Goal: Task Accomplishment & Management: Manage account settings

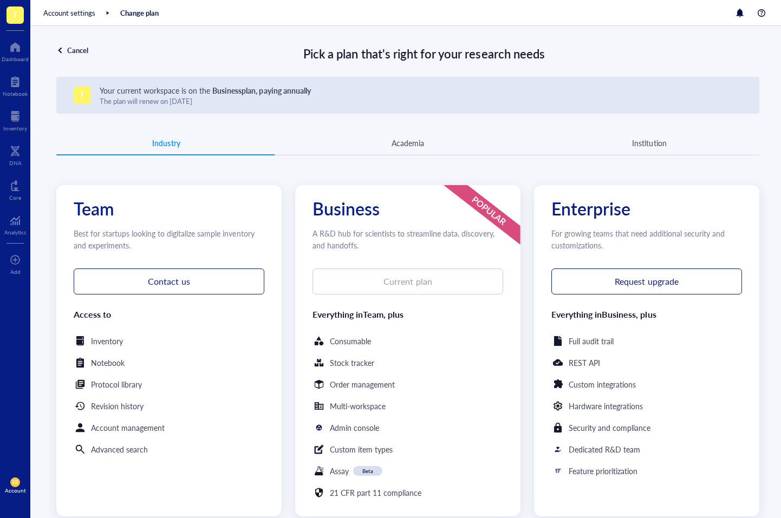
scroll to position [157, 0]
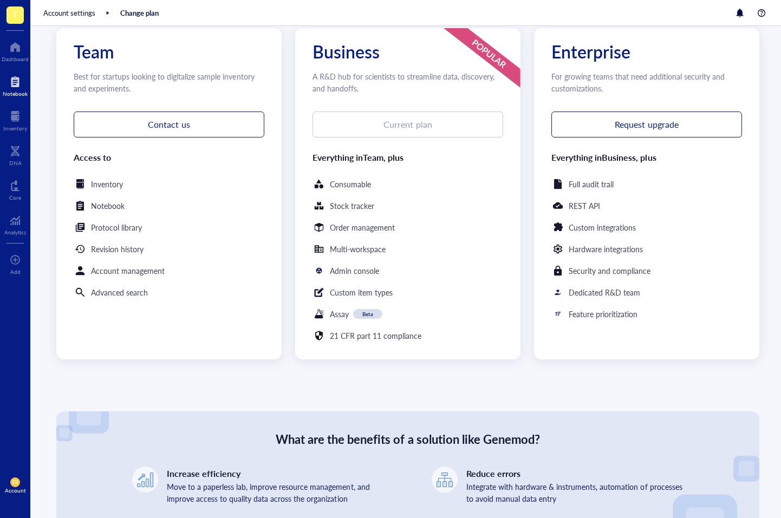
click at [18, 88] on div at bounding box center [15, 81] width 25 height 17
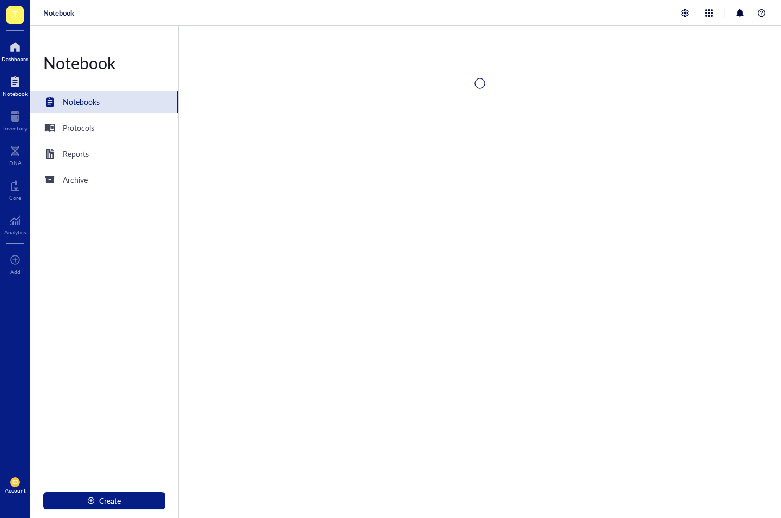
click at [22, 56] on div "Dashboard" at bounding box center [15, 59] width 27 height 6
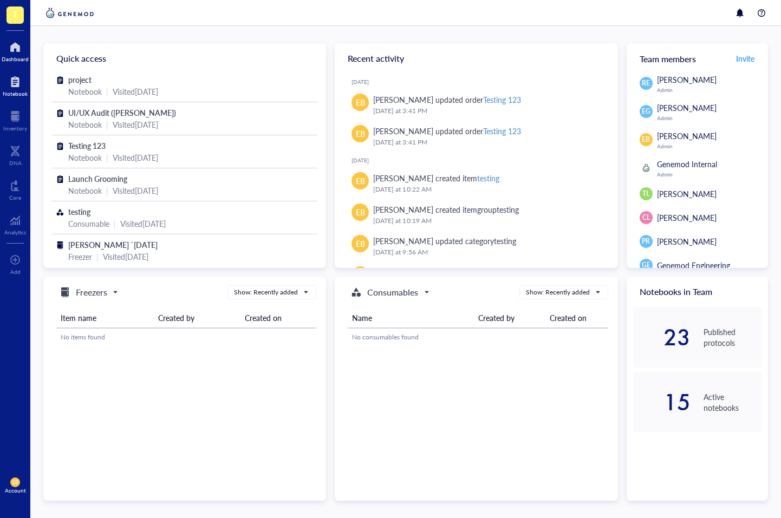
click at [10, 90] on div "Notebook" at bounding box center [15, 93] width 25 height 6
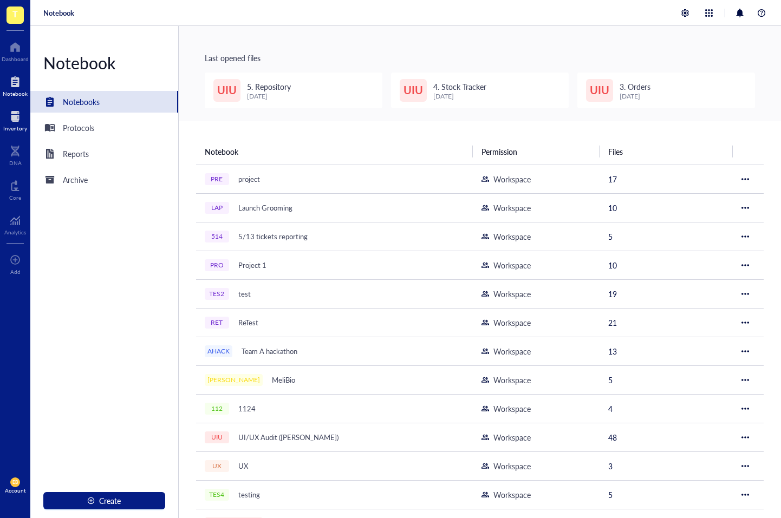
click at [17, 115] on div at bounding box center [15, 116] width 24 height 17
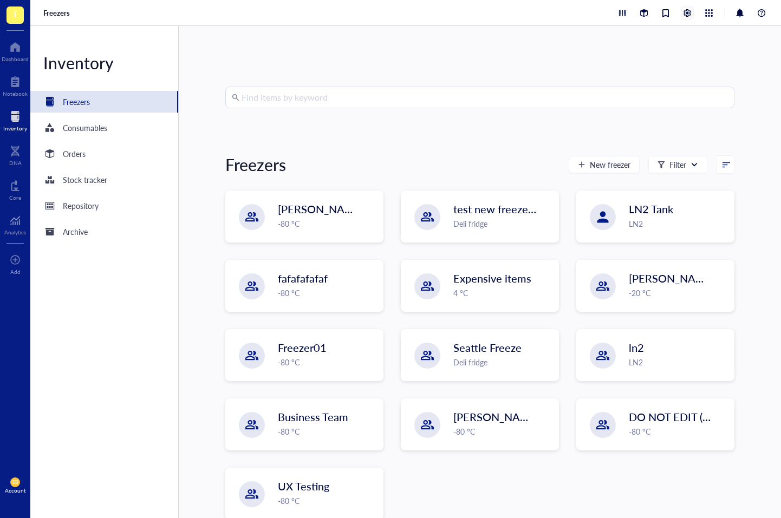
click at [681, 13] on div at bounding box center [687, 13] width 12 height 12
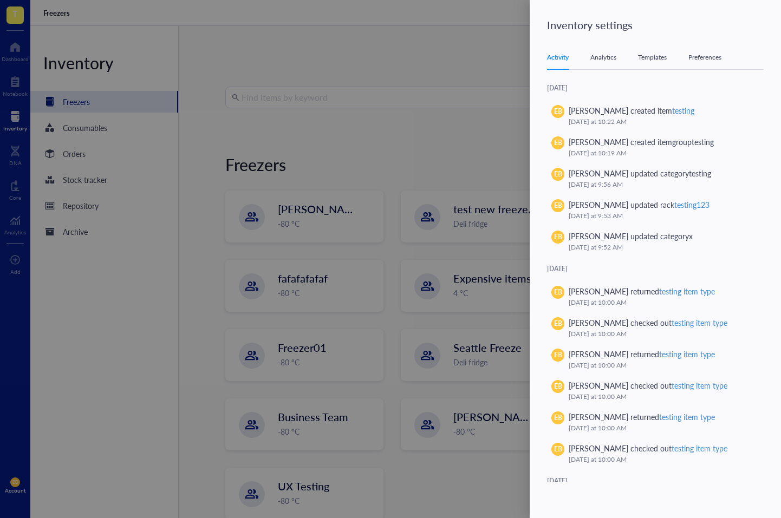
click at [595, 55] on div "Analytics" at bounding box center [603, 57] width 26 height 11
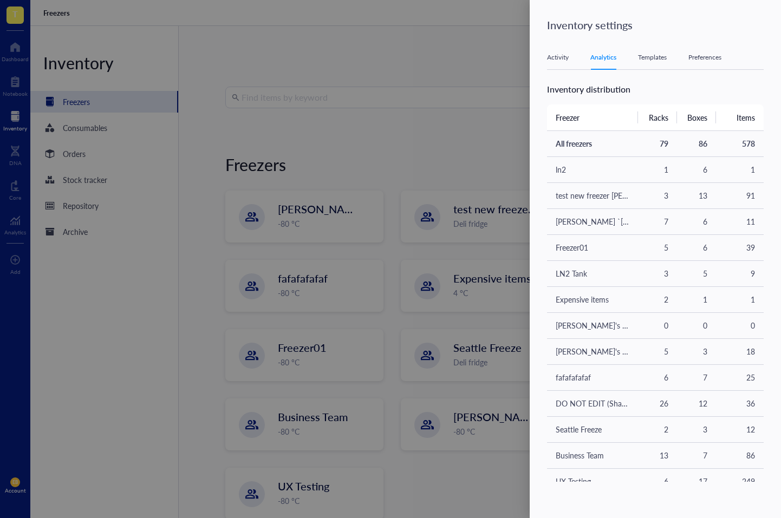
click at [643, 57] on div "Templates" at bounding box center [652, 57] width 29 height 11
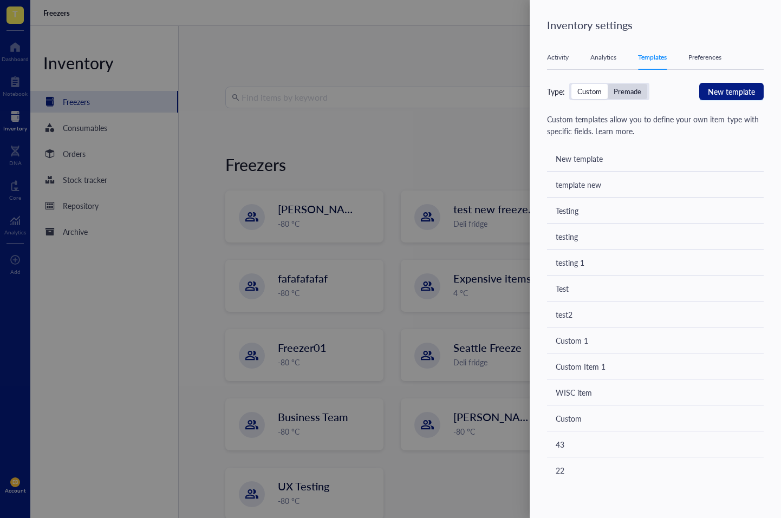
click at [619, 94] on div "Premade" at bounding box center [627, 92] width 28 height 10
click at [607, 84] on input "Premade" at bounding box center [607, 84] width 0 height 0
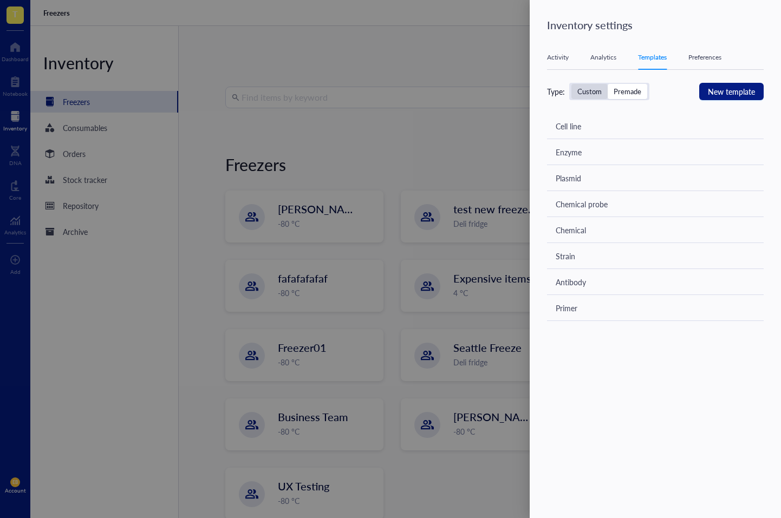
click at [582, 93] on div "Custom" at bounding box center [589, 92] width 24 height 10
click at [571, 84] on input "Custom" at bounding box center [571, 84] width 0 height 0
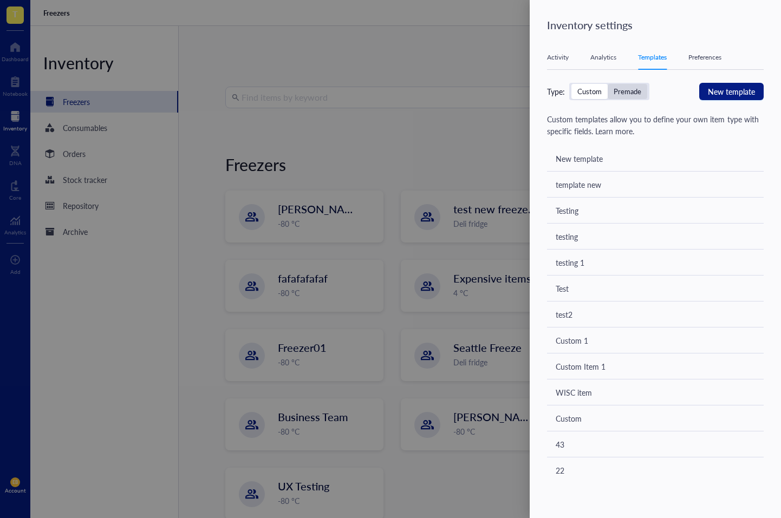
click at [627, 95] on div "Premade" at bounding box center [627, 92] width 28 height 10
click at [607, 84] on input "Premade" at bounding box center [607, 84] width 0 height 0
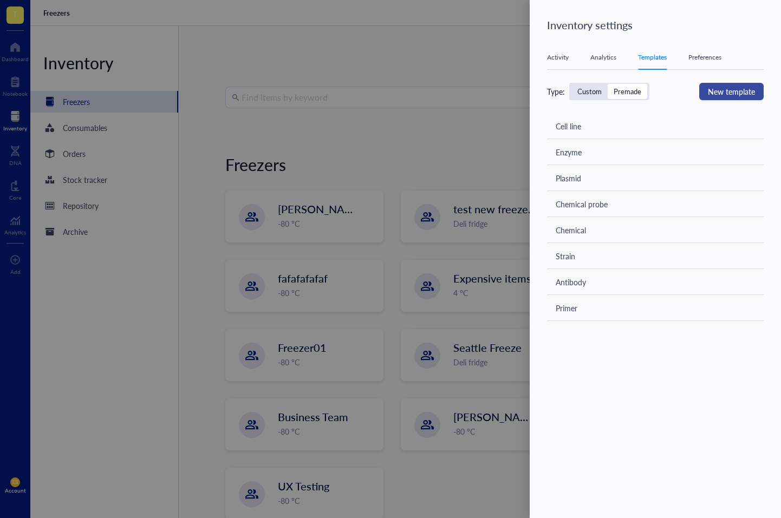
click at [738, 97] on span "New template" at bounding box center [730, 92] width 47 height 12
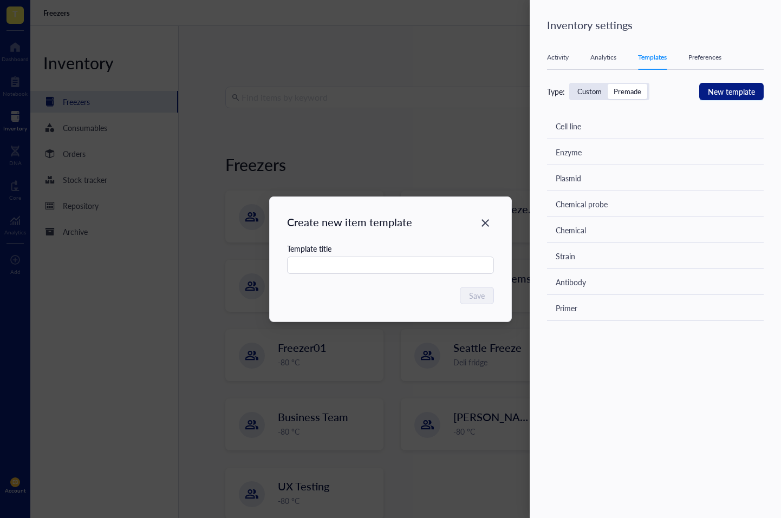
drag, startPoint x: 486, startPoint y: 221, endPoint x: 559, endPoint y: 147, distance: 104.1
click at [487, 221] on icon "Close" at bounding box center [485, 223] width 8 height 8
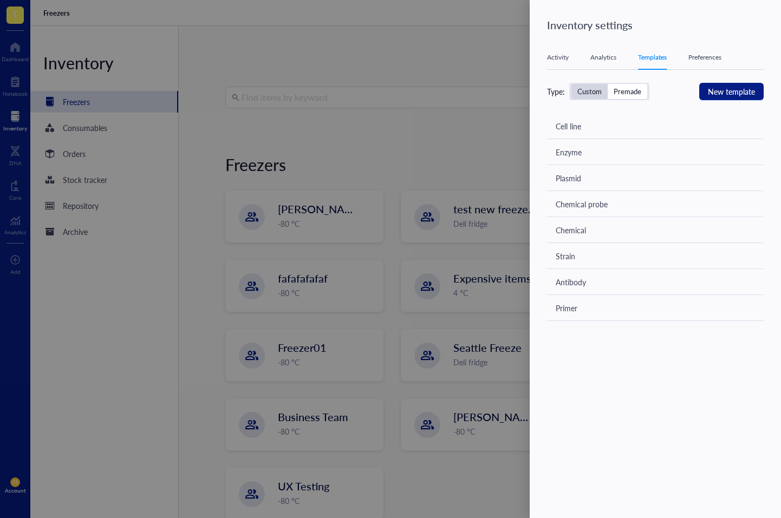
click at [589, 95] on div "Custom" at bounding box center [589, 92] width 24 height 10
click at [571, 84] on input "Custom" at bounding box center [571, 84] width 0 height 0
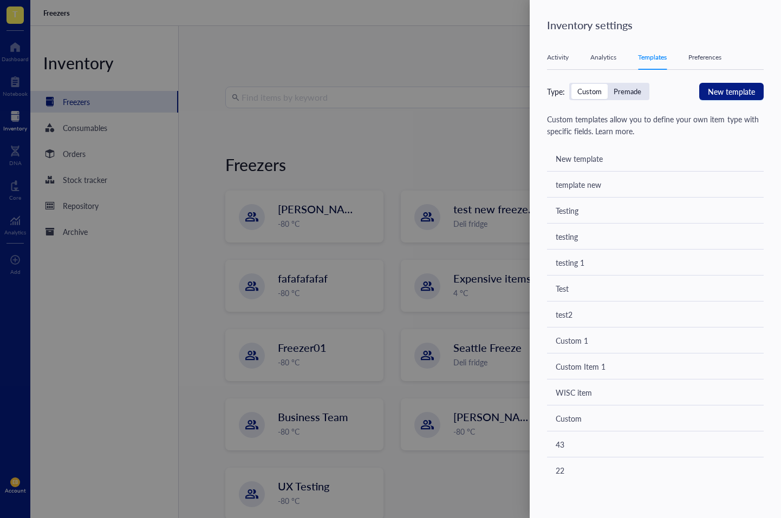
click at [706, 57] on div "Preferences" at bounding box center [704, 57] width 33 height 11
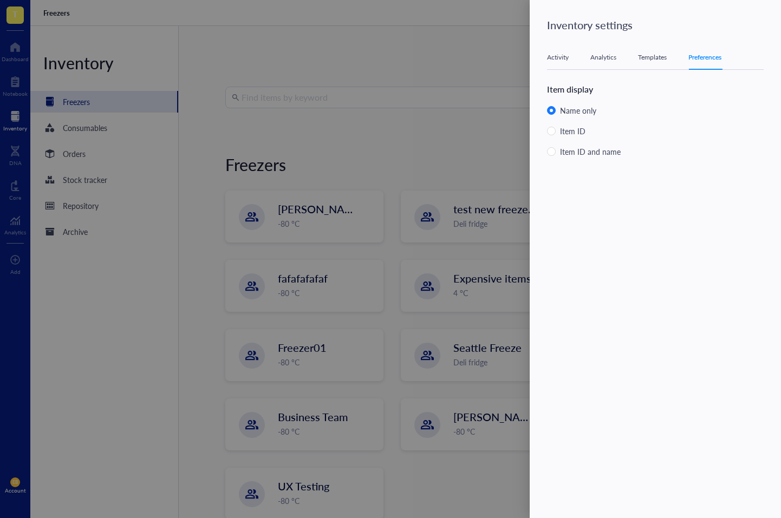
click at [388, 65] on div at bounding box center [390, 259] width 781 height 518
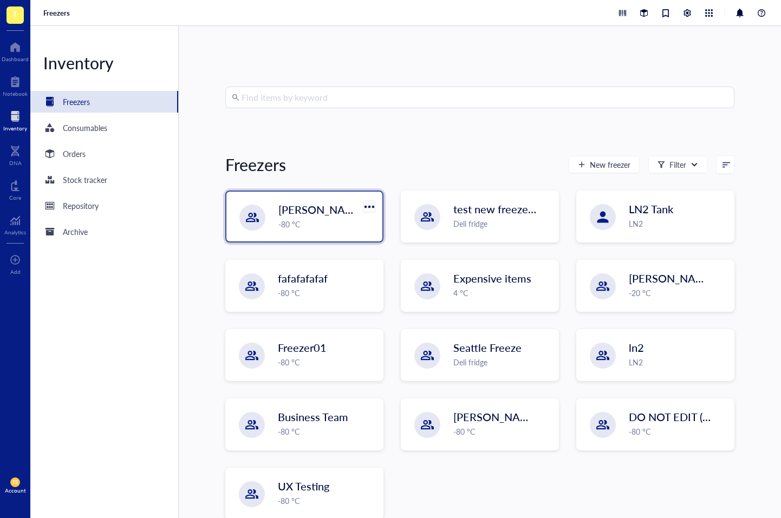
click at [363, 204] on div at bounding box center [369, 207] width 16 height 16
click at [390, 244] on div "Settings" at bounding box center [381, 243] width 25 height 10
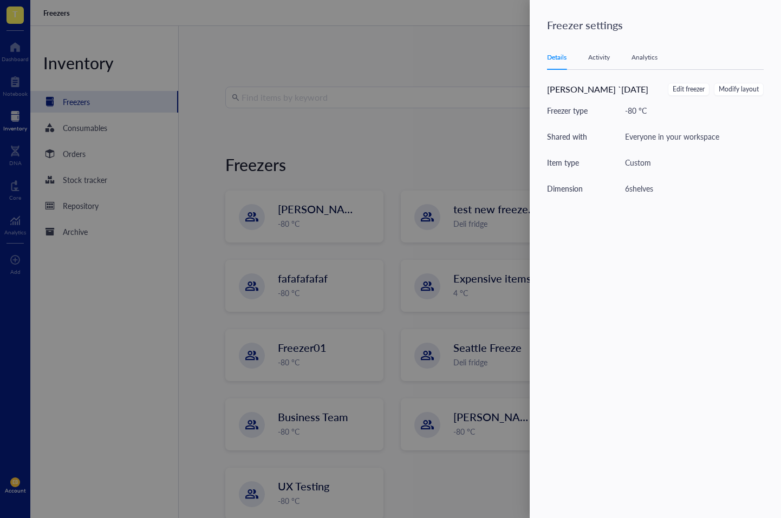
click at [679, 88] on span "Edit freezer" at bounding box center [688, 89] width 32 height 10
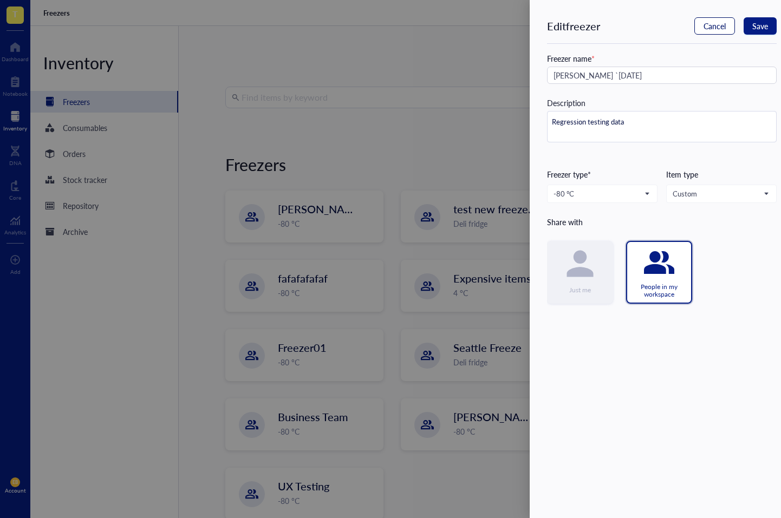
click at [727, 19] on button "Cancel" at bounding box center [714, 25] width 41 height 17
click at [709, 27] on span "Cancel" at bounding box center [714, 26] width 22 height 9
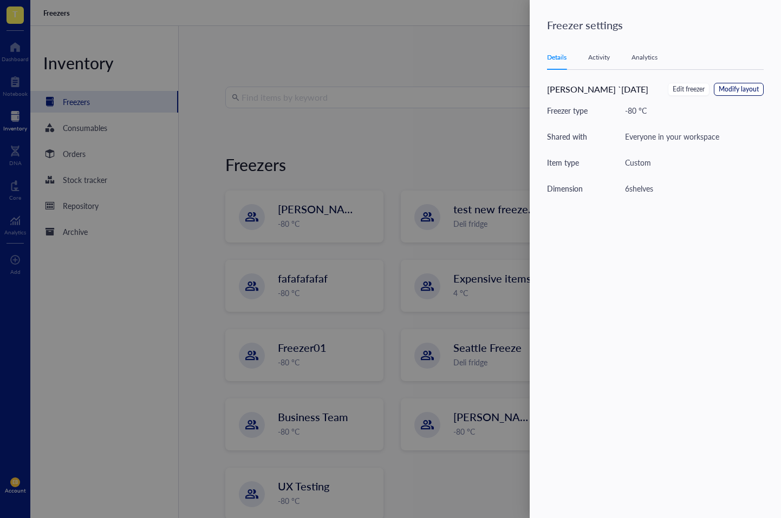
click at [733, 92] on span "Modify layout" at bounding box center [738, 89] width 40 height 10
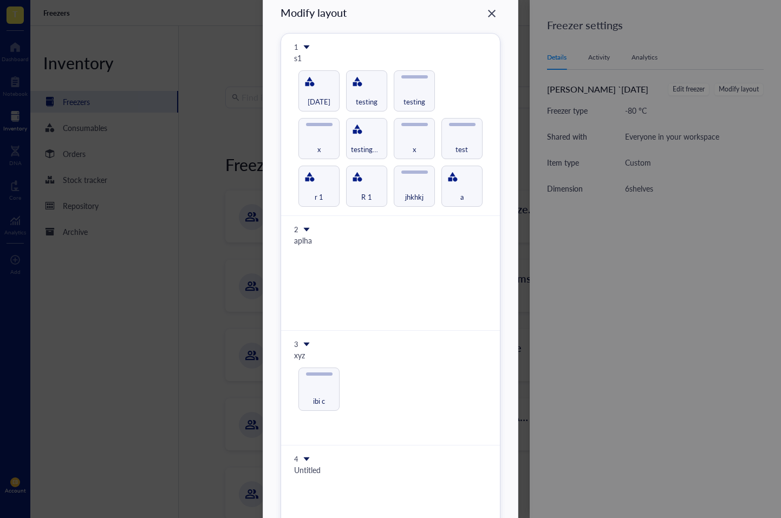
scroll to position [32, 0]
click at [355, 147] on div "Modify layout 1 s1 r 1 R 1 jhkhkj a x testing123 x test 9th march testing testi…" at bounding box center [390, 395] width 220 height 785
click at [495, 6] on div "Close" at bounding box center [491, 11] width 17 height 17
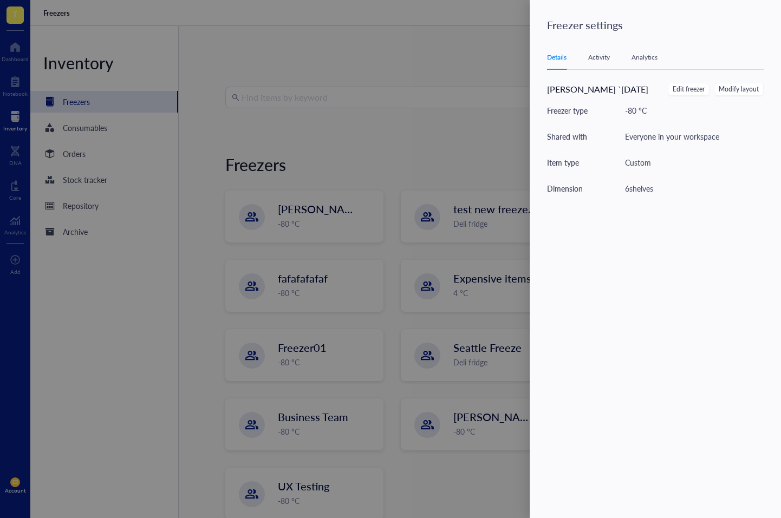
click at [650, 116] on div "Freezer type -80 °C" at bounding box center [655, 110] width 217 height 12
click at [605, 56] on div "Activity" at bounding box center [599, 57] width 22 height 11
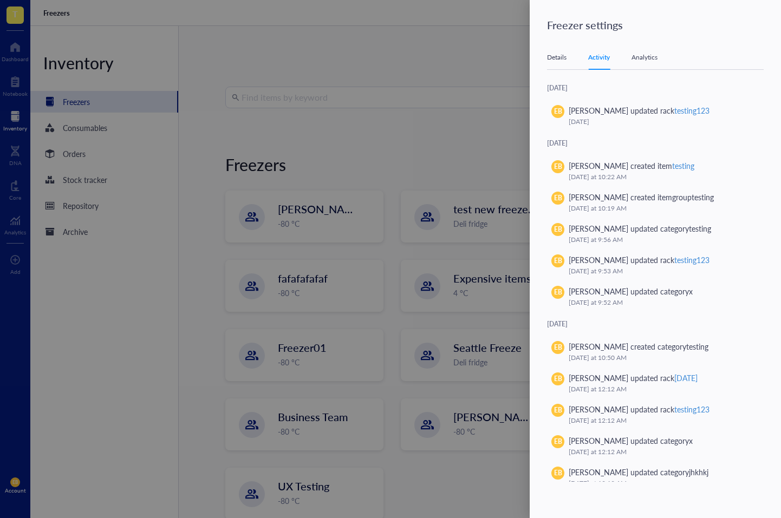
click at [557, 61] on div "Details" at bounding box center [556, 57] width 19 height 11
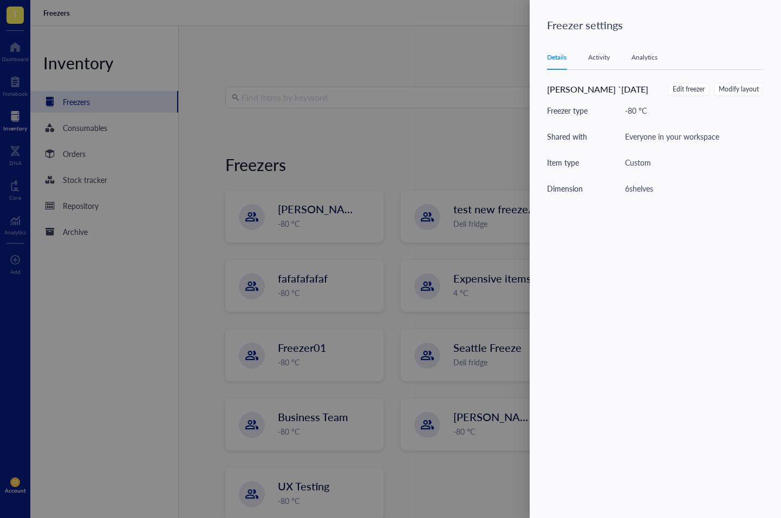
click at [594, 63] on div "Details Activity Analytics" at bounding box center [655, 57] width 217 height 24
click at [595, 58] on div "Activity" at bounding box center [599, 57] width 22 height 11
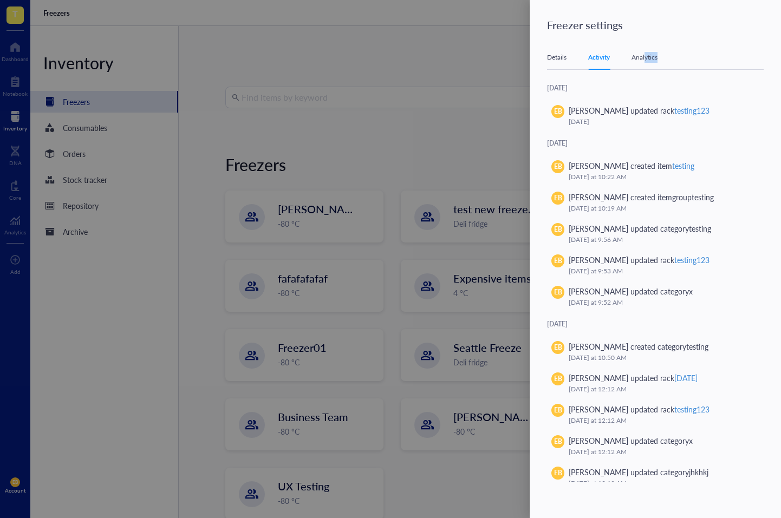
click at [646, 62] on div "Details Activity Analytics" at bounding box center [655, 57] width 217 height 24
click at [648, 57] on div "Analytics" at bounding box center [644, 57] width 26 height 11
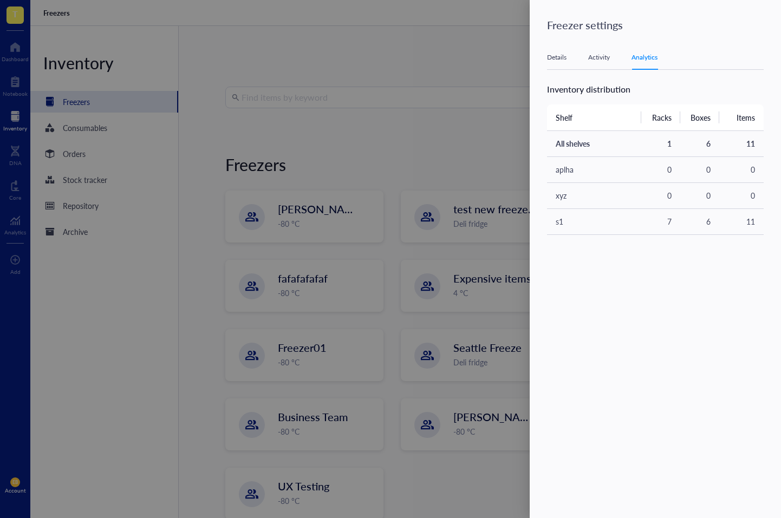
click at [445, 79] on div at bounding box center [390, 259] width 781 height 518
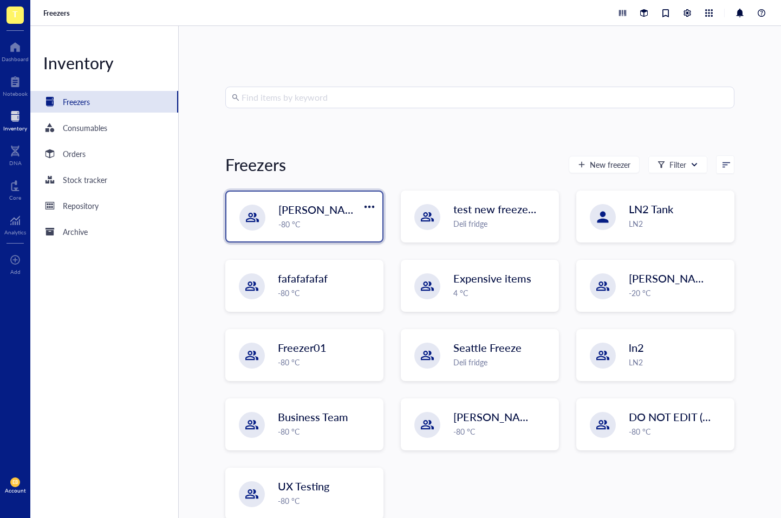
click at [342, 218] on div "-80 °C" at bounding box center [326, 224] width 97 height 12
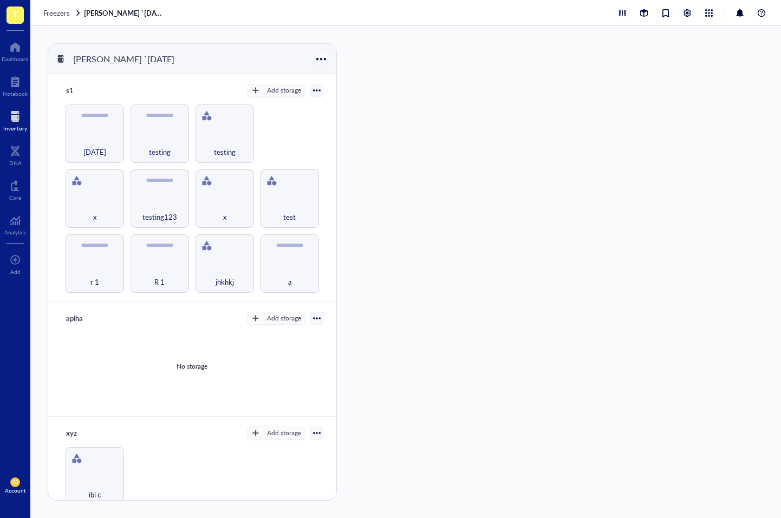
click at [317, 59] on div at bounding box center [321, 59] width 16 height 16
click at [338, 95] on div "Settings" at bounding box center [335, 95] width 25 height 10
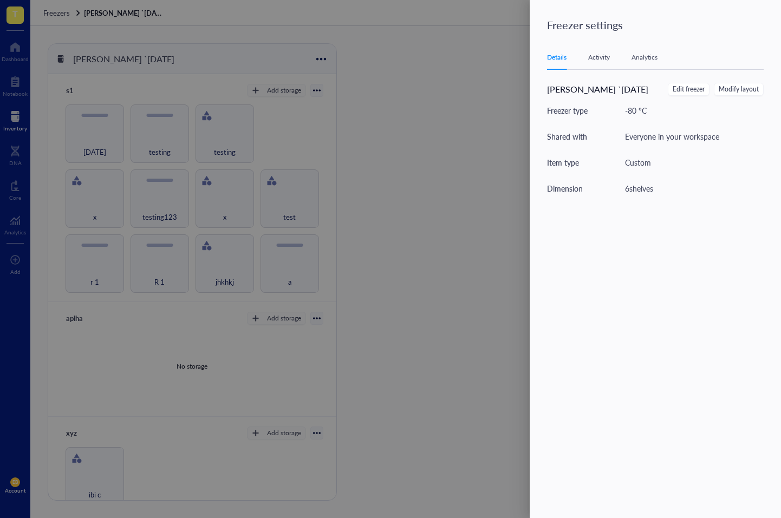
click at [450, 87] on div at bounding box center [390, 259] width 781 height 518
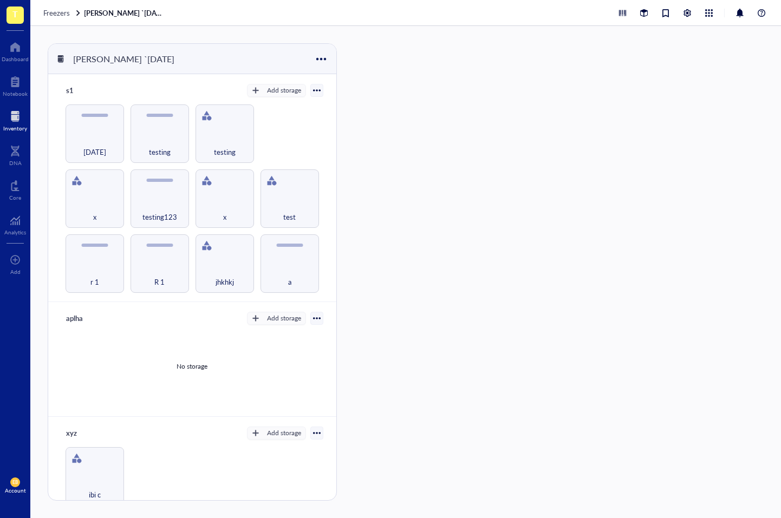
click at [314, 92] on div at bounding box center [317, 91] width 8 height 8
click at [285, 109] on div "Settings" at bounding box center [277, 109] width 65 height 10
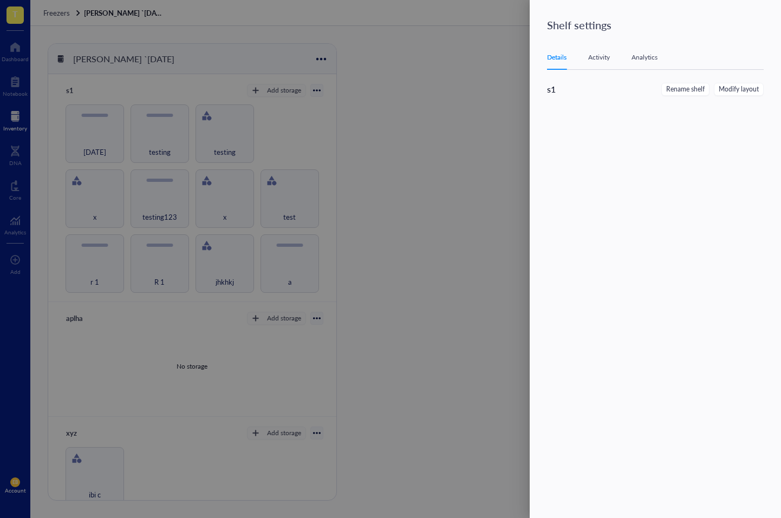
click at [421, 97] on div at bounding box center [390, 259] width 781 height 518
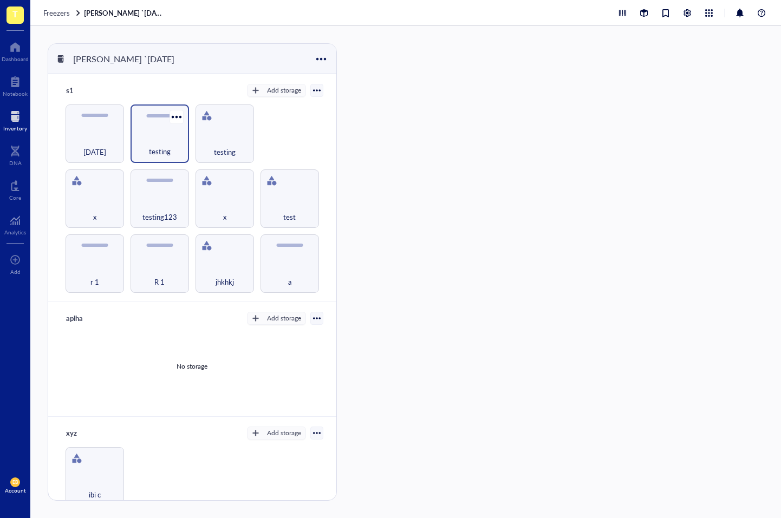
click at [162, 128] on div "testing" at bounding box center [159, 133] width 58 height 58
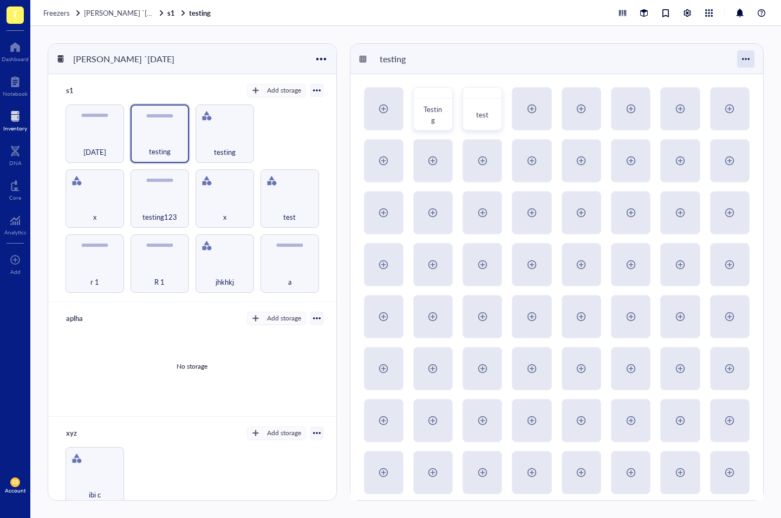
click at [752, 59] on div at bounding box center [745, 58] width 17 height 17
click at [711, 76] on div "Settings" at bounding box center [708, 80] width 25 height 10
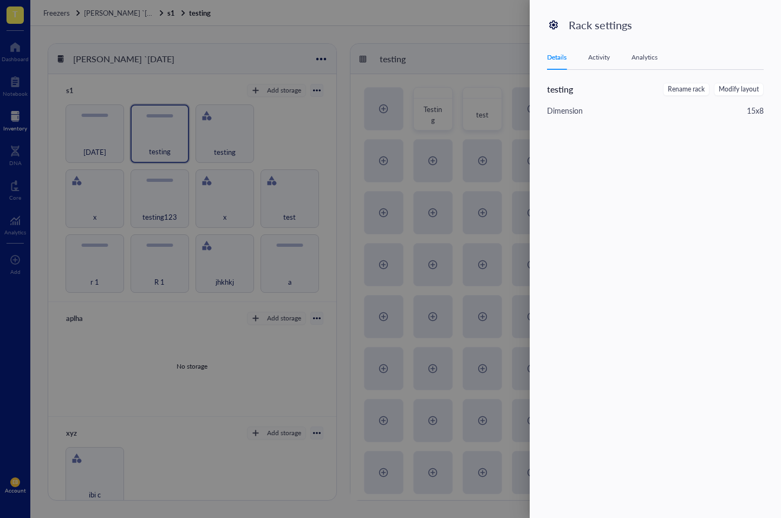
click at [676, 88] on span "Rename rack" at bounding box center [685, 89] width 37 height 10
drag, startPoint x: 705, startPoint y: 94, endPoint x: 707, endPoint y: 102, distance: 8.4
click at [705, 94] on span "Cancel" at bounding box center [701, 92] width 22 height 12
click at [739, 85] on span "Modify layout" at bounding box center [738, 89] width 40 height 10
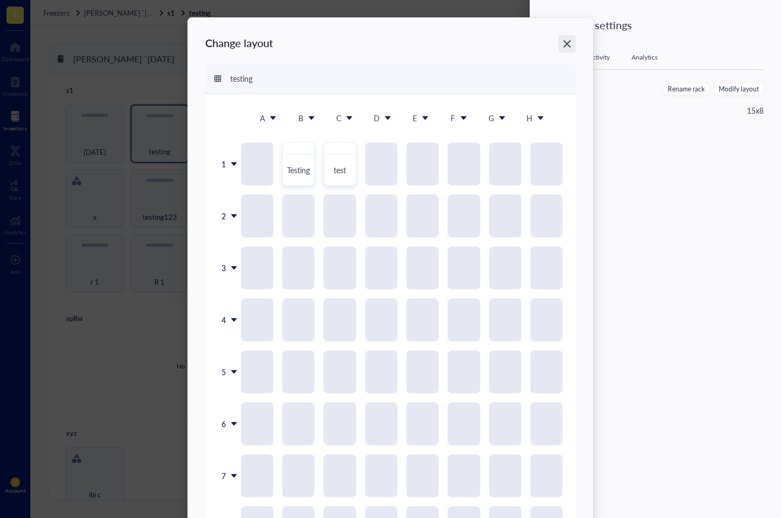
click at [559, 41] on div "Close" at bounding box center [566, 43] width 17 height 17
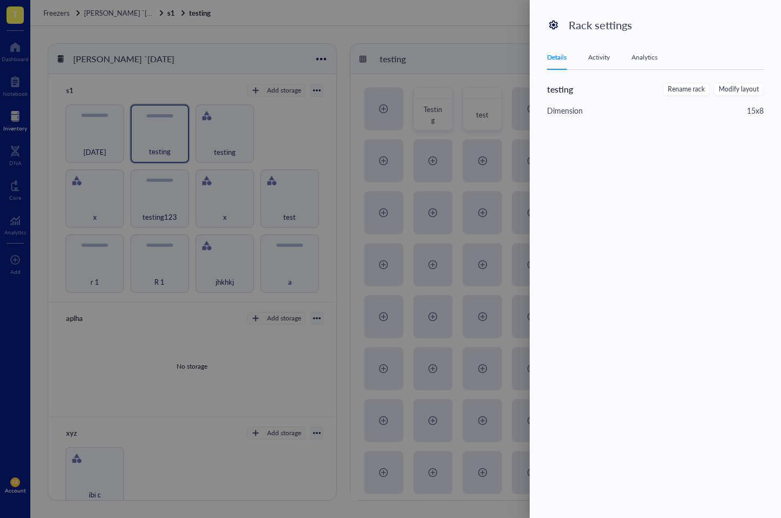
click at [606, 57] on div "Activity" at bounding box center [599, 57] width 22 height 11
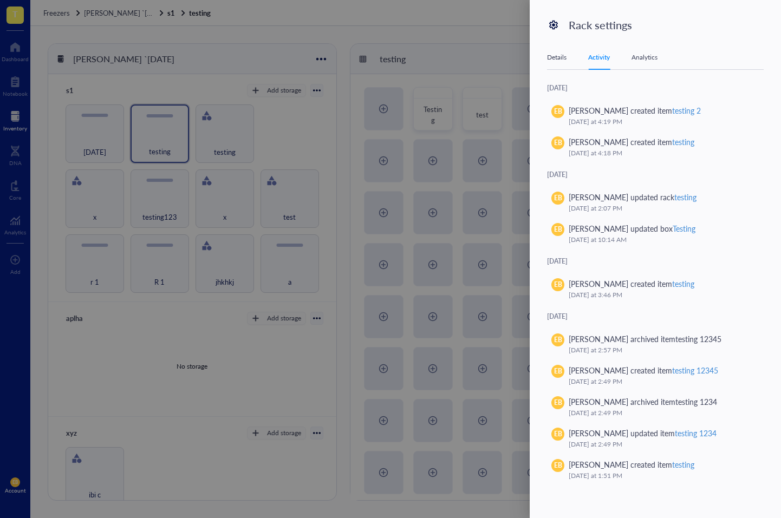
click at [639, 55] on div "Analytics" at bounding box center [644, 57] width 26 height 11
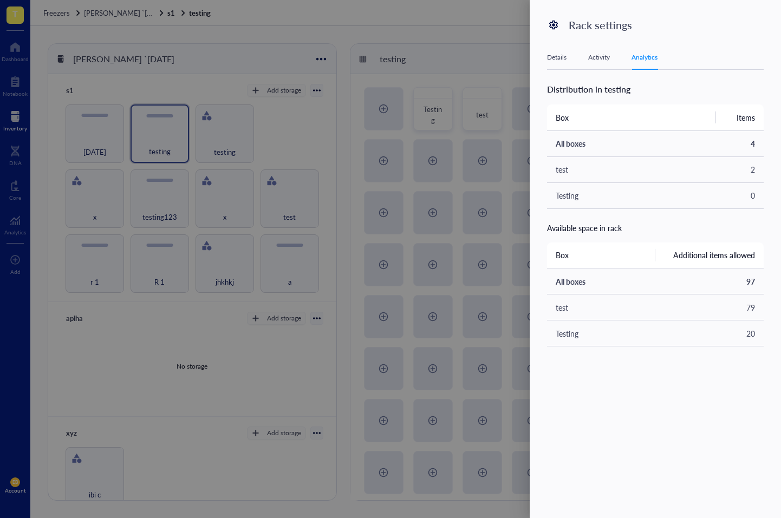
click at [436, 135] on div at bounding box center [390, 259] width 781 height 518
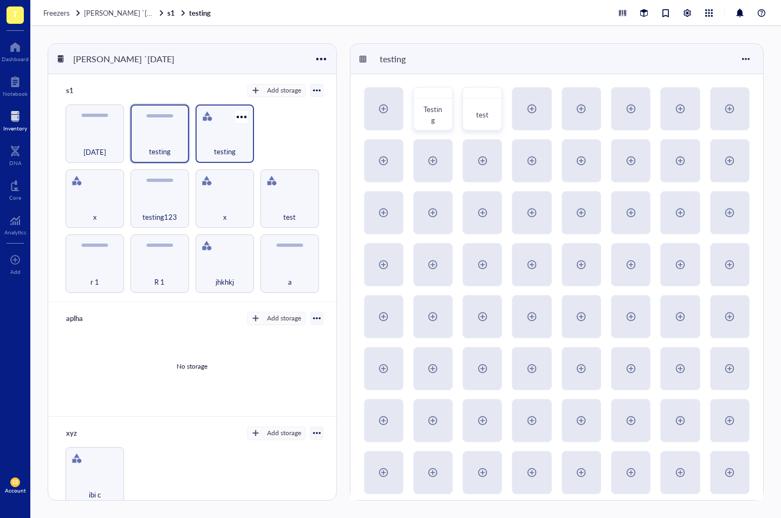
click at [227, 118] on div "testing" at bounding box center [224, 133] width 58 height 58
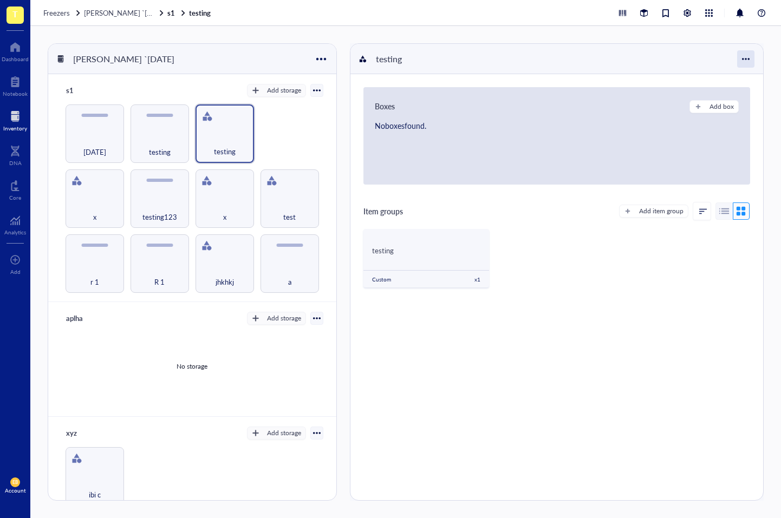
click at [742, 55] on div at bounding box center [745, 58] width 17 height 17
click at [704, 81] on div "Settings" at bounding box center [696, 80] width 25 height 10
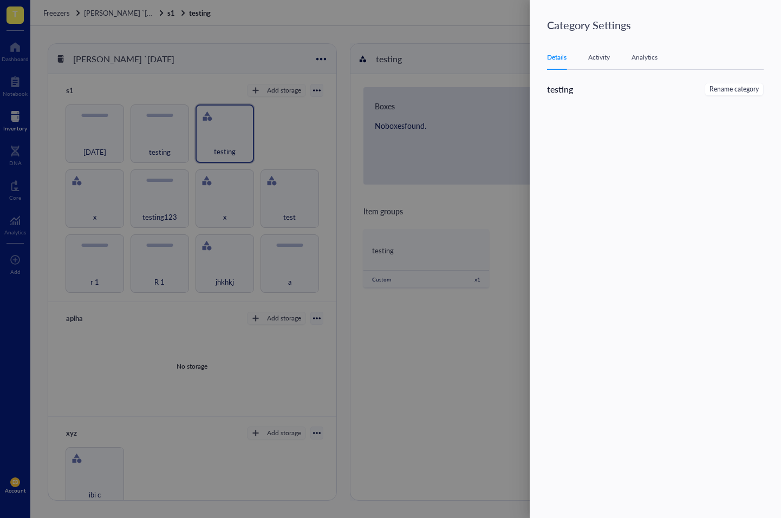
drag, startPoint x: 595, startPoint y: 56, endPoint x: 612, endPoint y: 63, distance: 18.4
click at [595, 56] on div "Activity" at bounding box center [599, 57] width 22 height 11
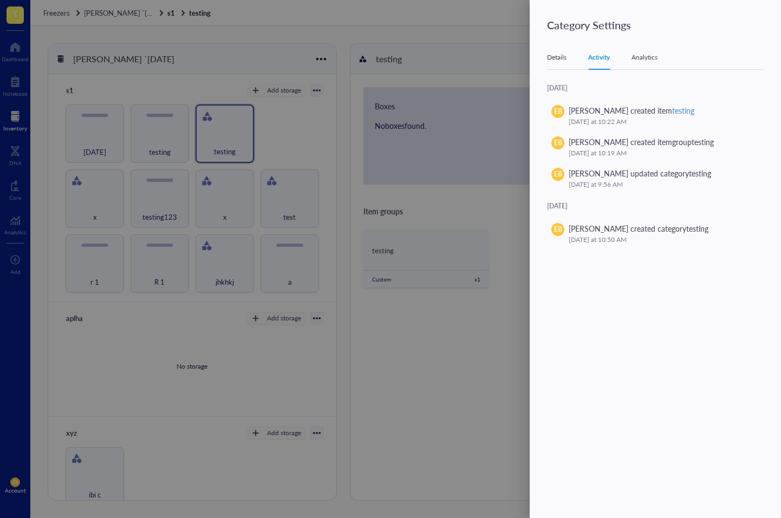
drag, startPoint x: 646, startPoint y: 54, endPoint x: 664, endPoint y: 68, distance: 23.1
click at [646, 54] on div "Analytics" at bounding box center [644, 57] width 26 height 11
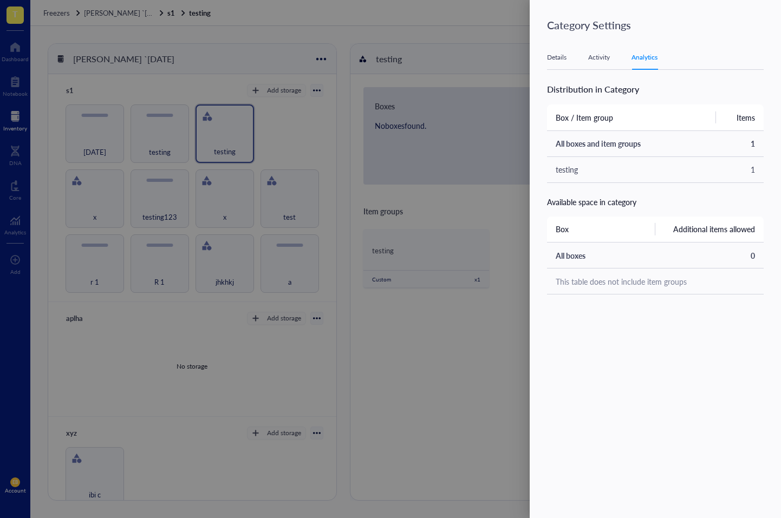
click at [435, 209] on div at bounding box center [390, 259] width 781 height 518
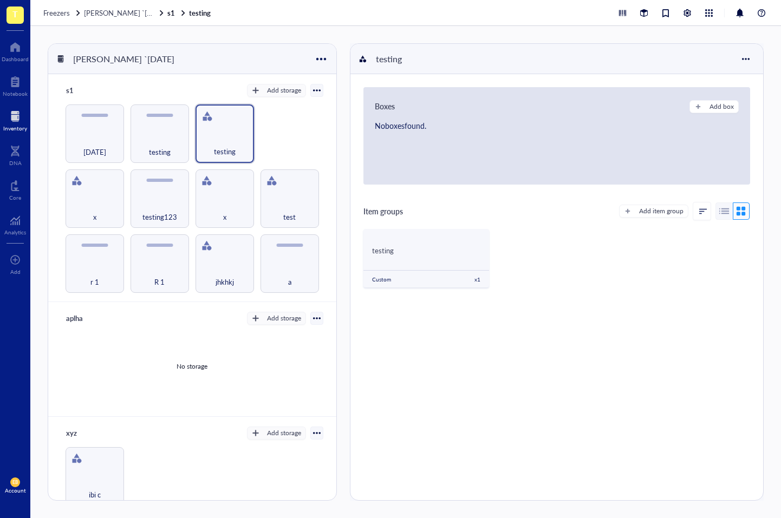
click at [269, 131] on div "r 1 R 1 jhkhkj a x testing123 x test [DATE] testing testing" at bounding box center [192, 198] width 262 height 188
click at [177, 134] on div "testing" at bounding box center [160, 146] width 48 height 24
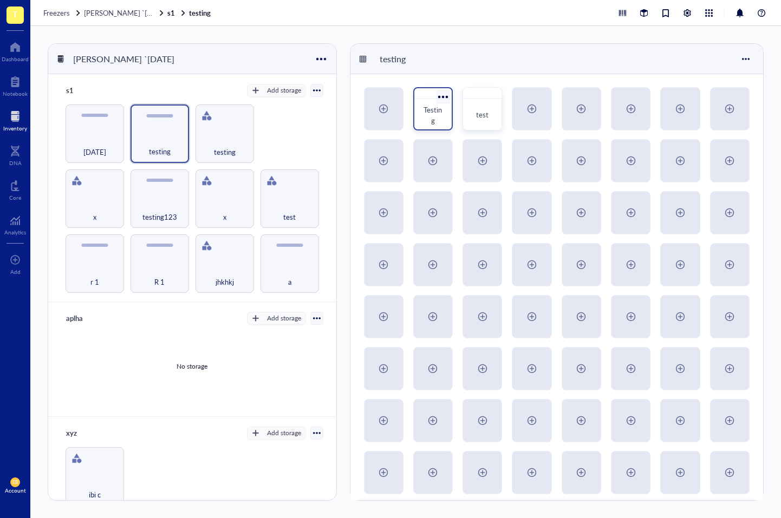
click at [426, 114] on span "Testing" at bounding box center [432, 114] width 18 height 21
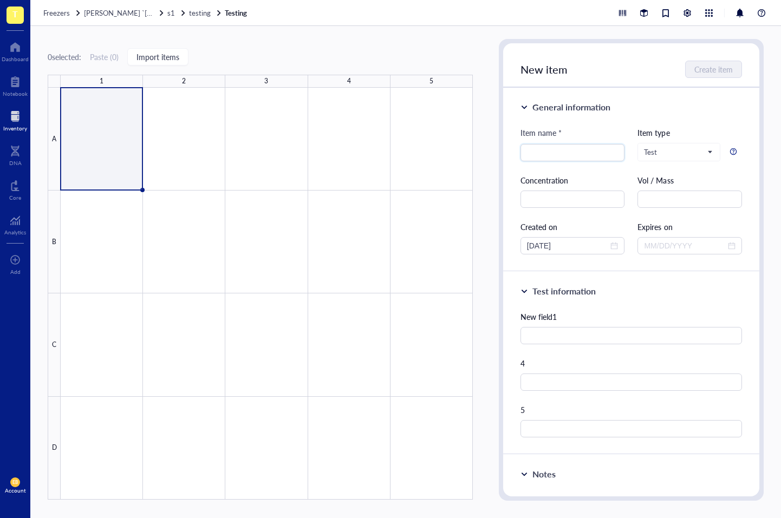
click at [68, 18] on div "Freezers IBRAHIM `28th feb s1 testing Testing" at bounding box center [405, 13] width 750 height 26
click at [64, 12] on span "Freezers" at bounding box center [56, 13] width 27 height 10
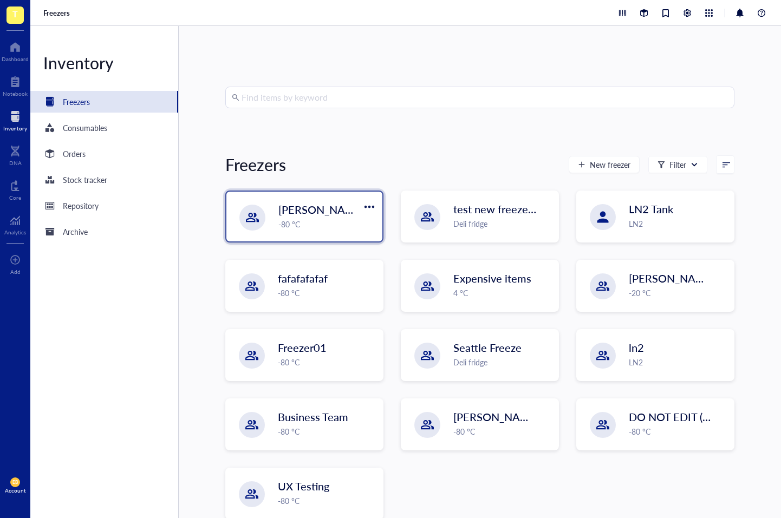
click at [329, 222] on div "-80 °C" at bounding box center [326, 224] width 97 height 12
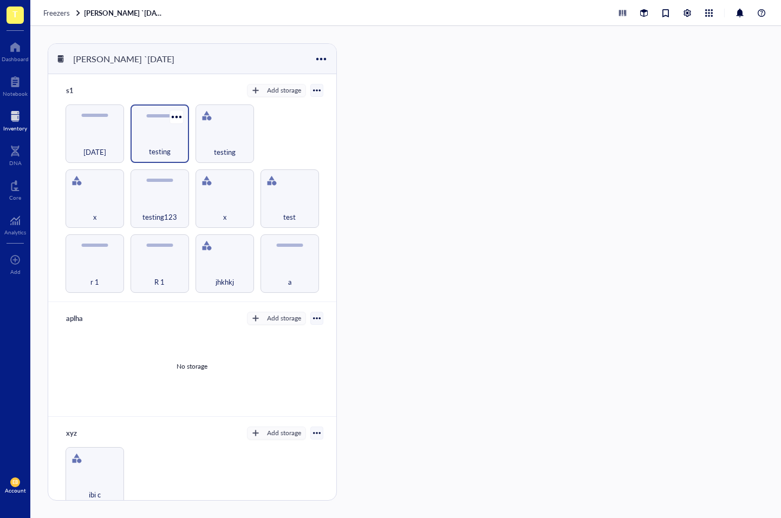
click at [162, 135] on div "testing" at bounding box center [160, 146] width 48 height 24
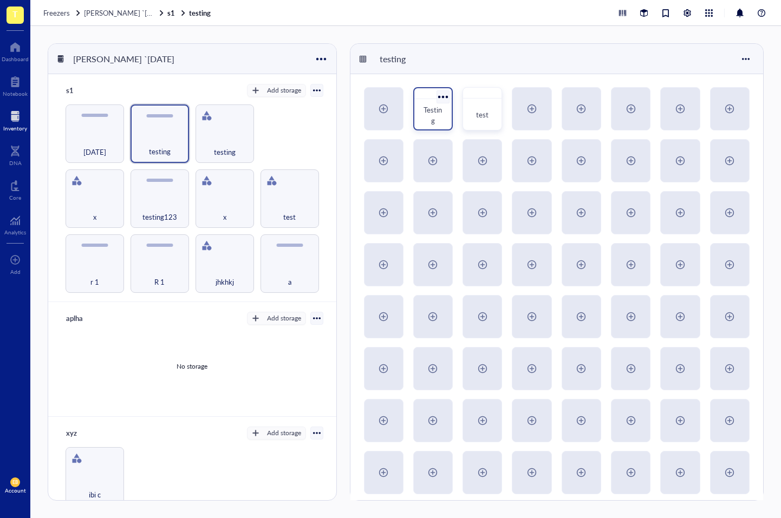
click at [442, 93] on div at bounding box center [443, 97] width 16 height 16
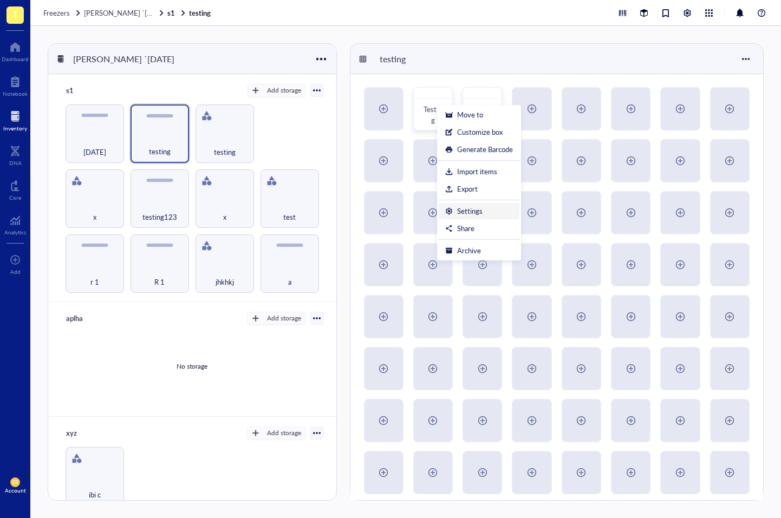
drag, startPoint x: 492, startPoint y: 211, endPoint x: 492, endPoint y: 205, distance: 6.0
click at [492, 211] on div "Settings" at bounding box center [479, 211] width 68 height 10
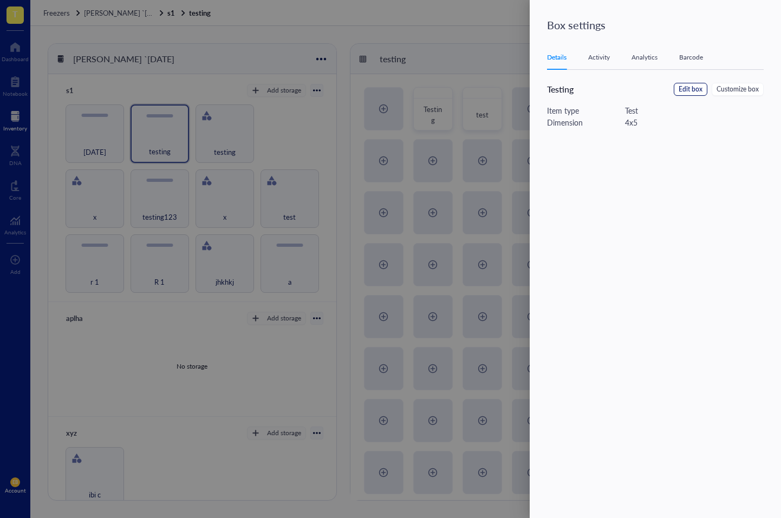
click at [691, 90] on span "Edit box" at bounding box center [690, 89] width 24 height 10
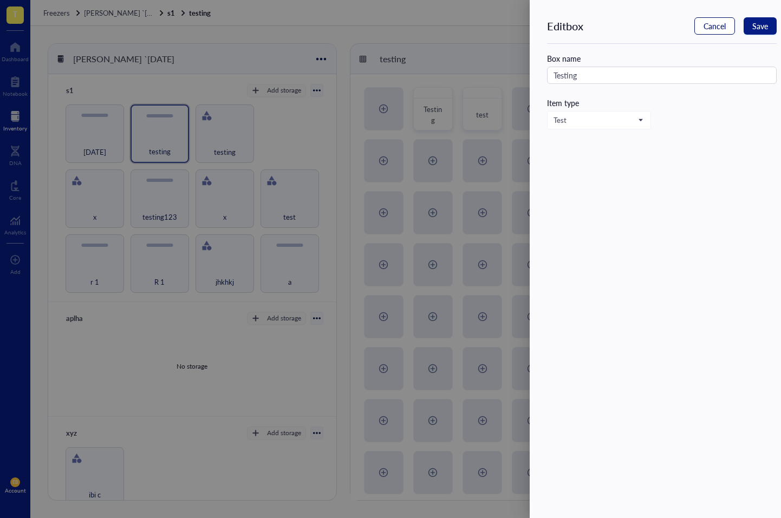
click at [716, 28] on span "Cancel" at bounding box center [714, 26] width 22 height 9
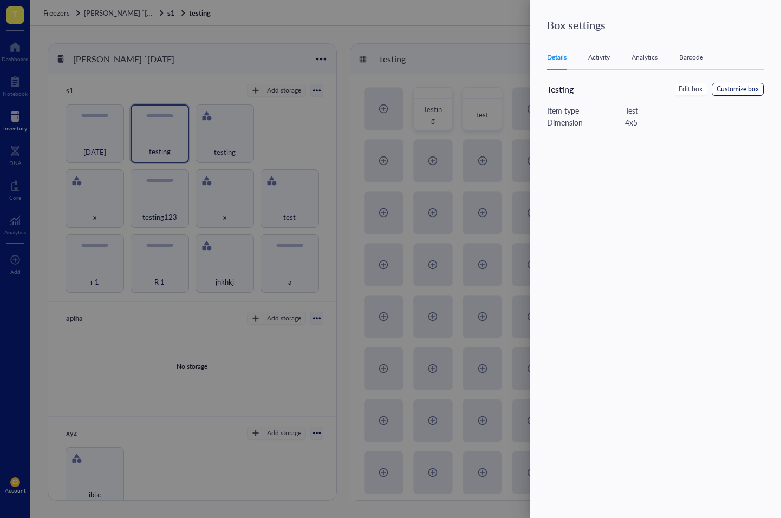
click at [753, 91] on span "Customize box" at bounding box center [737, 89] width 42 height 10
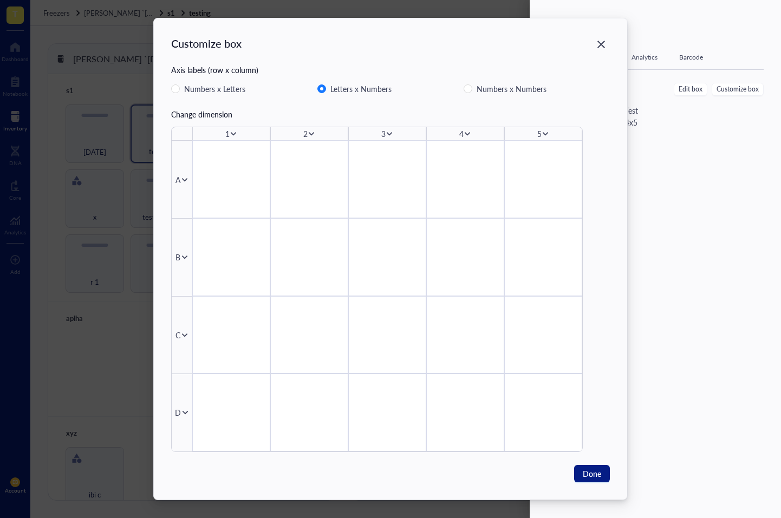
click at [599, 44] on icon "Close" at bounding box center [601, 45] width 10 height 10
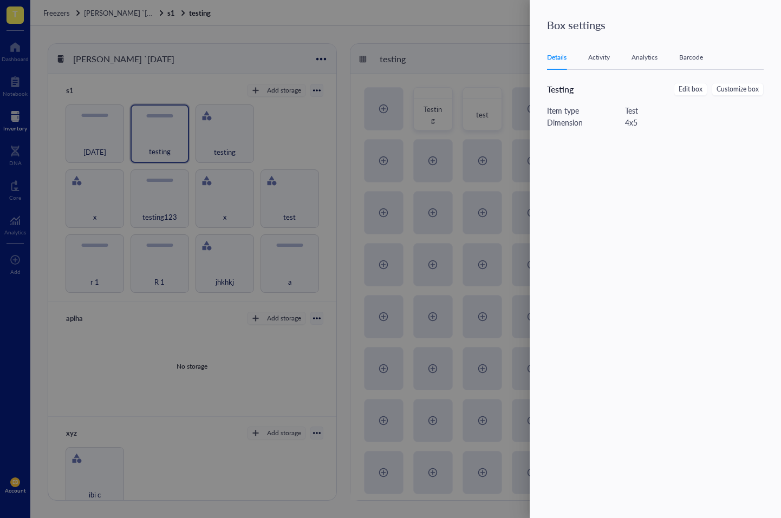
click at [601, 56] on div "Activity" at bounding box center [599, 57] width 22 height 11
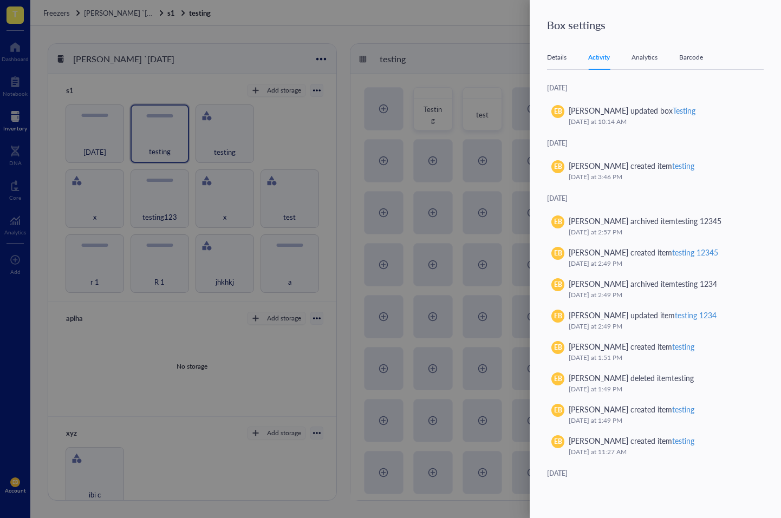
click at [645, 58] on div "Analytics" at bounding box center [644, 57] width 26 height 11
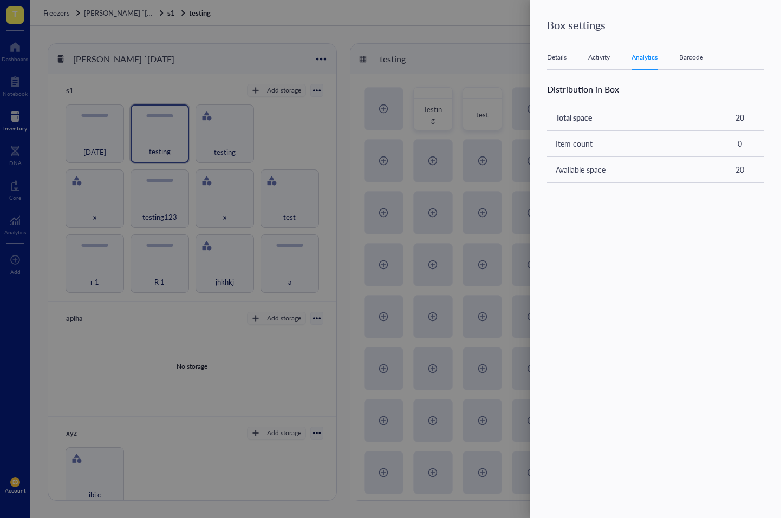
click at [690, 56] on div "Barcode" at bounding box center [691, 57] width 24 height 11
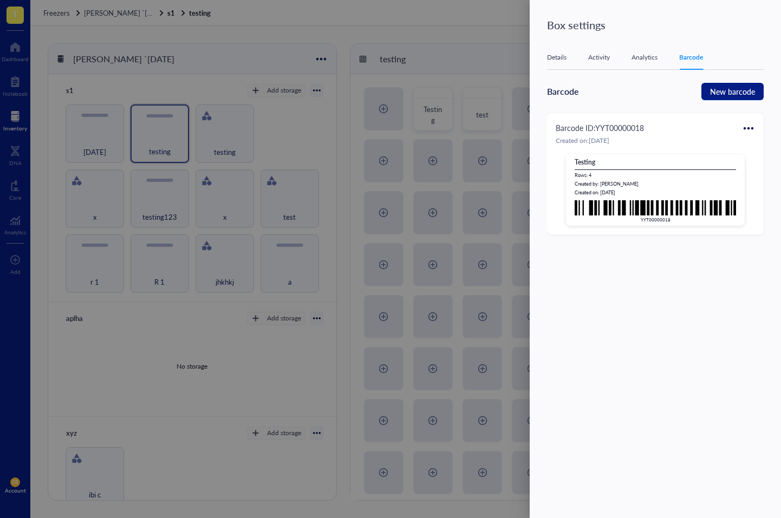
click at [361, 76] on div at bounding box center [390, 259] width 781 height 518
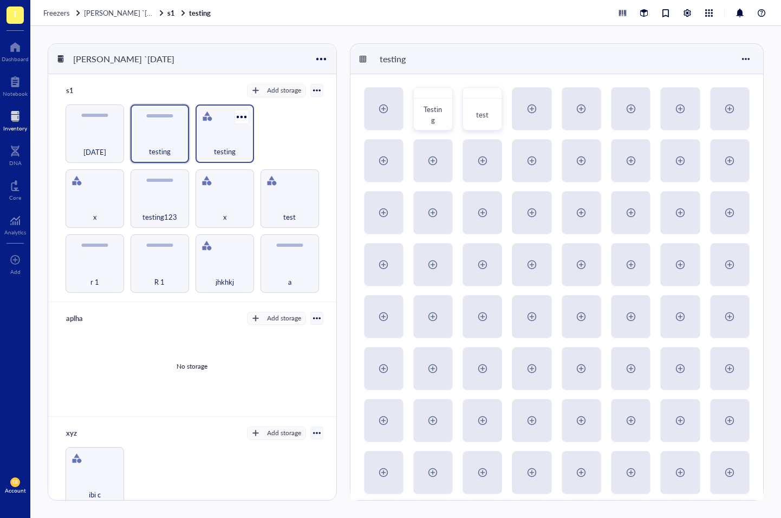
click at [220, 143] on div "testing" at bounding box center [225, 146] width 48 height 24
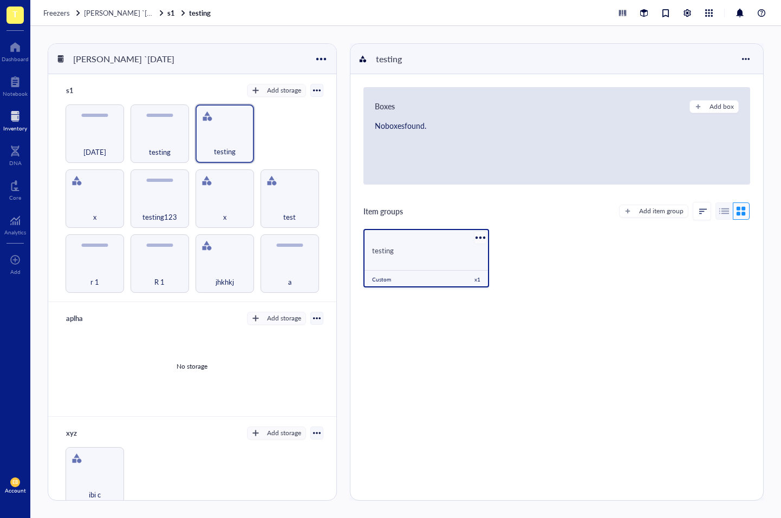
click at [479, 235] on div at bounding box center [481, 238] width 16 height 16
click at [508, 255] on div "Settings" at bounding box center [505, 256] width 25 height 10
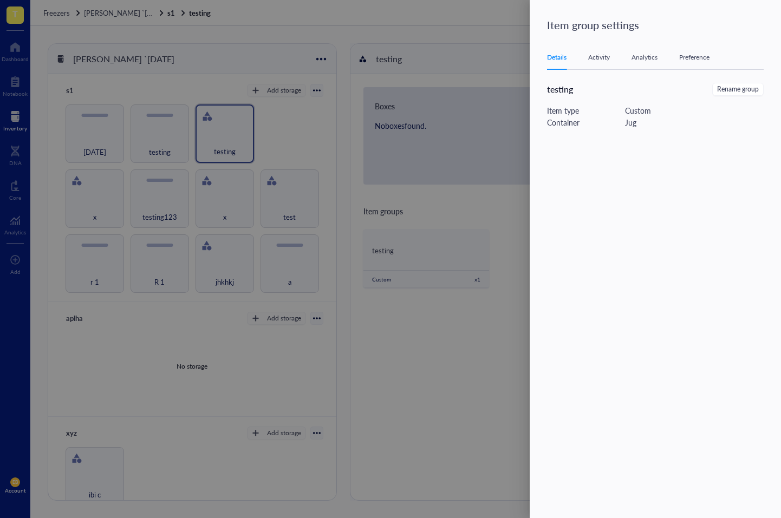
click at [596, 58] on div "Activity" at bounding box center [599, 57] width 22 height 11
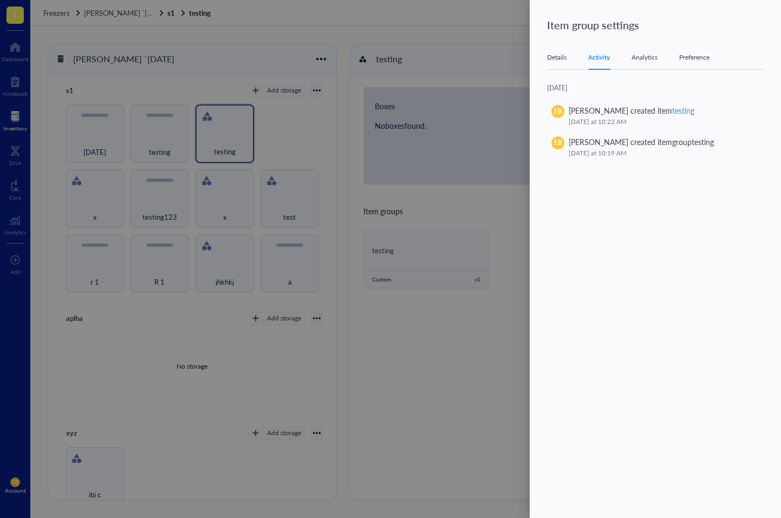
click at [635, 55] on div "Analytics" at bounding box center [644, 57] width 26 height 11
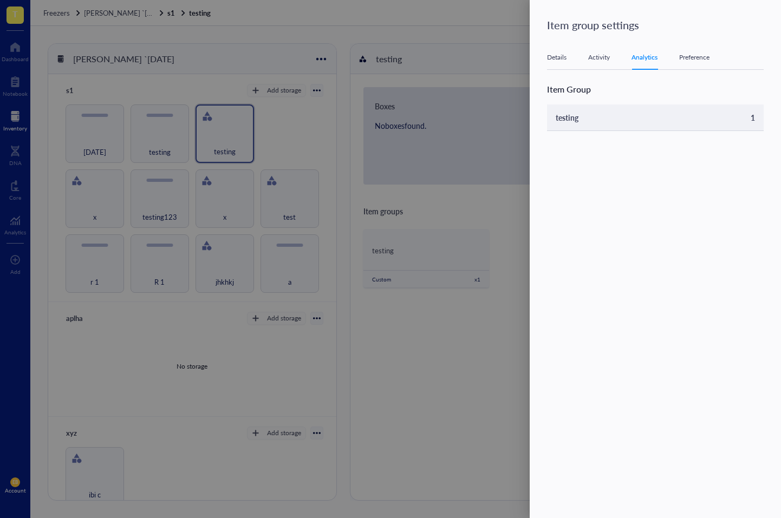
click at [591, 122] on td "testing" at bounding box center [631, 117] width 169 height 26
click at [495, 225] on div at bounding box center [390, 259] width 781 height 518
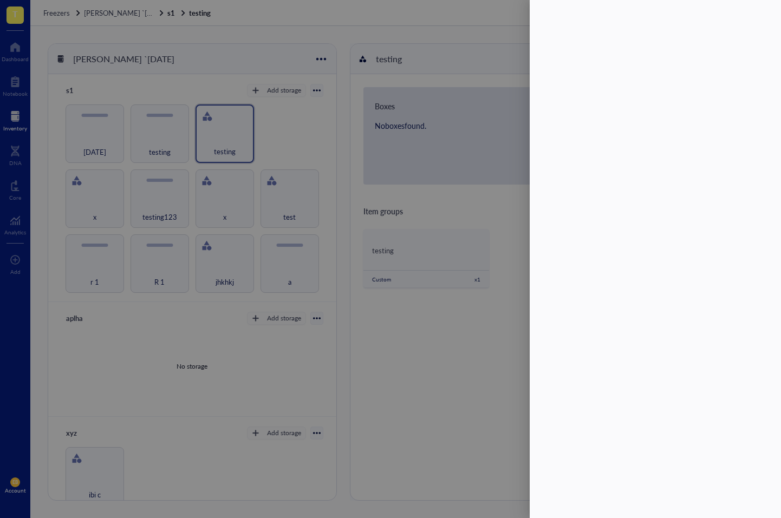
click at [492, 226] on div at bounding box center [390, 259] width 781 height 518
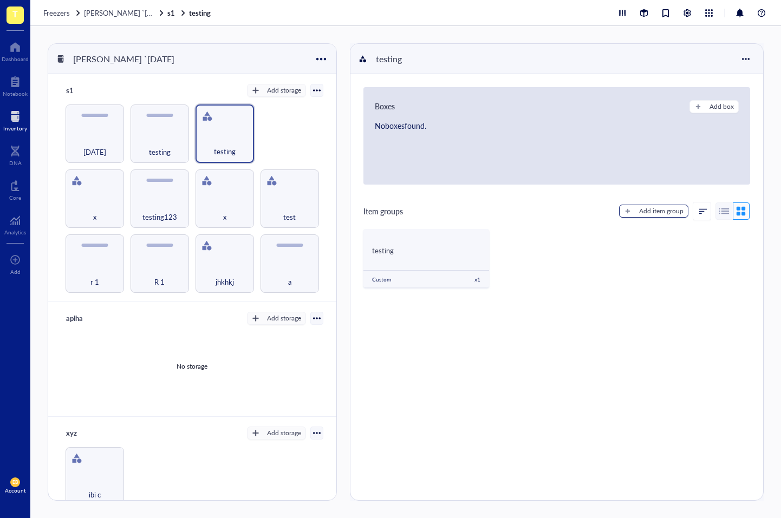
click at [644, 213] on div "Add item group" at bounding box center [661, 211] width 44 height 10
type textarea "Keep everyone on the same page..."
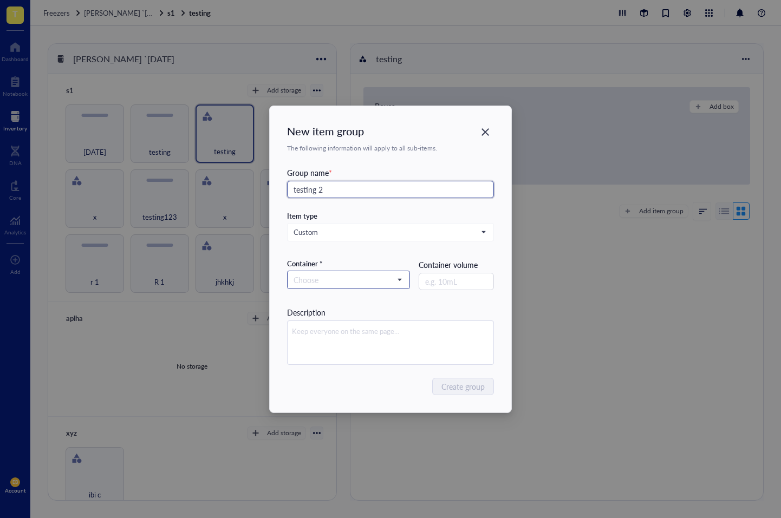
type input "testing 2"
click at [350, 279] on input "search" at bounding box center [343, 280] width 100 height 16
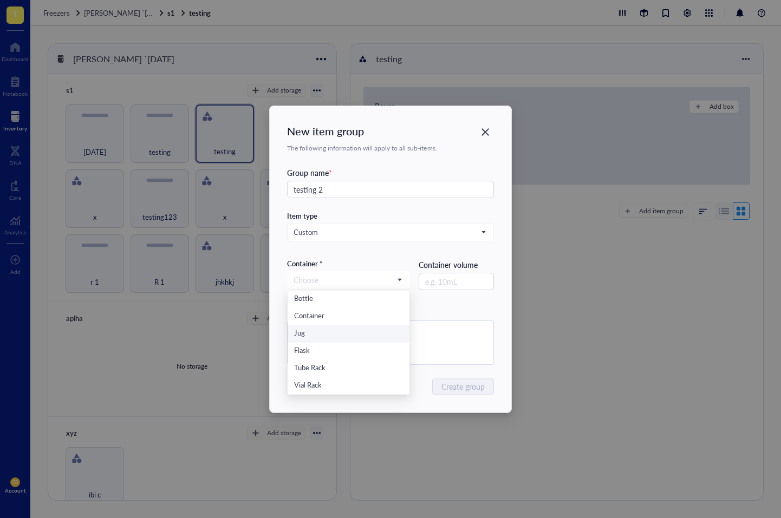
drag, startPoint x: 351, startPoint y: 340, endPoint x: 396, endPoint y: 316, distance: 50.4
click at [353, 340] on div "Jug" at bounding box center [348, 333] width 122 height 17
drag, startPoint x: 464, startPoint y: 394, endPoint x: 456, endPoint y: 393, distance: 7.7
click at [463, 395] on div "New item group The following information will apply to all sub-items. Group nam…" at bounding box center [390, 259] width 241 height 306
click at [462, 384] on span "Create group" at bounding box center [463, 387] width 43 height 12
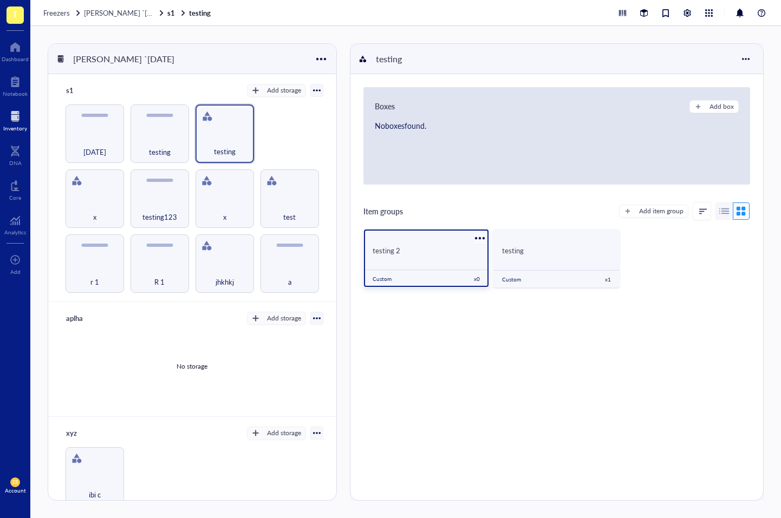
click at [479, 235] on div at bounding box center [480, 238] width 16 height 16
click at [514, 258] on div "Settings" at bounding box center [505, 256] width 25 height 10
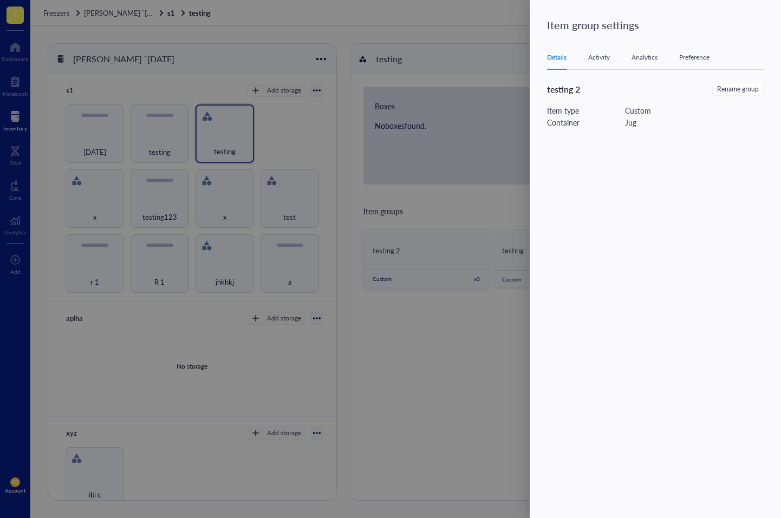
click at [653, 63] on div "Details Activity Analytics Preference" at bounding box center [655, 57] width 217 height 24
click at [650, 58] on div "Analytics" at bounding box center [644, 57] width 26 height 11
drag, startPoint x: 394, startPoint y: 294, endPoint x: 431, endPoint y: 291, distance: 37.0
click at [398, 294] on div at bounding box center [390, 259] width 781 height 518
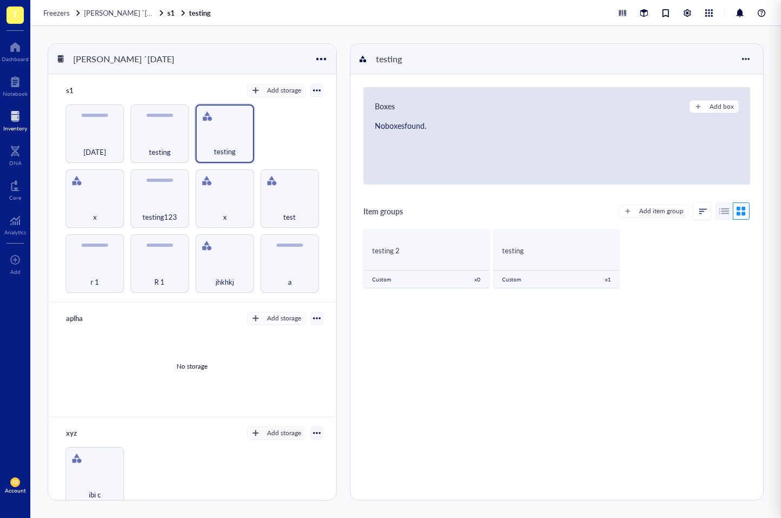
click at [432, 268] on div at bounding box center [390, 259] width 781 height 518
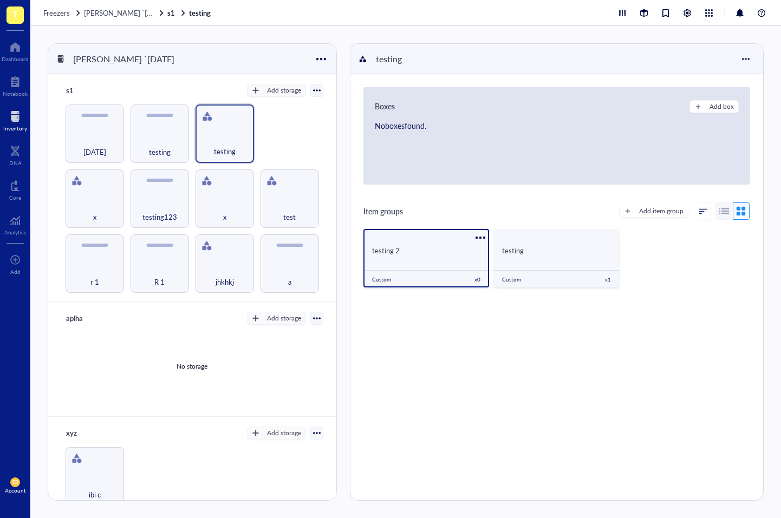
click at [437, 258] on div "testing 2" at bounding box center [426, 249] width 126 height 21
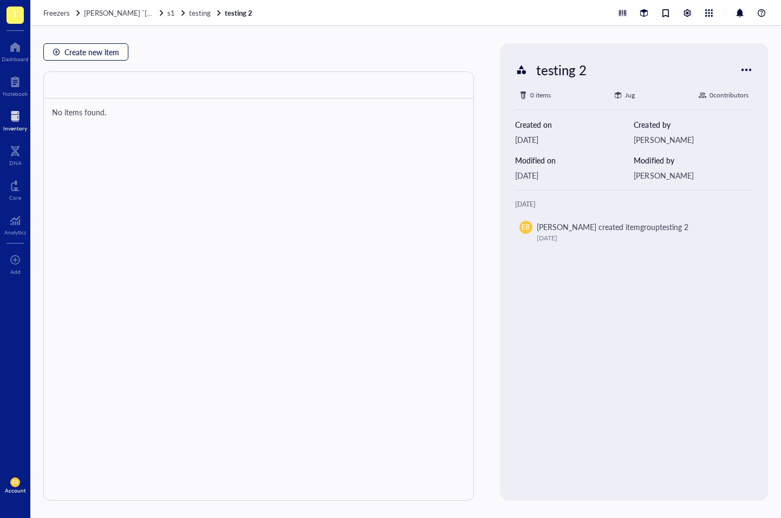
click at [99, 58] on button "Create new item" at bounding box center [85, 51] width 85 height 17
type textarea "Keep everyone on the same page…"
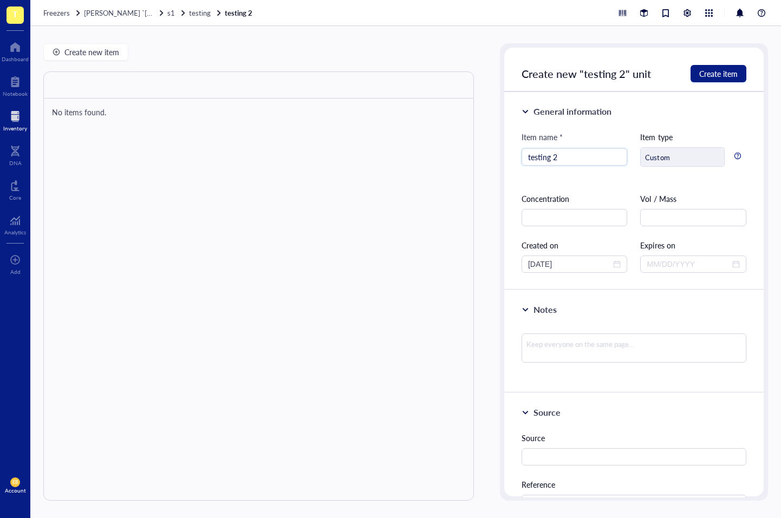
drag, startPoint x: 589, startPoint y: 156, endPoint x: 479, endPoint y: 159, distance: 111.0
click at [479, 159] on div "Create new item No items found. testing 2 0 items Jug 0 contributor s Created o…" at bounding box center [405, 272] width 750 height 492
type input "112"
click at [713, 73] on span "Create item" at bounding box center [718, 73] width 38 height 9
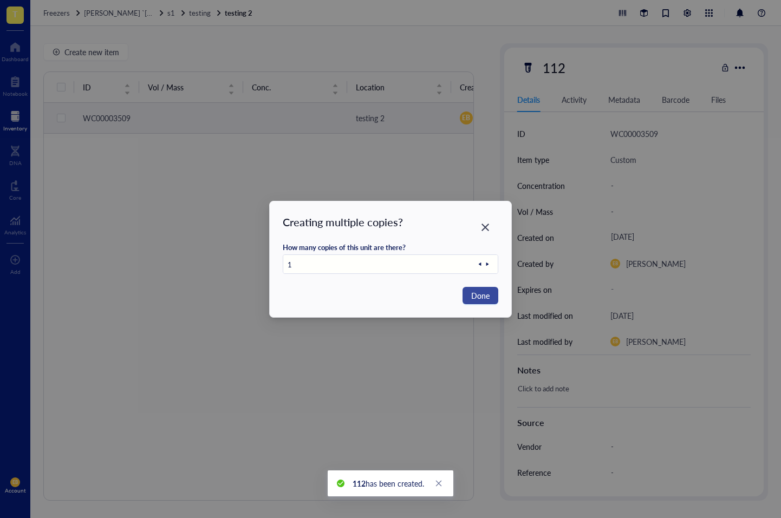
click at [484, 294] on span "Done" at bounding box center [480, 296] width 18 height 12
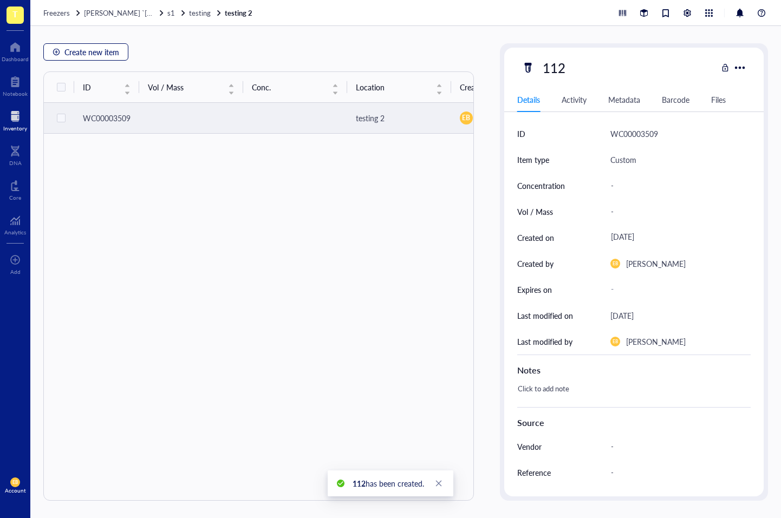
click at [102, 54] on span "Create new item" at bounding box center [91, 52] width 55 height 9
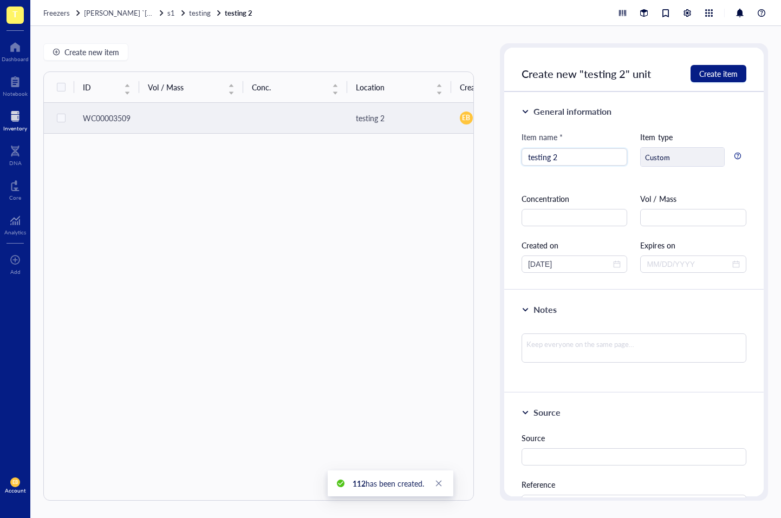
drag, startPoint x: 568, startPoint y: 155, endPoint x: 503, endPoint y: 153, distance: 65.0
click at [498, 155] on div "Create new item ID Vol / Mass Conc. Location Created by Created on Expires on N…" at bounding box center [405, 272] width 750 height 492
click at [565, 157] on input "testing 2" at bounding box center [574, 157] width 93 height 16
type input "testing 3"
drag, startPoint x: 715, startPoint y: 76, endPoint x: 693, endPoint y: 88, distance: 24.5
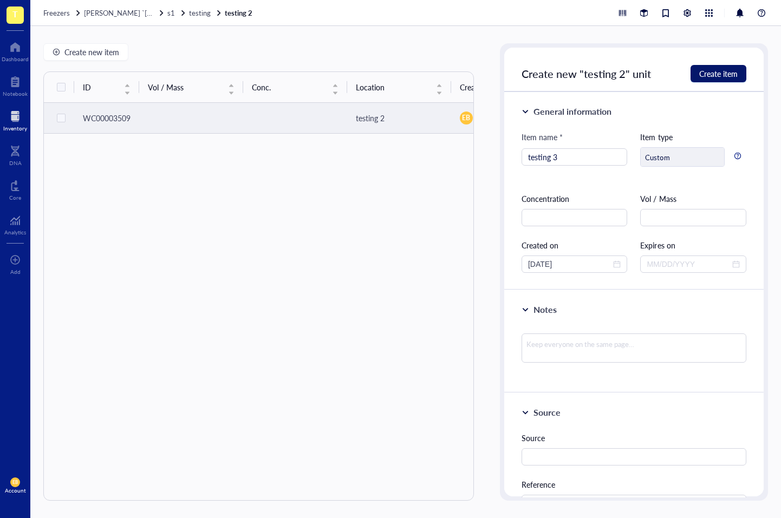
click at [714, 77] on span "Create item" at bounding box center [718, 73] width 38 height 9
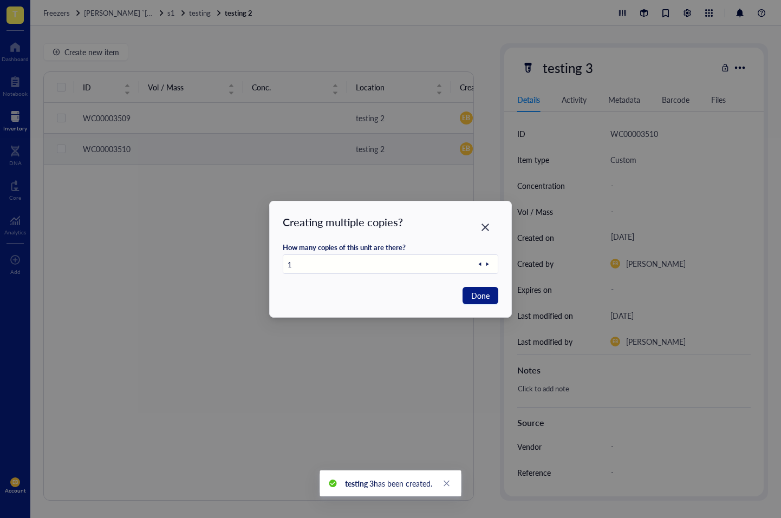
click at [487, 267] on icon at bounding box center [487, 264] width 8 height 8
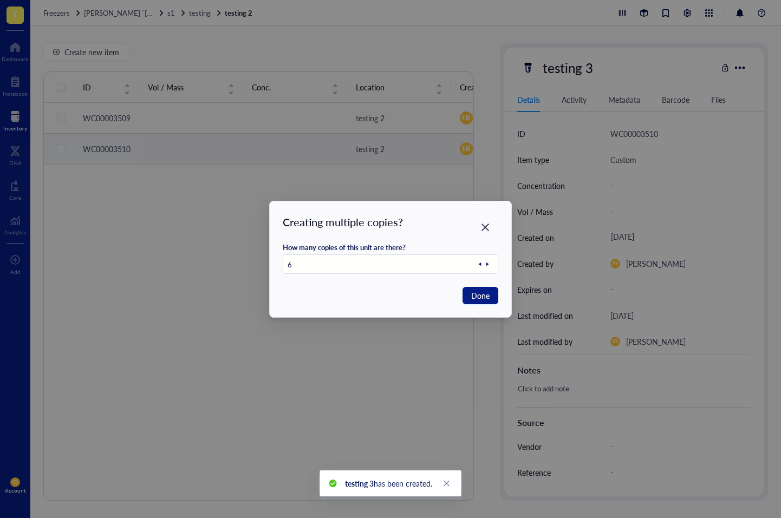
click at [487, 267] on icon at bounding box center [487, 264] width 8 height 8
click at [488, 266] on icon at bounding box center [487, 264] width 8 height 8
click at [479, 300] on span "Done" at bounding box center [480, 296] width 18 height 12
type input "1"
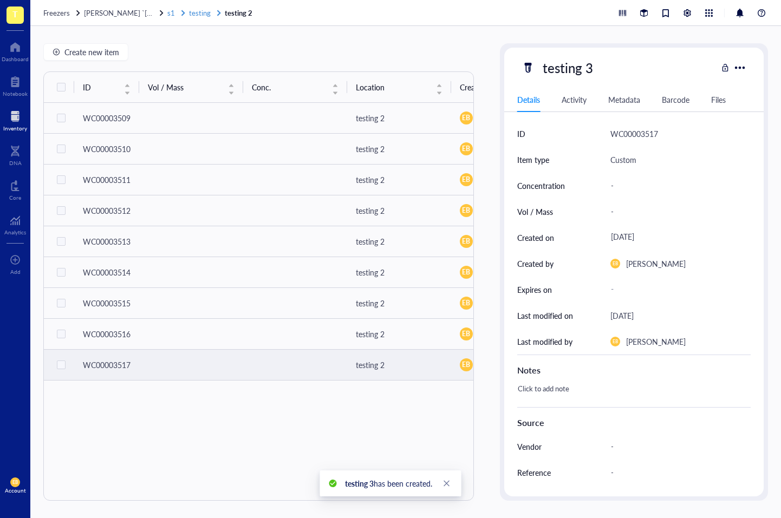
drag, startPoint x: 185, startPoint y: 14, endPoint x: 173, endPoint y: 16, distance: 12.0
click at [189, 15] on span "testing" at bounding box center [200, 13] width 22 height 10
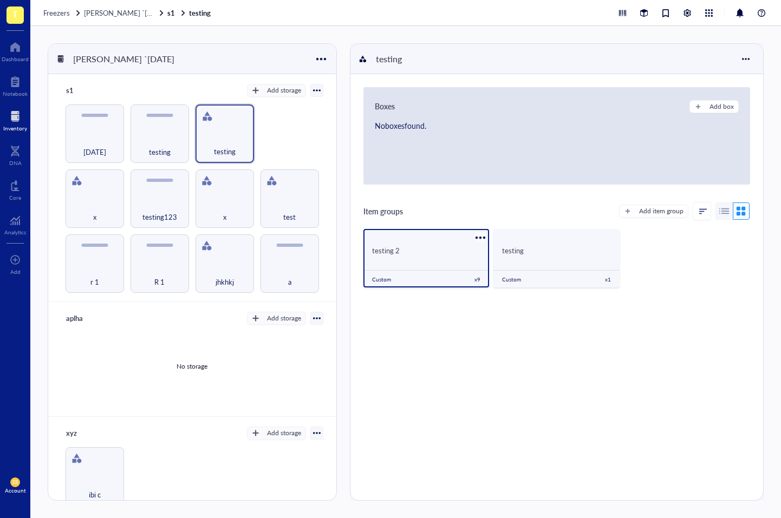
click at [479, 240] on div at bounding box center [481, 238] width 16 height 16
click at [511, 255] on div "Settings" at bounding box center [505, 256] width 25 height 10
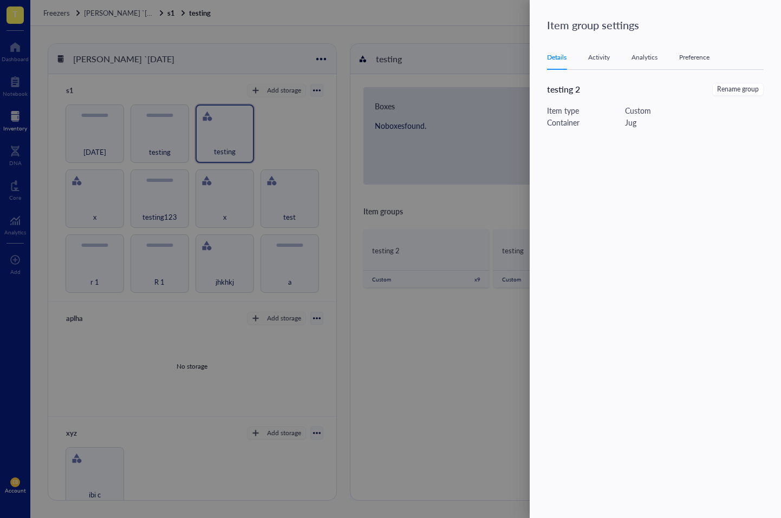
click at [506, 300] on div at bounding box center [390, 259] width 781 height 518
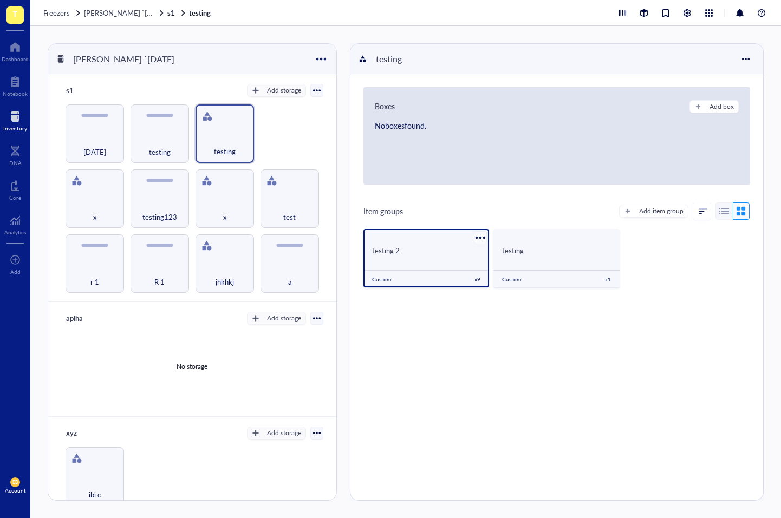
click at [479, 236] on div at bounding box center [481, 238] width 16 height 16
click at [520, 251] on div "Settings" at bounding box center [512, 256] width 62 height 10
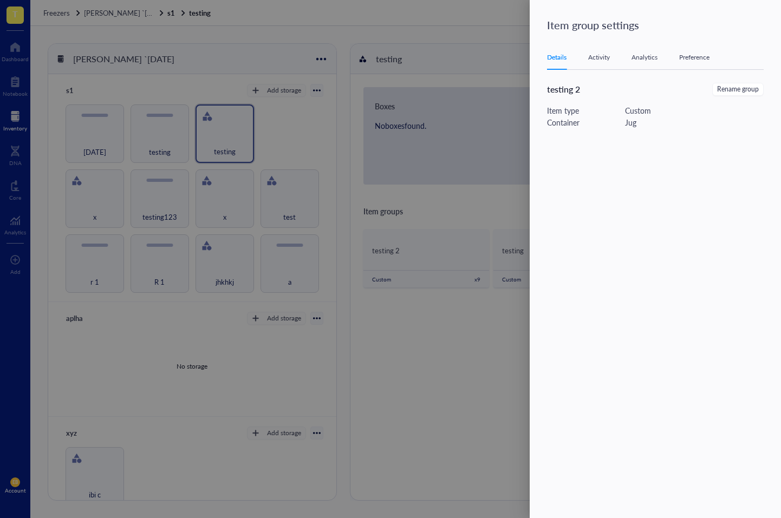
click at [635, 61] on div "Analytics" at bounding box center [644, 57] width 26 height 11
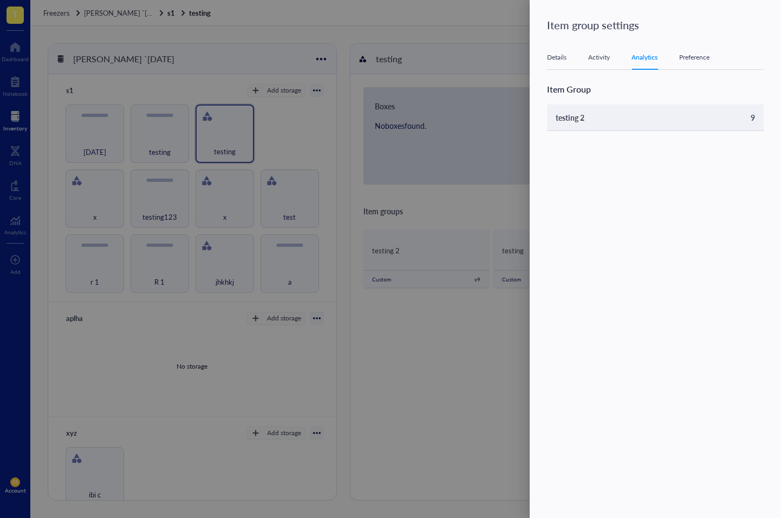
click at [704, 122] on td "testing 2" at bounding box center [631, 117] width 169 height 26
click at [656, 136] on div "testing 2 9" at bounding box center [655, 124] width 217 height 40
click at [652, 125] on td "testing 2" at bounding box center [631, 117] width 169 height 26
click at [673, 115] on td "testing 2" at bounding box center [631, 117] width 169 height 26
click at [667, 139] on div "testing 2 9" at bounding box center [655, 124] width 217 height 40
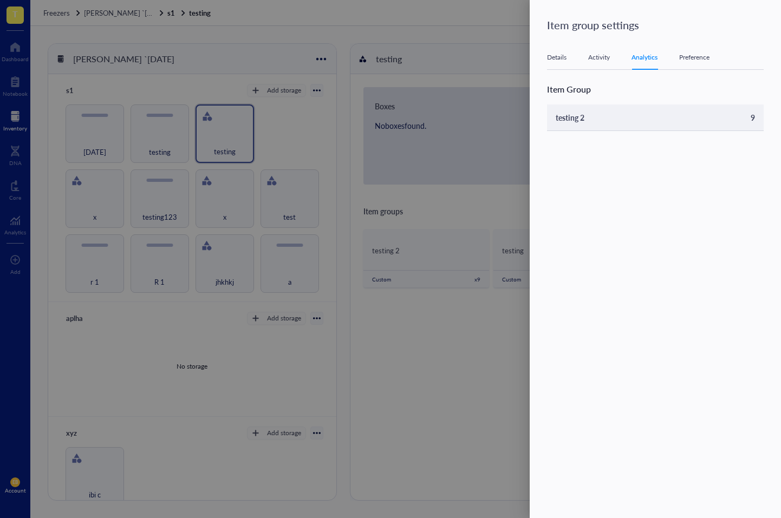
click at [668, 117] on td "testing 2" at bounding box center [631, 117] width 169 height 26
click at [621, 117] on td "testing 2" at bounding box center [631, 117] width 169 height 26
click at [463, 192] on div at bounding box center [390, 259] width 781 height 518
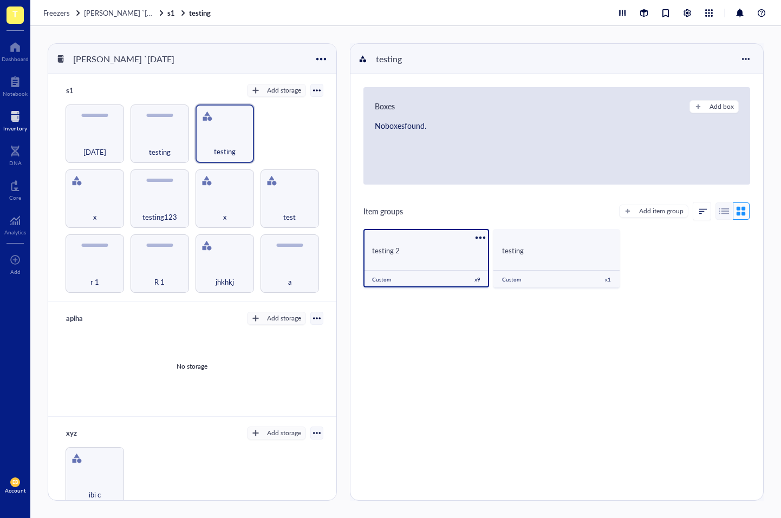
click at [463, 254] on div "testing 2" at bounding box center [426, 251] width 109 height 10
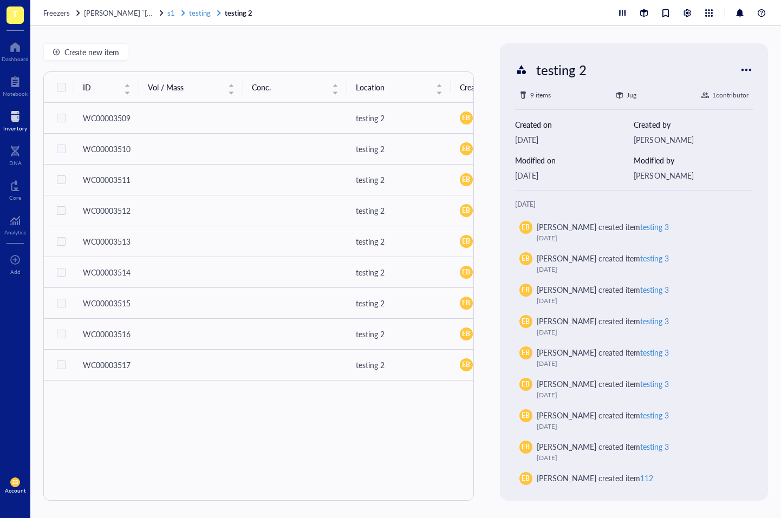
click at [196, 14] on span "testing" at bounding box center [200, 13] width 22 height 10
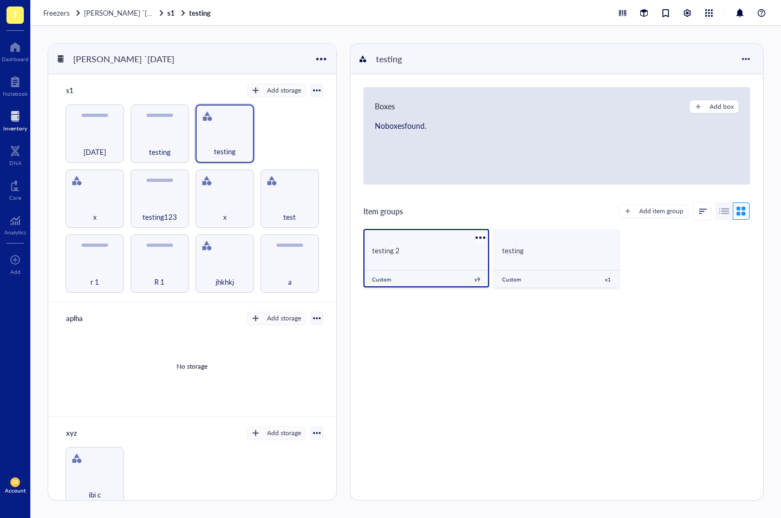
click at [478, 233] on div at bounding box center [481, 238] width 16 height 16
click at [515, 257] on div "Settings" at bounding box center [505, 256] width 25 height 10
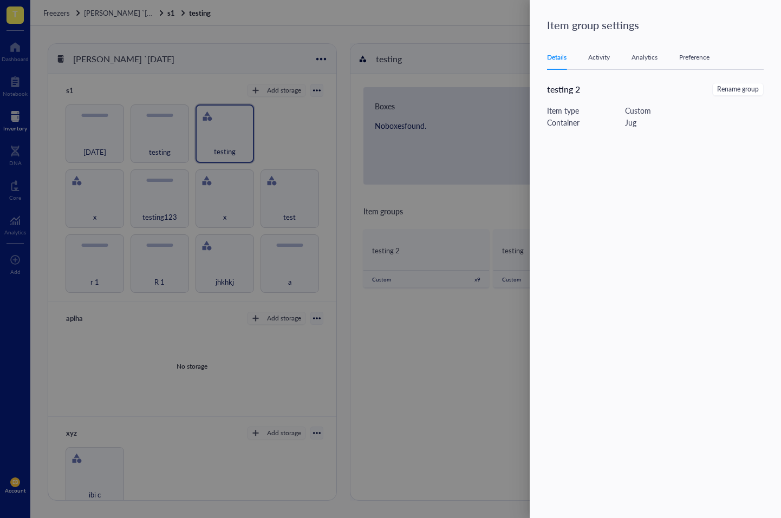
drag, startPoint x: 651, startPoint y: 59, endPoint x: 665, endPoint y: 61, distance: 13.7
click at [651, 58] on div "Analytics" at bounding box center [644, 57] width 26 height 11
click at [704, 57] on div "Preference" at bounding box center [694, 57] width 30 height 11
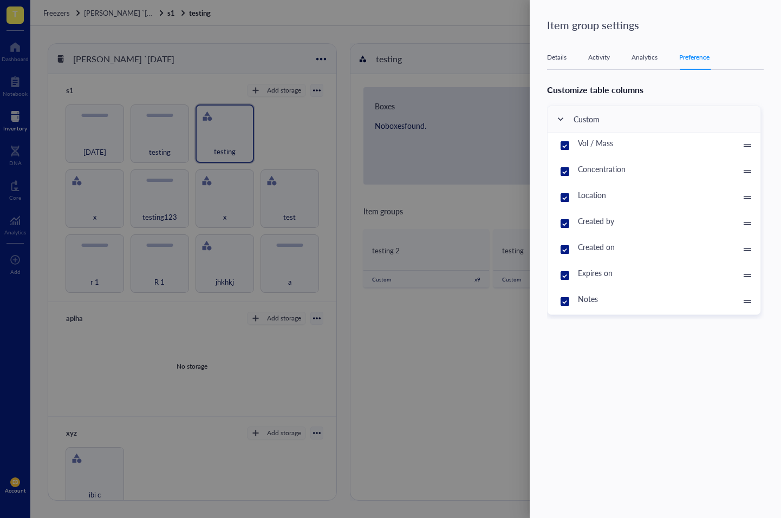
click at [670, 64] on div "Details Activity Analytics Preference" at bounding box center [655, 57] width 217 height 24
click at [650, 62] on div "Analytics" at bounding box center [644, 57] width 26 height 11
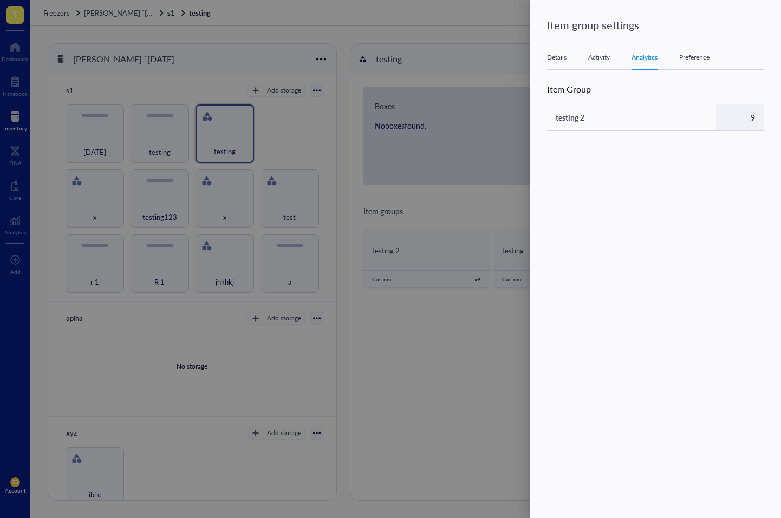
click at [631, 135] on div "testing 2 9" at bounding box center [655, 124] width 217 height 40
click at [634, 115] on td "testing 2" at bounding box center [631, 117] width 169 height 26
drag, startPoint x: 458, startPoint y: 137, endPoint x: 537, endPoint y: 133, distance: 78.6
click at [458, 137] on div at bounding box center [390, 259] width 781 height 518
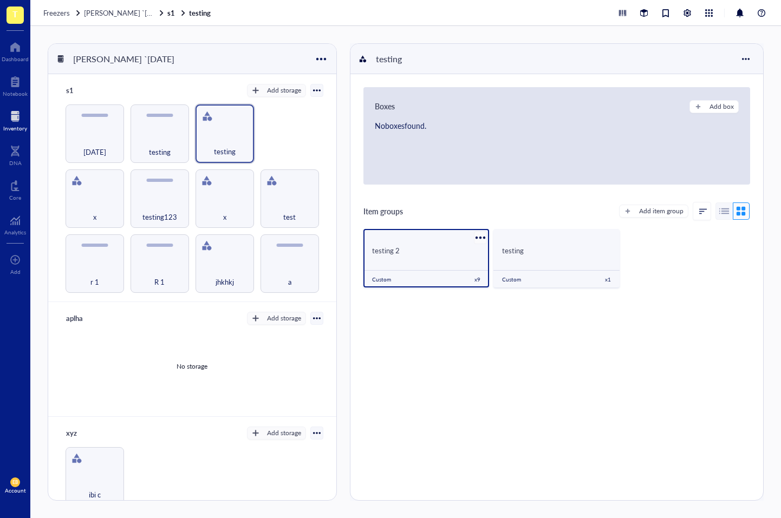
click at [479, 234] on div at bounding box center [481, 238] width 16 height 16
click at [516, 258] on div "Settings" at bounding box center [505, 256] width 25 height 10
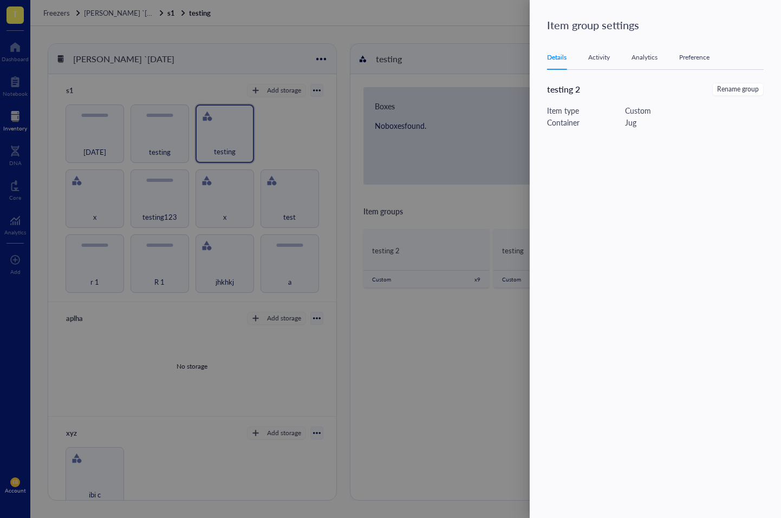
click at [703, 52] on div "Preference" at bounding box center [694, 57] width 30 height 11
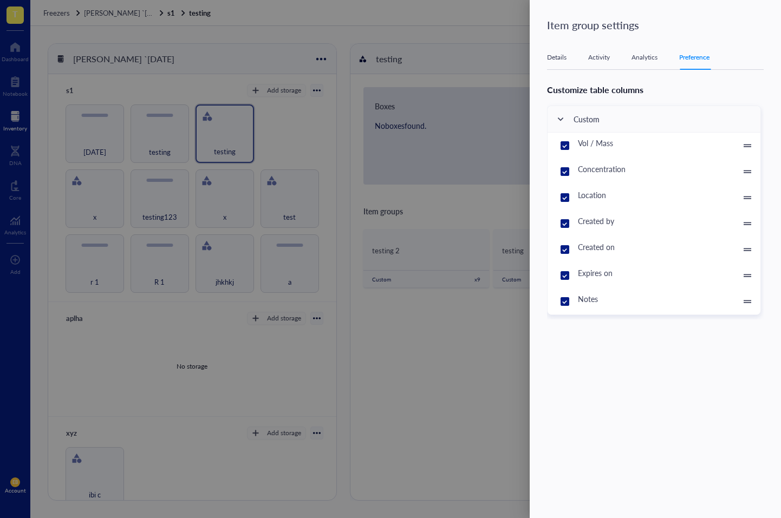
click at [486, 85] on div at bounding box center [390, 259] width 781 height 518
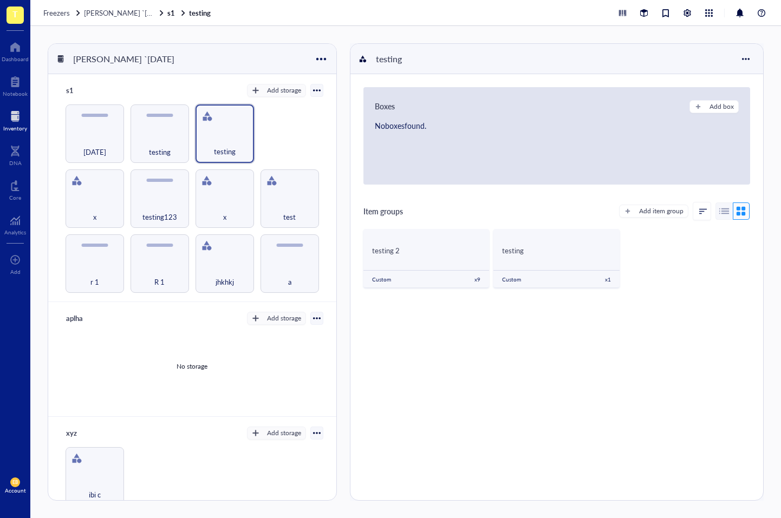
click at [266, 125] on div "r 1 R 1 jhkhkj a x testing123 x test [DATE] testing testing" at bounding box center [192, 198] width 262 height 188
click at [317, 88] on div at bounding box center [316, 90] width 13 height 13
click at [283, 110] on div "Settings" at bounding box center [269, 109] width 25 height 10
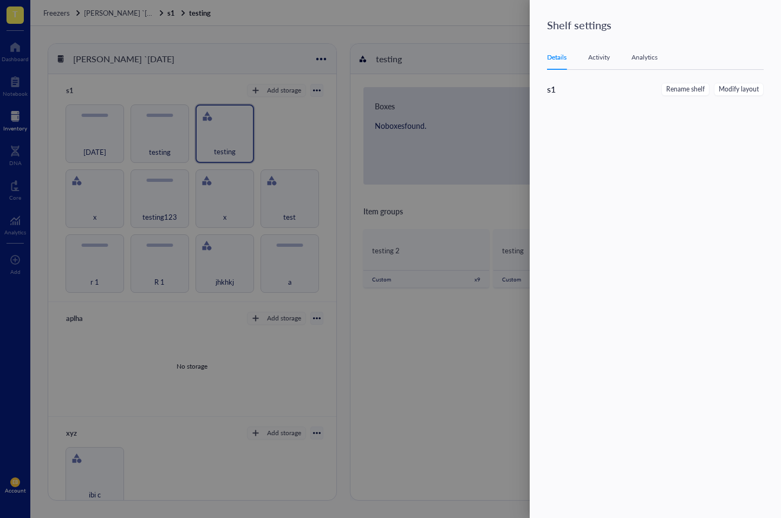
click at [727, 92] on span "Modify layout" at bounding box center [738, 89] width 40 height 10
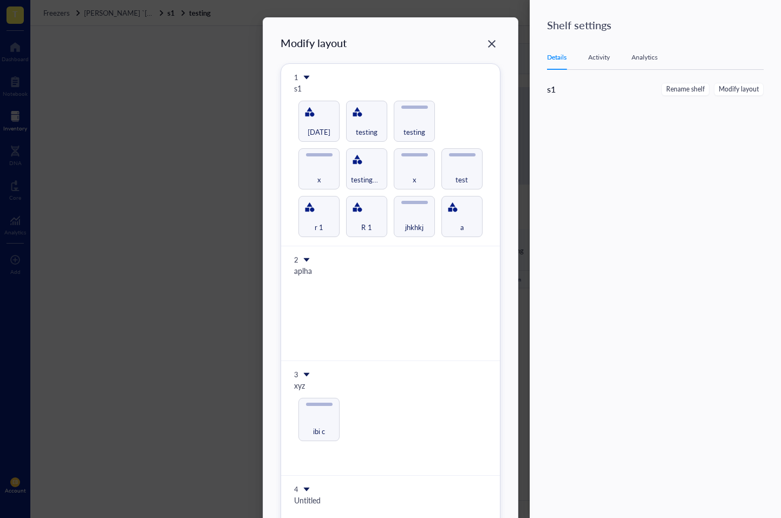
click at [356, 181] on div "Modify layout 1 s1 r 1 R 1 jhkhkj a x testing123 x test 9th march testing testi…" at bounding box center [390, 427] width 220 height 785
drag, startPoint x: 359, startPoint y: 172, endPoint x: 359, endPoint y: 181, distance: 9.2
click at [359, 181] on div "Modify layout 1 s1 r 1 R 1 jhkhkj a x testing123 x test 9th march testing testi…" at bounding box center [390, 427] width 220 height 785
click at [599, 57] on div "Modify layout 1 s1 r 1 R 1 jhkhkj a x testing123 x test 9th march testing testi…" at bounding box center [390, 259] width 781 height 518
click at [598, 55] on div "Modify layout 1 s1 r 1 R 1 jhkhkj a x testing123 x test 9th march testing testi…" at bounding box center [390, 259] width 781 height 518
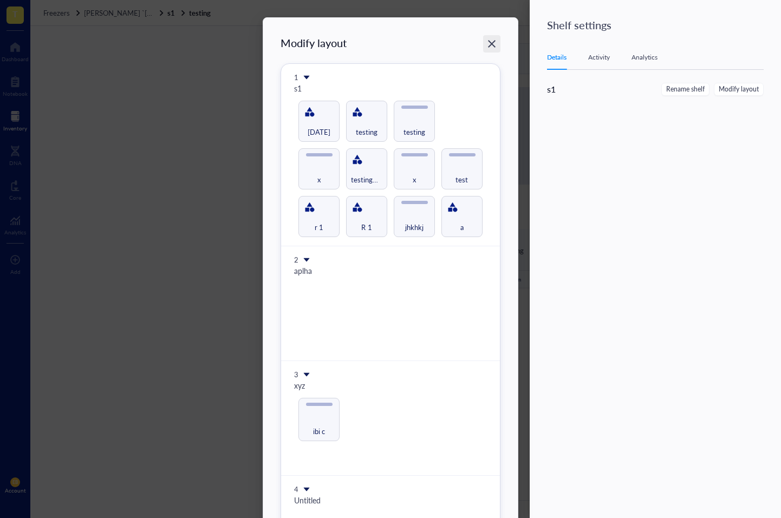
click at [483, 41] on div "Close" at bounding box center [491, 43] width 17 height 17
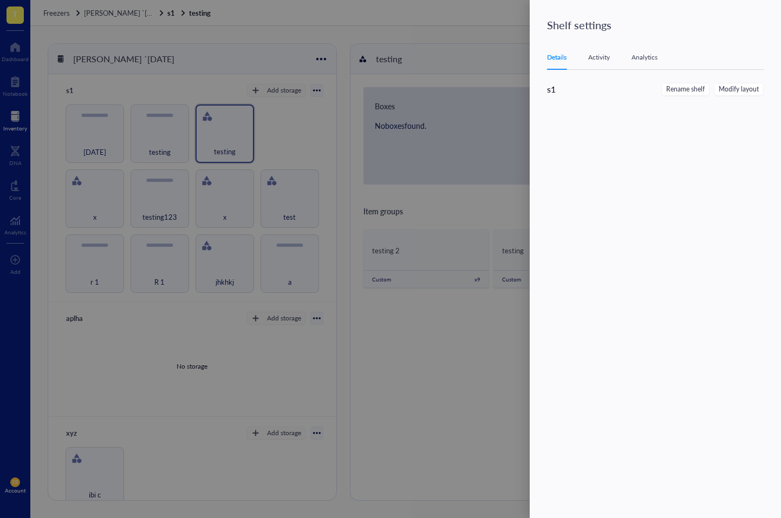
click at [584, 53] on div "Details Activity Analytics" at bounding box center [655, 57] width 217 height 24
click at [601, 59] on div "Activity" at bounding box center [599, 57] width 22 height 11
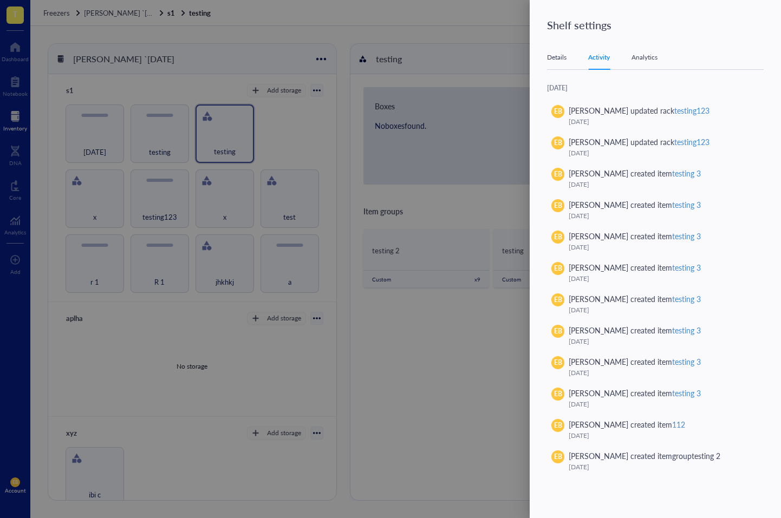
click at [640, 58] on div "Analytics" at bounding box center [644, 57] width 26 height 11
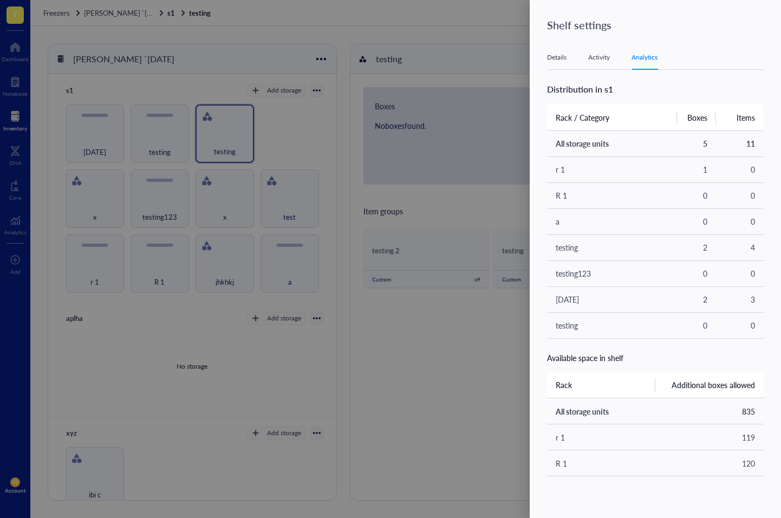
click at [512, 70] on div at bounding box center [390, 259] width 781 height 518
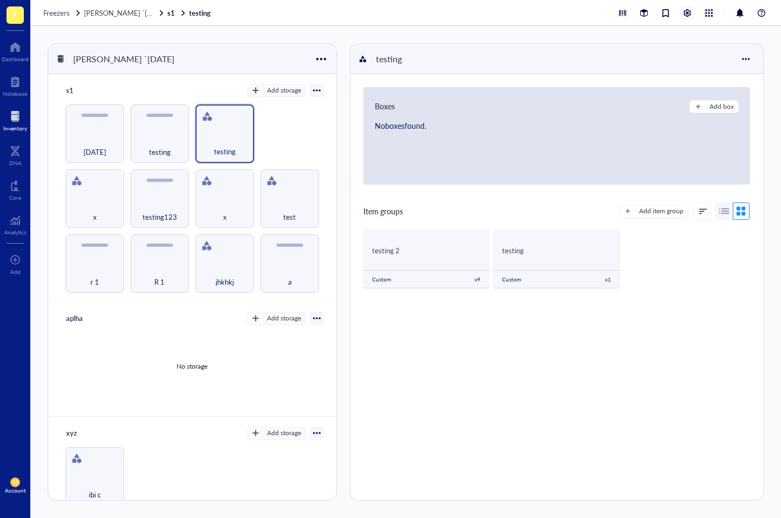
click at [683, 15] on div at bounding box center [687, 13] width 12 height 12
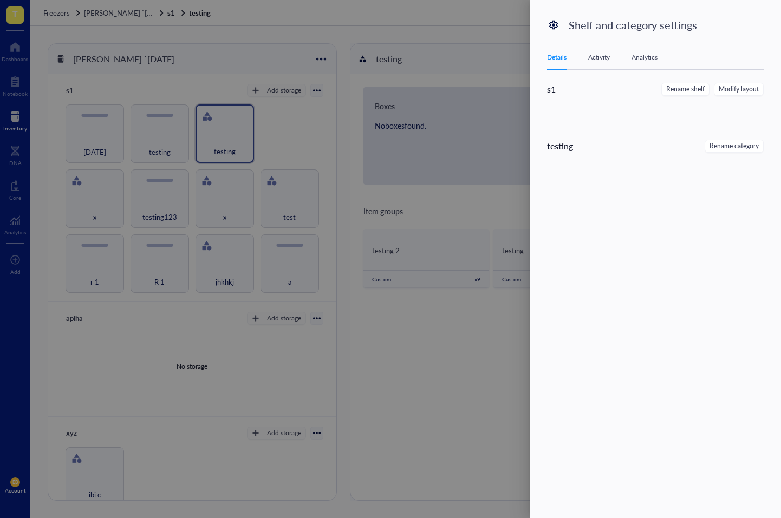
click at [599, 63] on div "Details Activity Analytics" at bounding box center [655, 57] width 217 height 24
click at [593, 60] on div "Activity" at bounding box center [599, 57] width 22 height 11
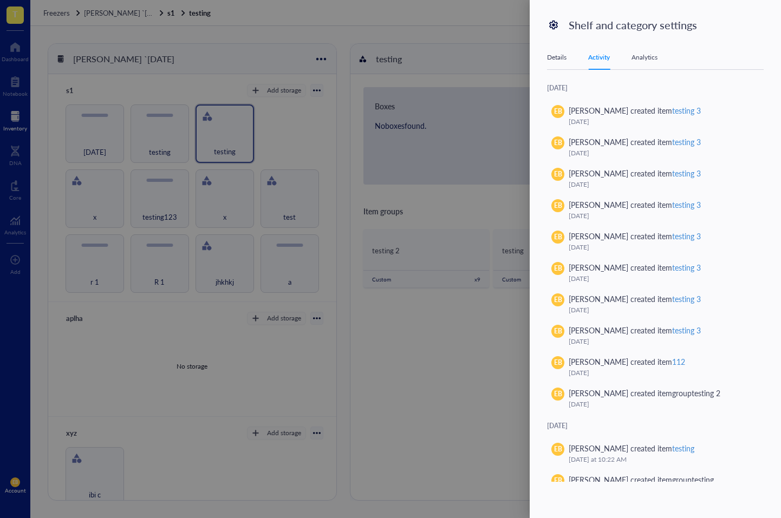
click at [644, 56] on div "Analytics" at bounding box center [644, 57] width 26 height 11
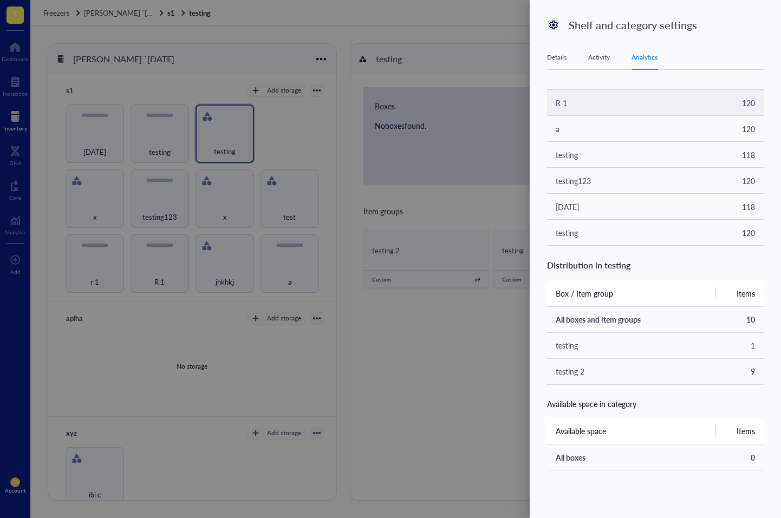
scroll to position [362, 0]
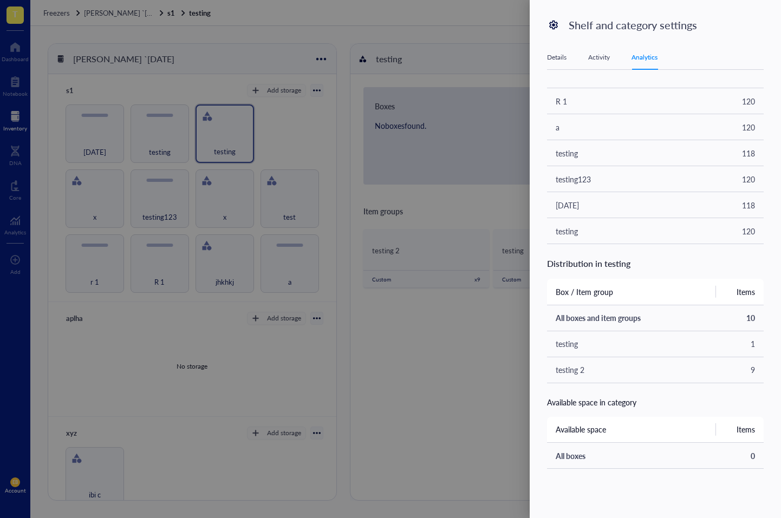
click at [604, 55] on div "Activity" at bounding box center [599, 57] width 22 height 11
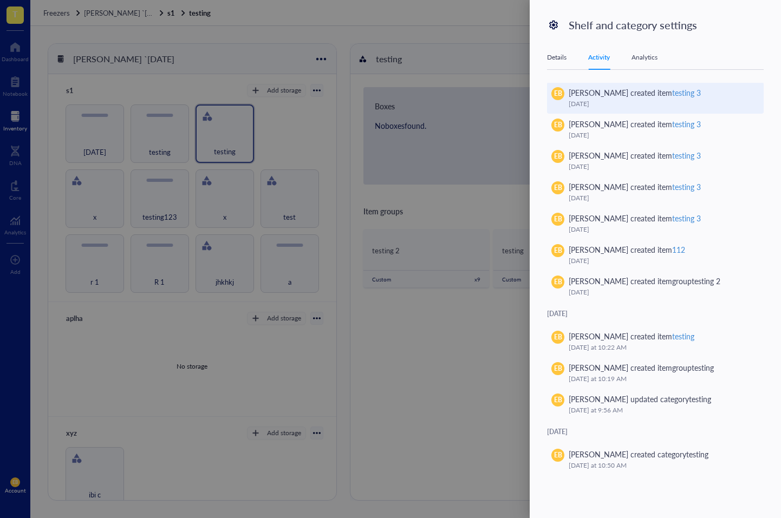
scroll to position [112, 0]
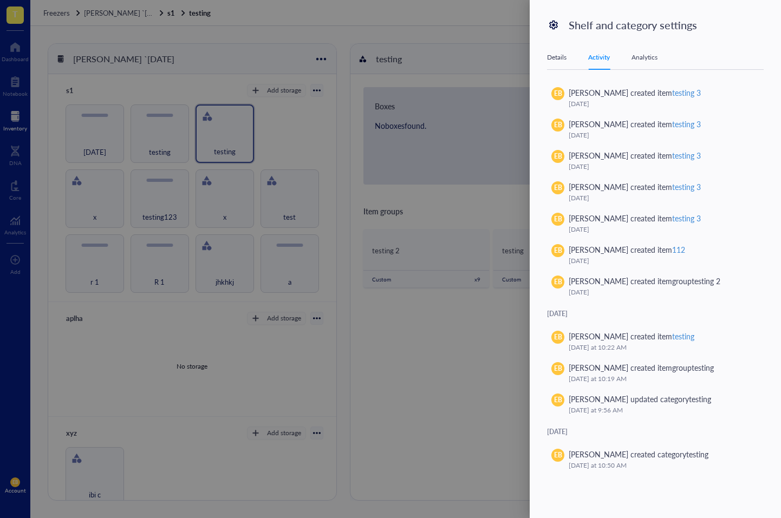
click at [462, 142] on div at bounding box center [390, 259] width 781 height 518
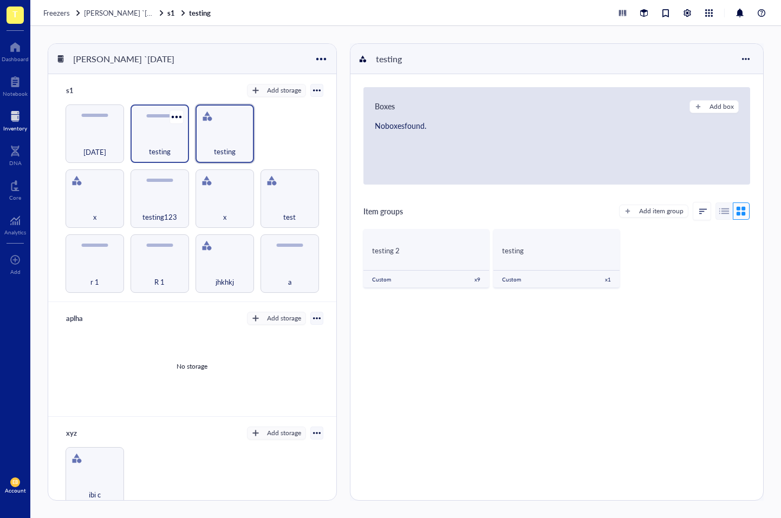
click at [172, 135] on div "testing" at bounding box center [160, 146] width 48 height 24
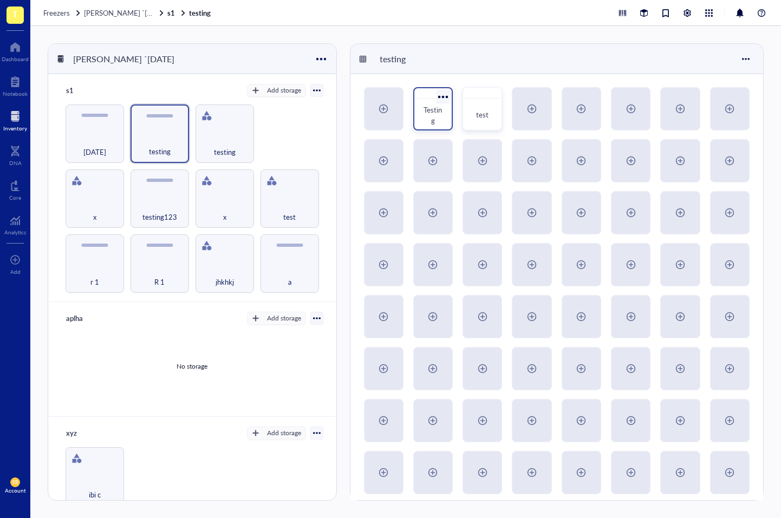
click at [443, 95] on div at bounding box center [443, 97] width 16 height 16
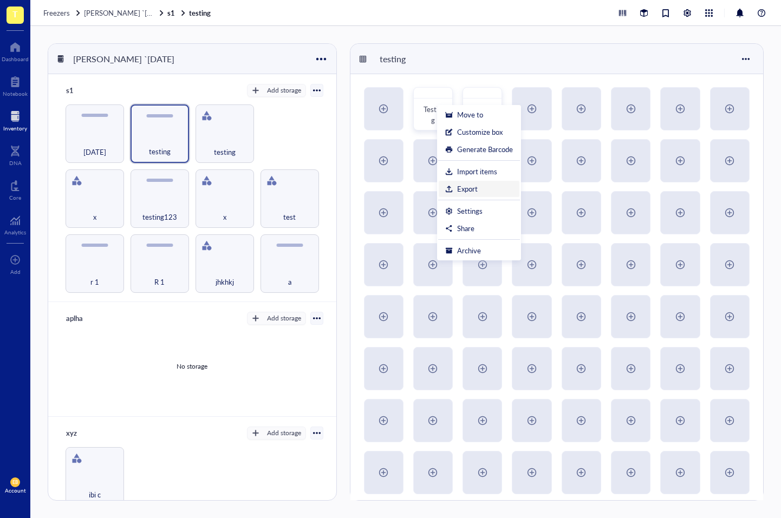
click at [486, 187] on div "Export" at bounding box center [479, 189] width 68 height 10
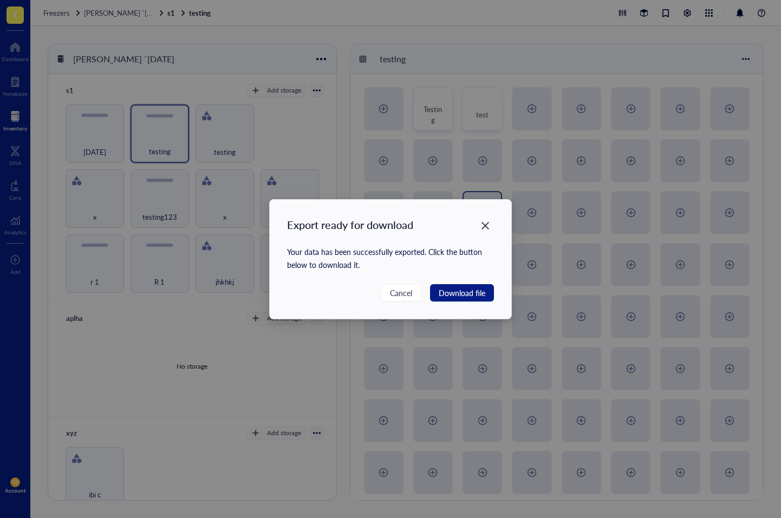
click at [489, 225] on icon "Close" at bounding box center [485, 225] width 10 height 10
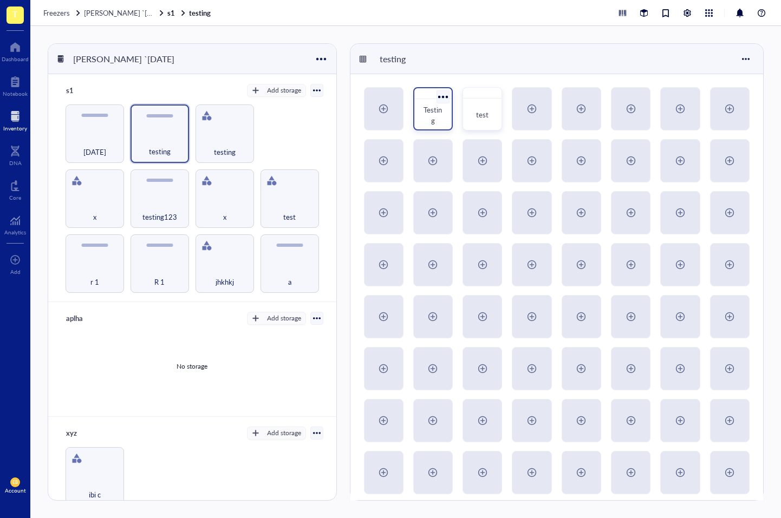
click at [443, 97] on div at bounding box center [443, 97] width 16 height 16
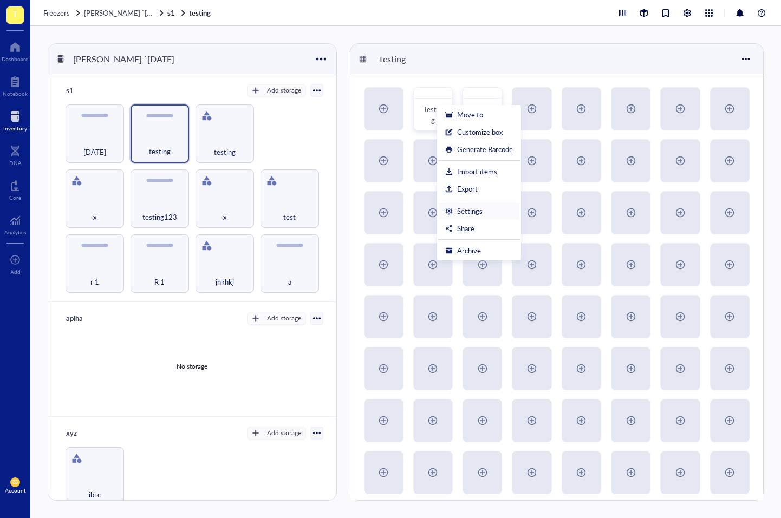
click at [489, 216] on li "Settings" at bounding box center [479, 210] width 82 height 17
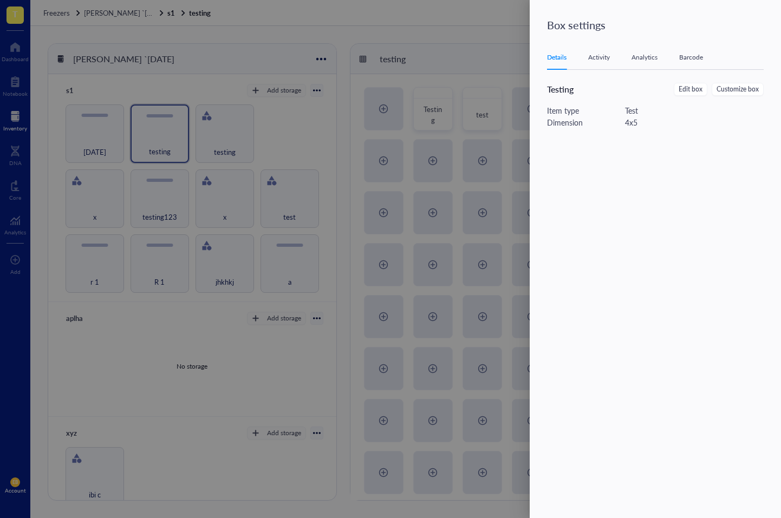
click at [605, 56] on div "Activity" at bounding box center [599, 57] width 22 height 11
click at [643, 55] on div "Analytics" at bounding box center [644, 57] width 26 height 11
click at [690, 56] on div "Barcode" at bounding box center [691, 57] width 24 height 11
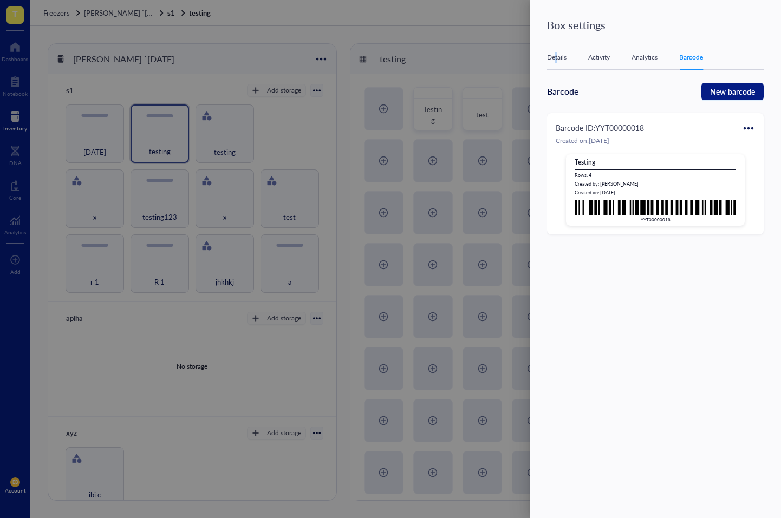
drag, startPoint x: 556, startPoint y: 62, endPoint x: 566, endPoint y: 67, distance: 11.4
click at [556, 62] on div "Details" at bounding box center [556, 57] width 19 height 11
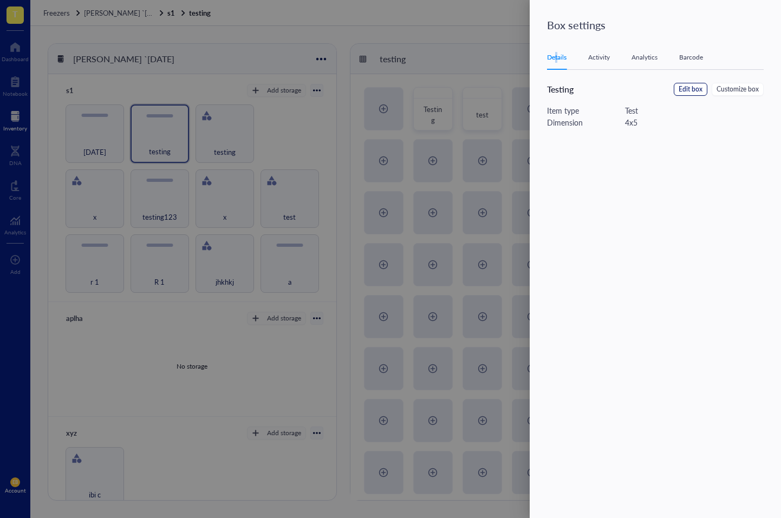
click at [682, 91] on span "Edit box" at bounding box center [690, 89] width 24 height 10
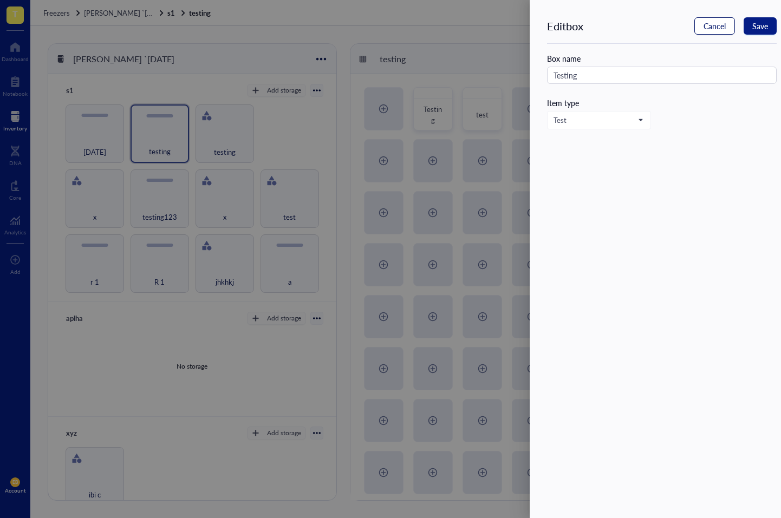
click at [716, 24] on span "Cancel" at bounding box center [714, 26] width 22 height 9
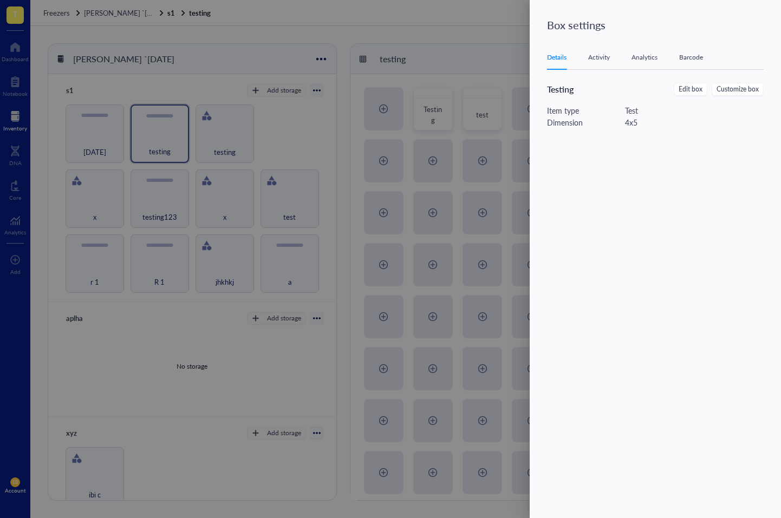
click at [486, 127] on div at bounding box center [390, 259] width 781 height 518
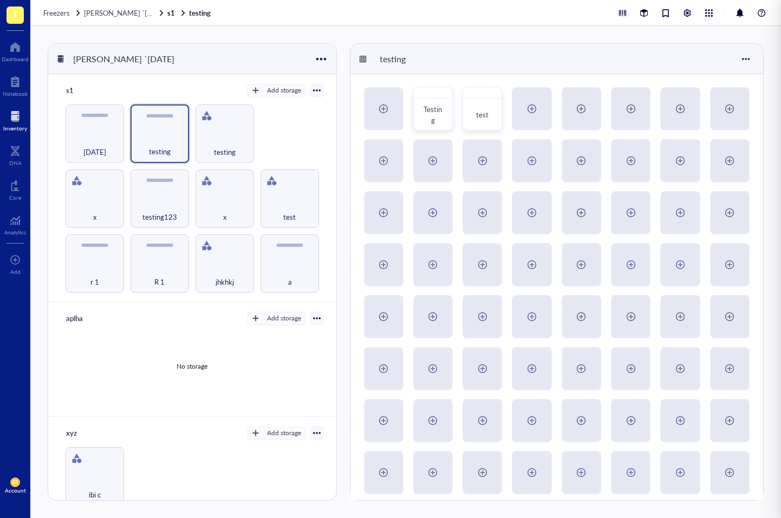
click at [460, 136] on div at bounding box center [390, 259] width 781 height 518
click at [683, 9] on div at bounding box center [687, 13] width 12 height 12
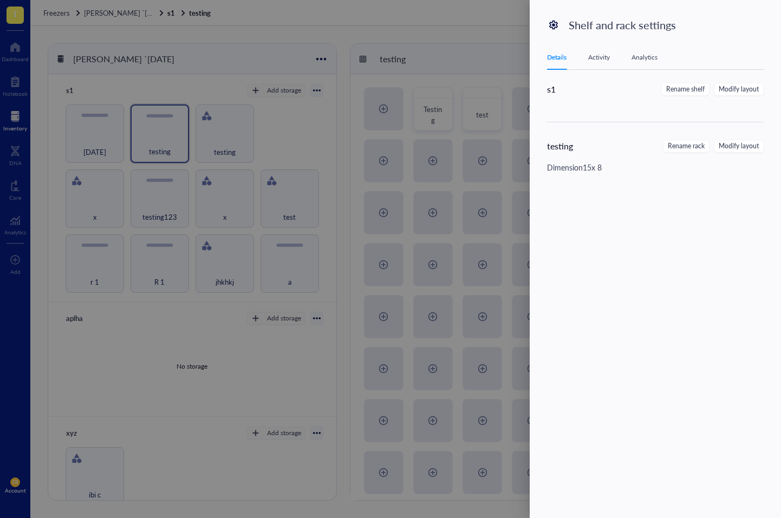
click at [444, 76] on div at bounding box center [390, 259] width 781 height 518
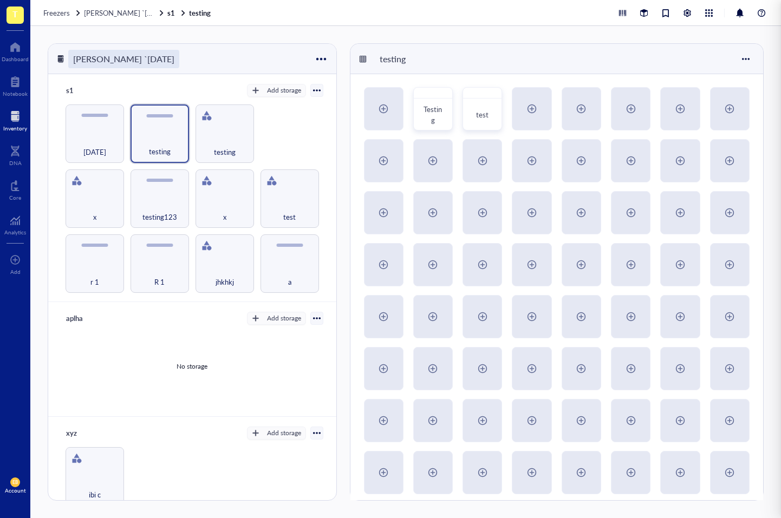
drag, startPoint x: 441, startPoint y: 77, endPoint x: 122, endPoint y: 51, distance: 320.4
click at [429, 70] on div at bounding box center [390, 259] width 781 height 518
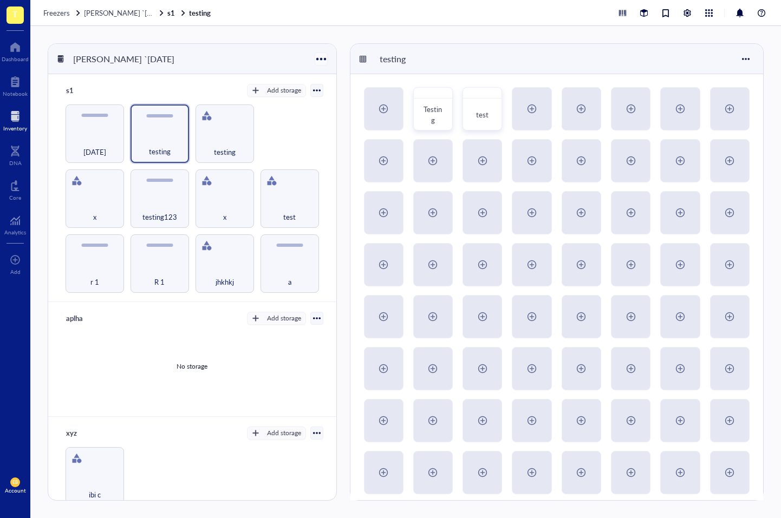
click at [319, 58] on div at bounding box center [321, 59] width 16 height 16
click at [352, 99] on div "Settings" at bounding box center [354, 95] width 62 height 10
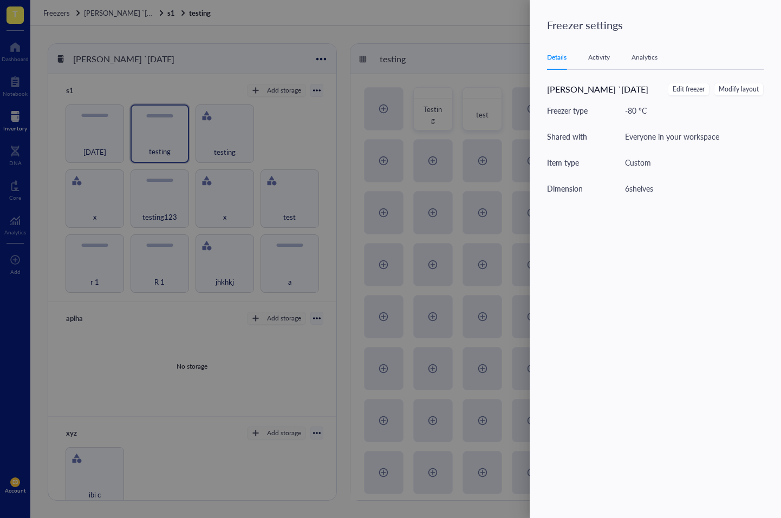
drag, startPoint x: 601, startPoint y: 60, endPoint x: 612, endPoint y: 57, distance: 10.5
click at [604, 59] on div "Activity" at bounding box center [599, 57] width 22 height 11
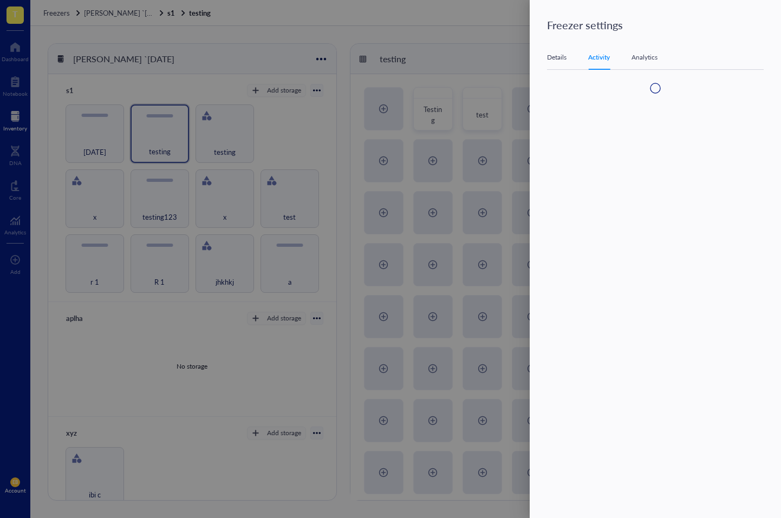
click at [638, 56] on div "Analytics" at bounding box center [644, 57] width 26 height 11
click at [561, 61] on div "Details" at bounding box center [556, 57] width 19 height 11
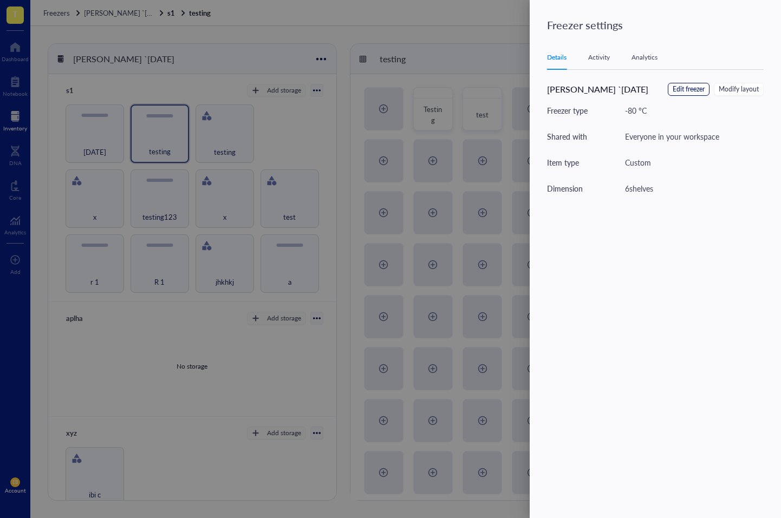
drag, startPoint x: 697, startPoint y: 90, endPoint x: 691, endPoint y: 106, distance: 17.0
click at [696, 100] on div "IBRAHIM `28th feb Edit freezer Modify layout Freezer type -80 °C Shared with Ev…" at bounding box center [662, 147] width 230 height 129
click at [691, 88] on span "Edit freezer" at bounding box center [688, 89] width 32 height 10
type textarea "Regression testing data"
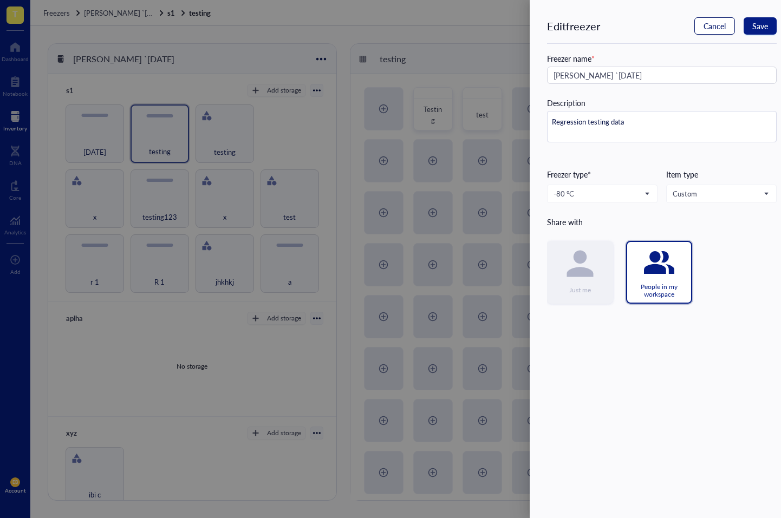
click at [725, 22] on span "Cancel" at bounding box center [714, 26] width 22 height 9
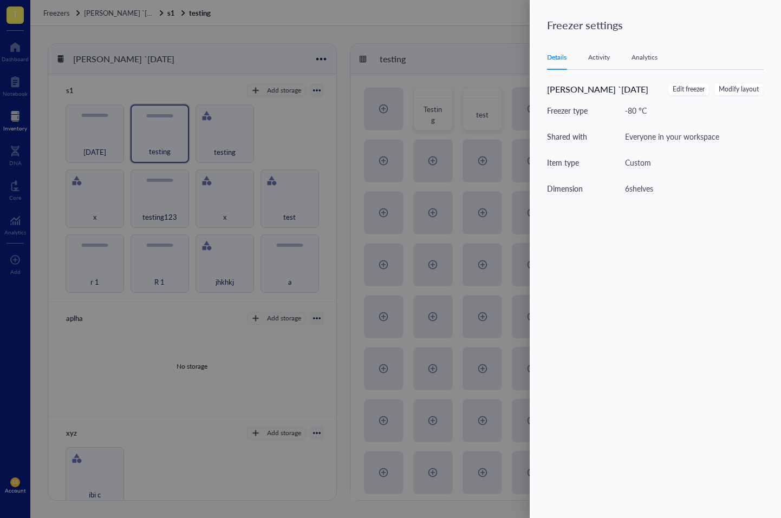
click at [598, 57] on div "Activity" at bounding box center [599, 57] width 22 height 11
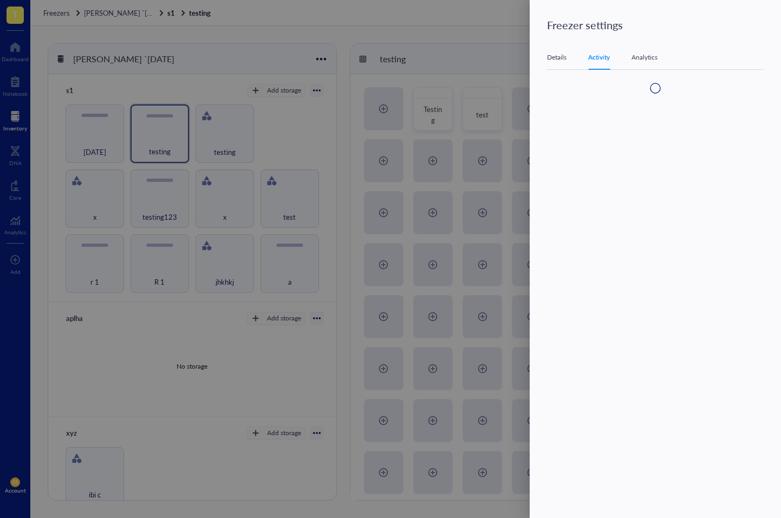
click at [637, 57] on div "Analytics" at bounding box center [644, 57] width 26 height 11
click at [561, 58] on div "Details" at bounding box center [556, 57] width 19 height 11
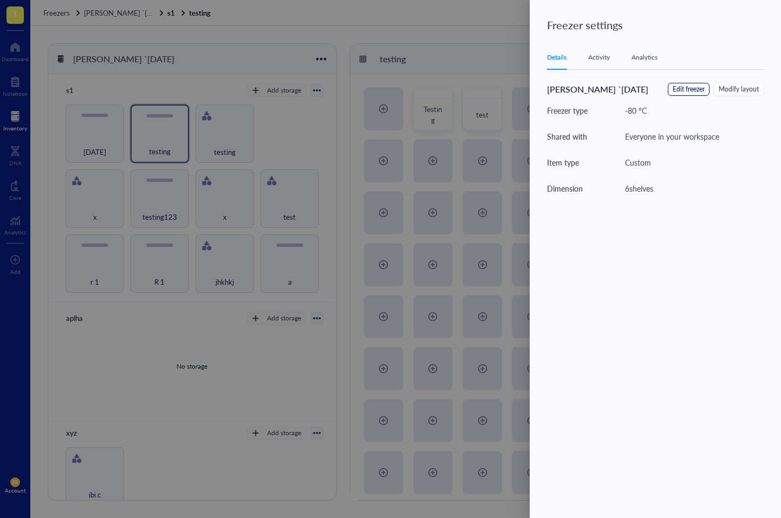
click at [685, 89] on span "Edit freezer" at bounding box center [688, 89] width 32 height 10
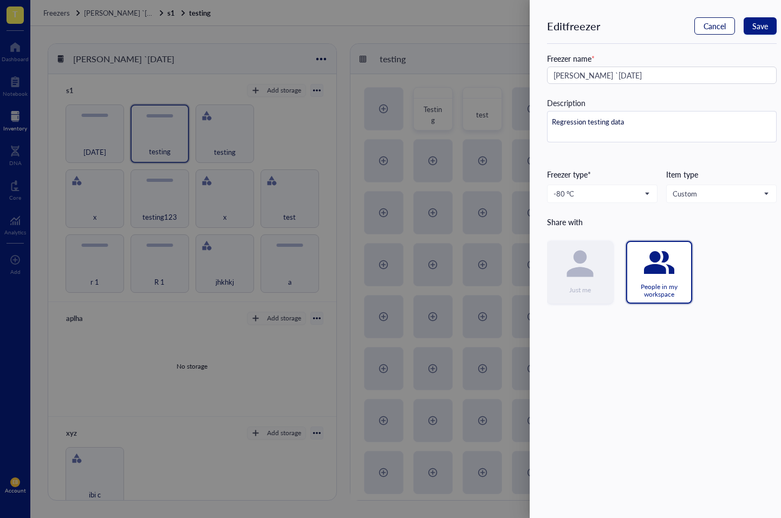
click at [702, 21] on button "Cancel" at bounding box center [714, 25] width 41 height 17
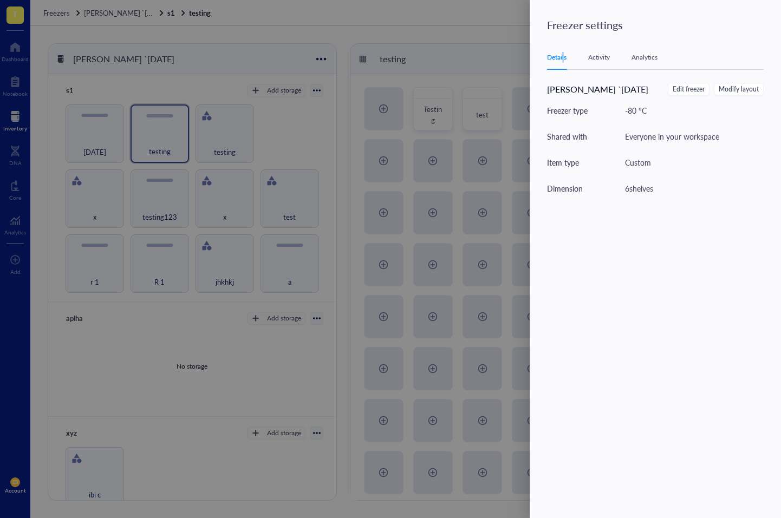
click at [561, 61] on div "Details" at bounding box center [556, 57] width 19 height 11
click at [690, 90] on span "Edit freezer" at bounding box center [688, 89] width 32 height 10
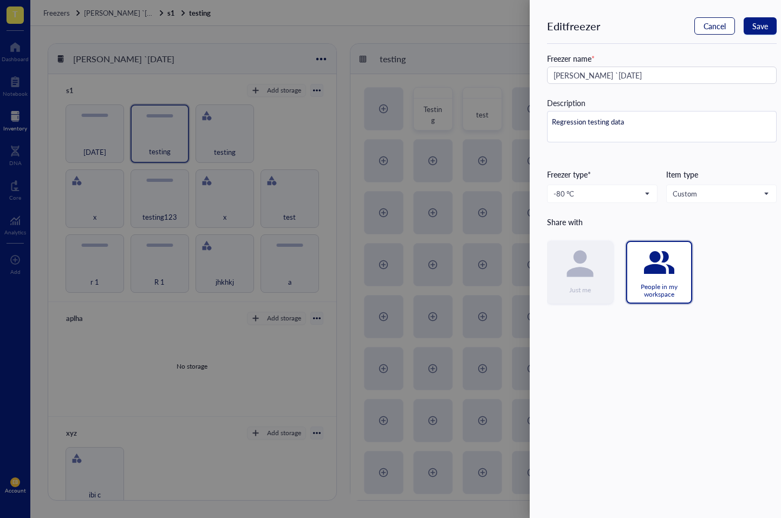
click at [704, 23] on span "Cancel" at bounding box center [714, 26] width 22 height 9
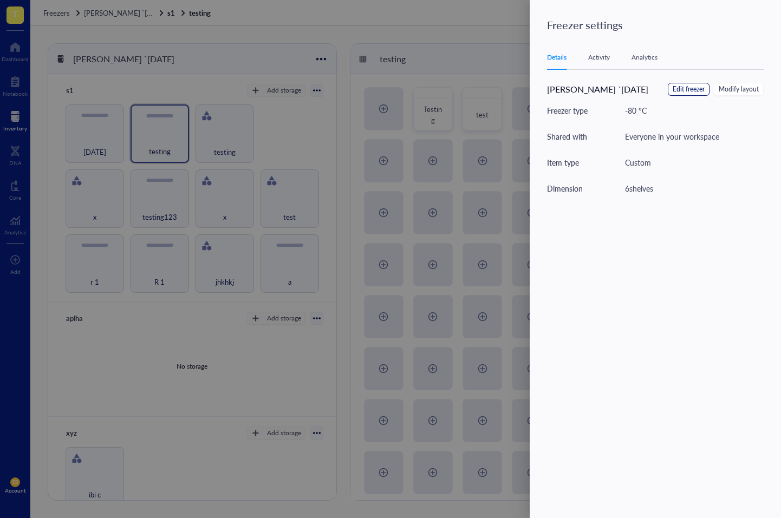
click at [692, 89] on span "Edit freezer" at bounding box center [688, 89] width 32 height 10
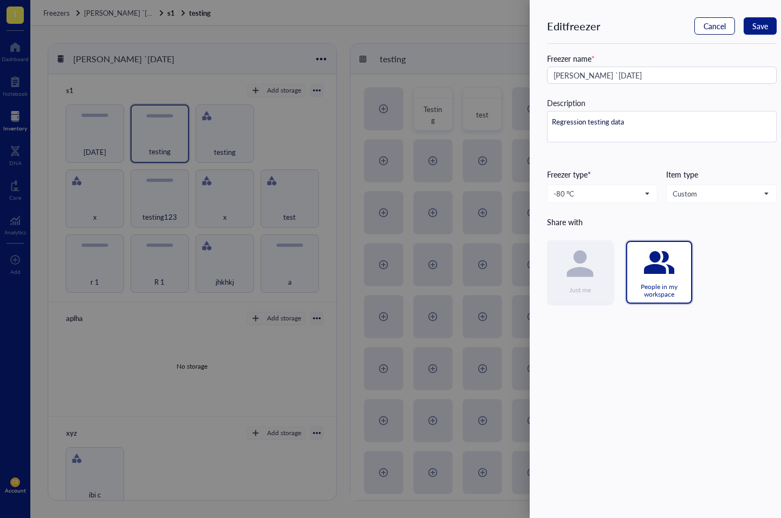
click at [710, 29] on span "Cancel" at bounding box center [714, 26] width 22 height 9
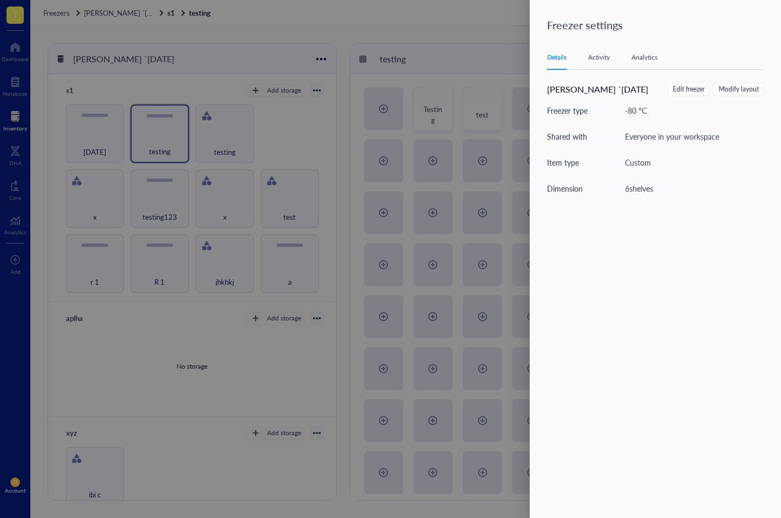
drag, startPoint x: 477, startPoint y: 158, endPoint x: 393, endPoint y: 169, distance: 85.2
click at [476, 158] on div at bounding box center [390, 259] width 781 height 518
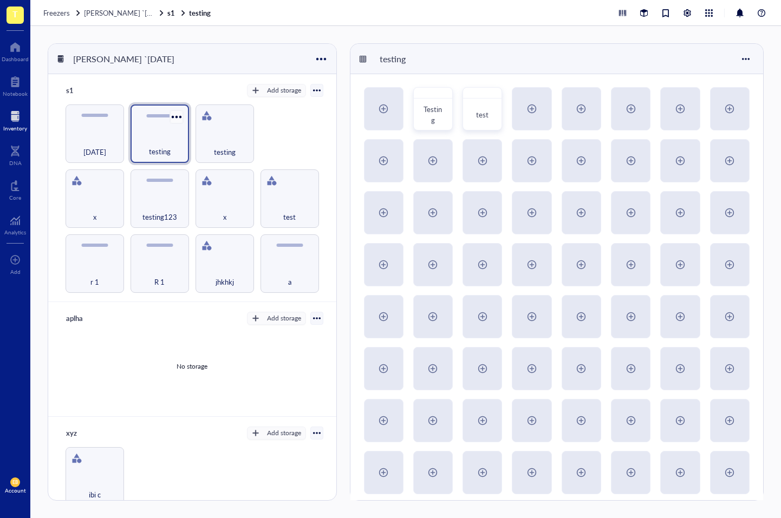
click at [178, 114] on div at bounding box center [176, 117] width 16 height 16
click at [212, 135] on div "Settings" at bounding box center [199, 136] width 25 height 10
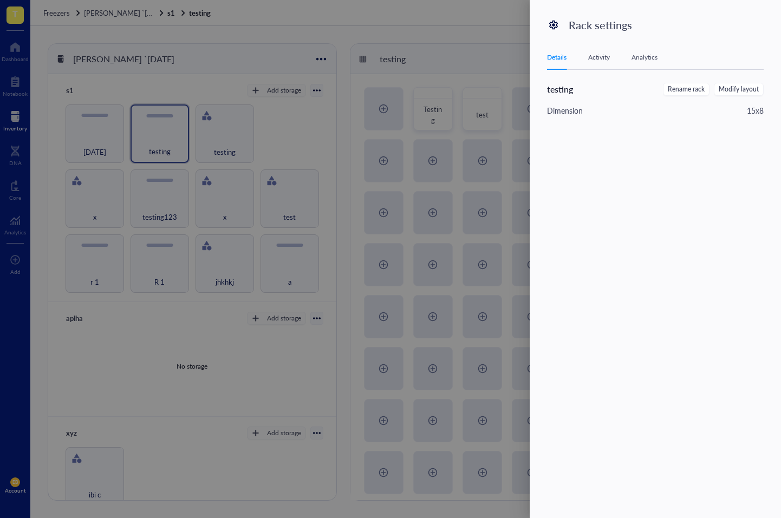
click at [343, 140] on div at bounding box center [390, 259] width 781 height 518
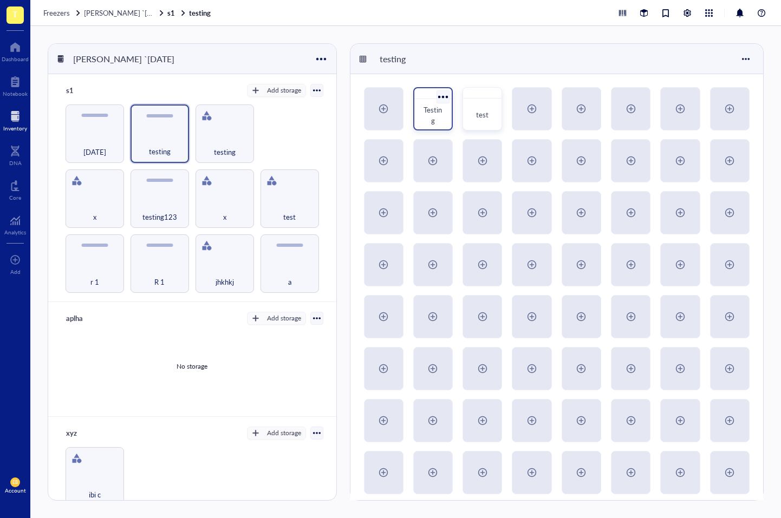
click at [444, 95] on div at bounding box center [443, 97] width 16 height 16
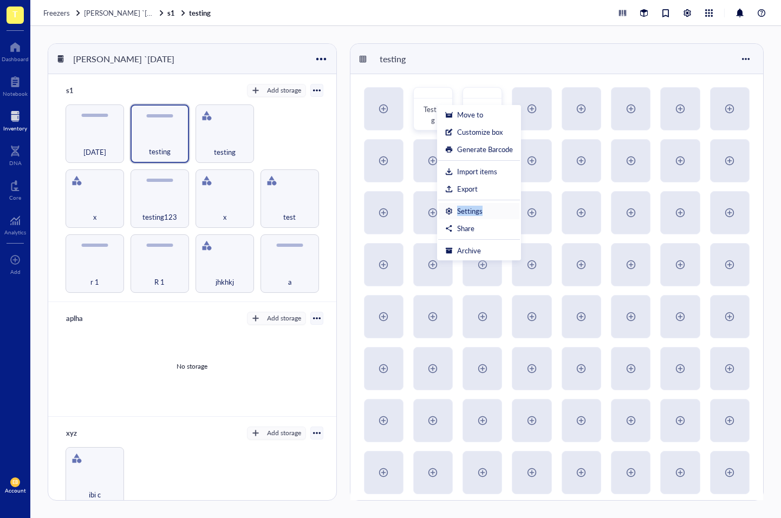
drag, startPoint x: 483, startPoint y: 205, endPoint x: 481, endPoint y: 213, distance: 8.6
click at [481, 213] on li "Settings" at bounding box center [479, 210] width 82 height 17
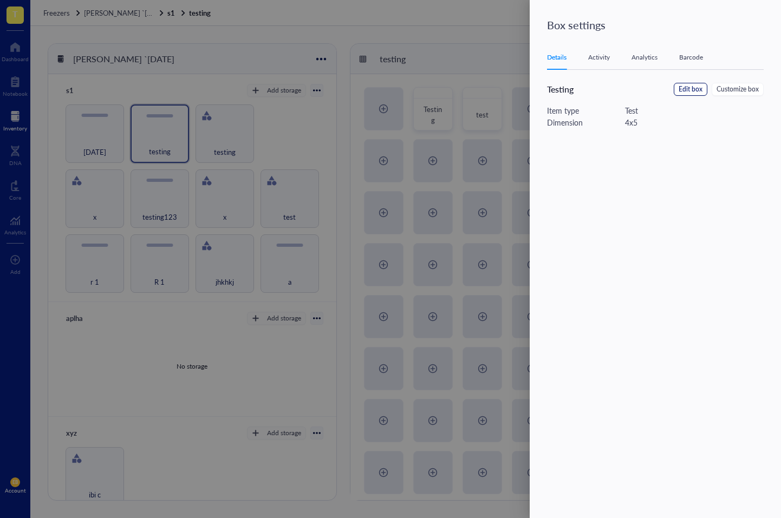
click at [682, 90] on span "Edit box" at bounding box center [690, 89] width 24 height 10
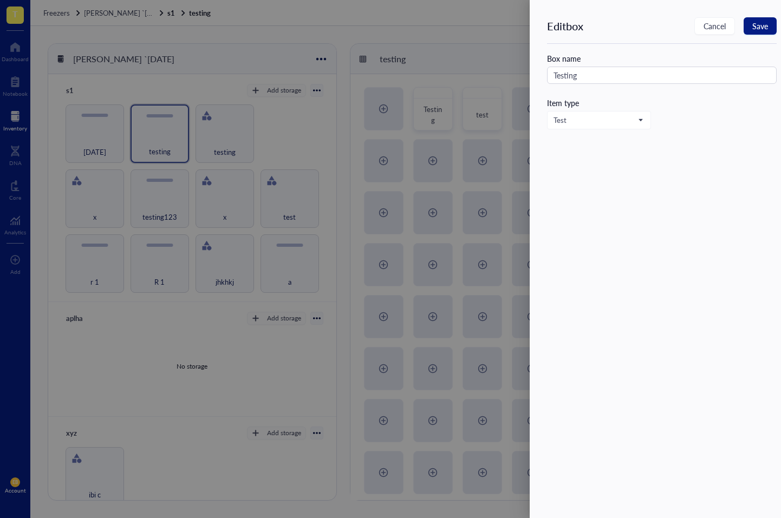
click at [497, 132] on div at bounding box center [390, 259] width 781 height 518
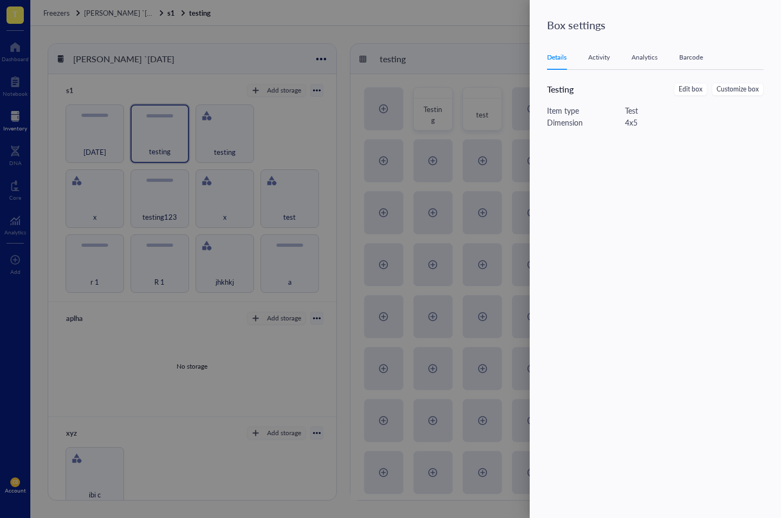
click at [192, 175] on div at bounding box center [390, 259] width 781 height 518
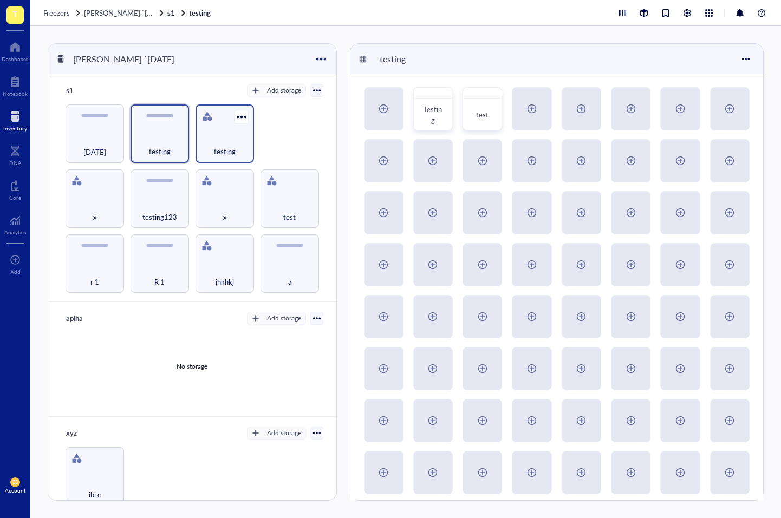
click at [211, 141] on div "testing" at bounding box center [225, 146] width 48 height 24
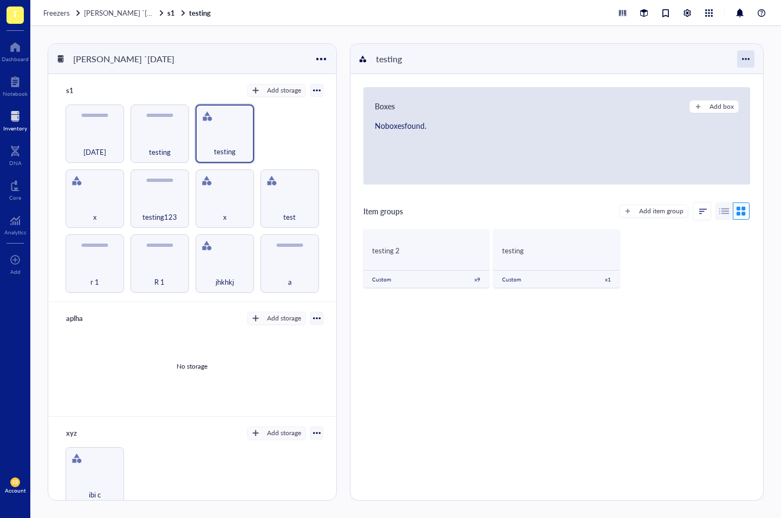
click at [746, 62] on div at bounding box center [745, 58] width 17 height 17
click at [720, 82] on div "Settings" at bounding box center [709, 80] width 74 height 10
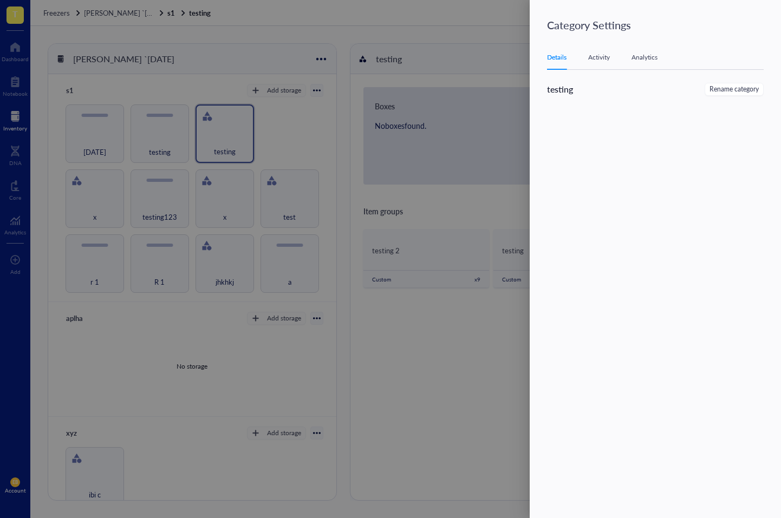
drag, startPoint x: 592, startPoint y: 55, endPoint x: 624, endPoint y: 54, distance: 32.0
click at [592, 55] on div "Activity" at bounding box center [599, 57] width 22 height 11
click at [640, 54] on div "Analytics" at bounding box center [644, 57] width 26 height 11
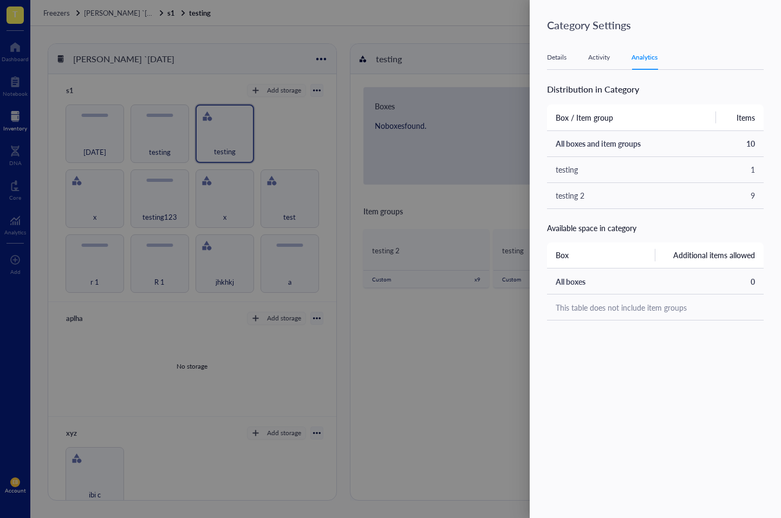
drag, startPoint x: 572, startPoint y: 58, endPoint x: 564, endPoint y: 61, distance: 8.7
click at [573, 58] on div "Details Activity Analytics" at bounding box center [655, 57] width 217 height 24
click at [560, 61] on div "Details" at bounding box center [556, 57] width 19 height 11
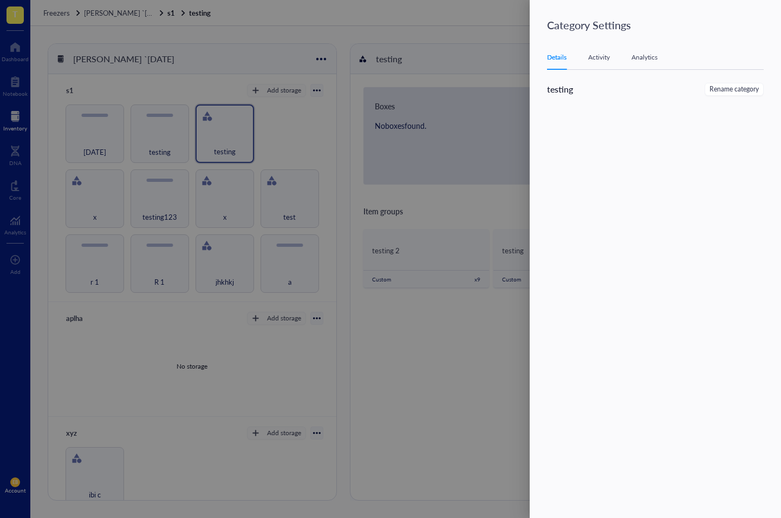
click at [318, 185] on div at bounding box center [390, 259] width 781 height 518
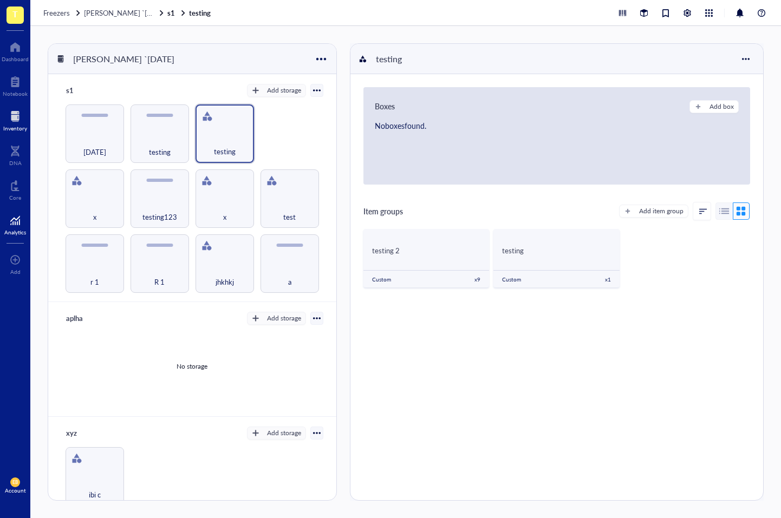
click at [25, 229] on div "Analytics" at bounding box center [15, 232] width 22 height 6
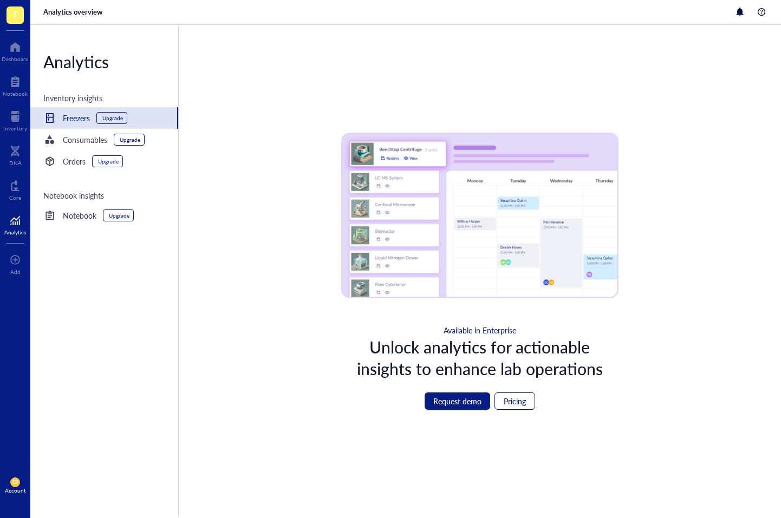
click at [516, 403] on span "Pricing" at bounding box center [514, 401] width 22 height 9
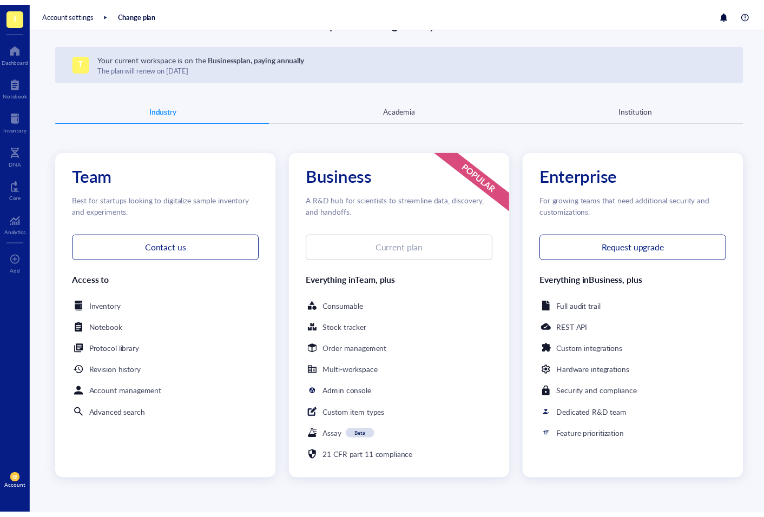
scroll to position [34, 0]
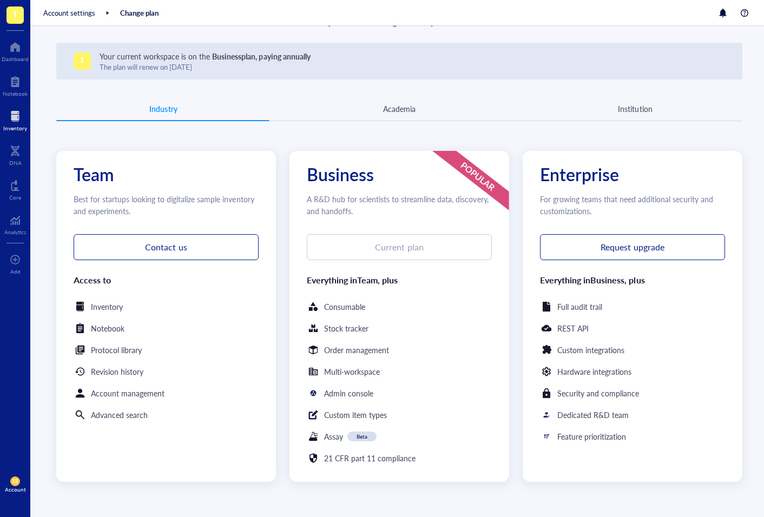
click at [18, 120] on div at bounding box center [15, 116] width 24 height 17
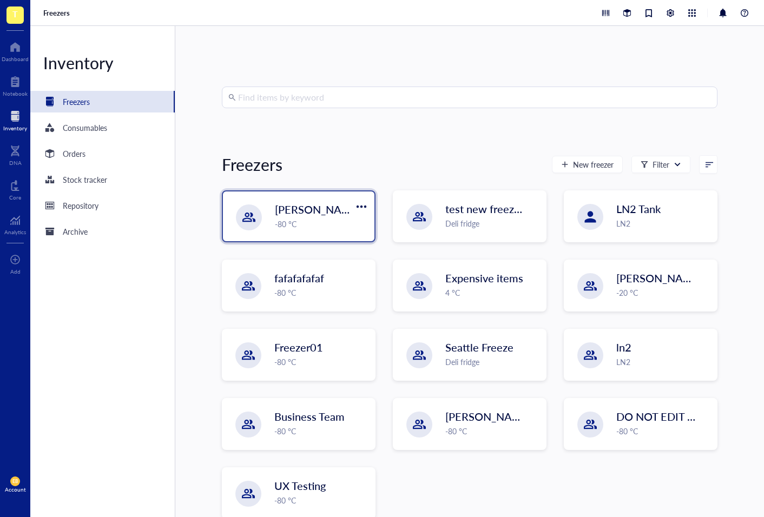
click at [309, 222] on div "-80 °C" at bounding box center [321, 224] width 93 height 12
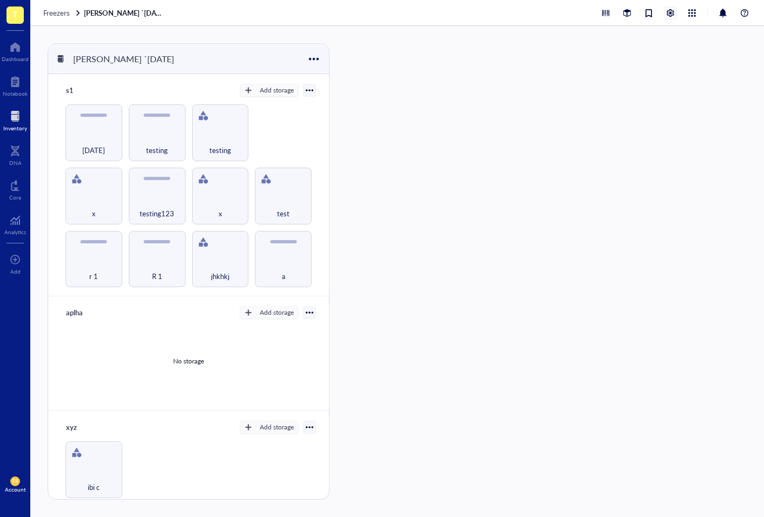
click at [672, 12] on div at bounding box center [671, 13] width 12 height 12
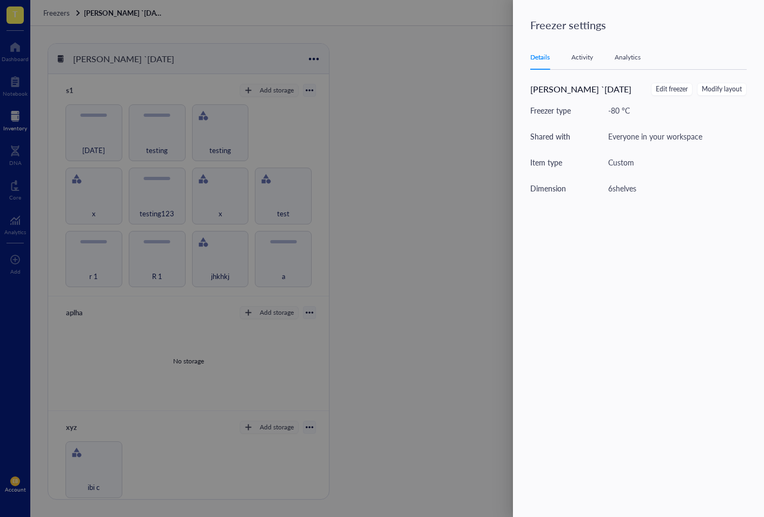
click at [618, 57] on div "Analytics" at bounding box center [628, 57] width 26 height 11
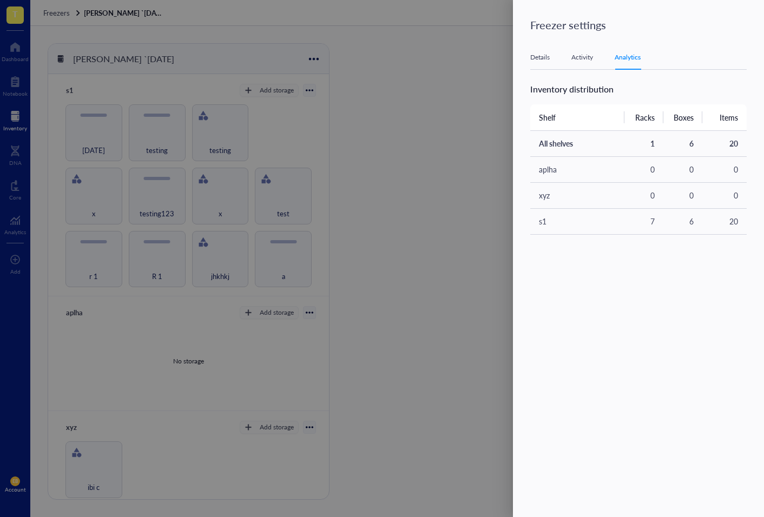
click at [585, 56] on div "Activity" at bounding box center [583, 57] width 22 height 11
click at [628, 58] on div "Analytics" at bounding box center [628, 57] width 26 height 11
click at [397, 104] on div at bounding box center [382, 258] width 764 height 517
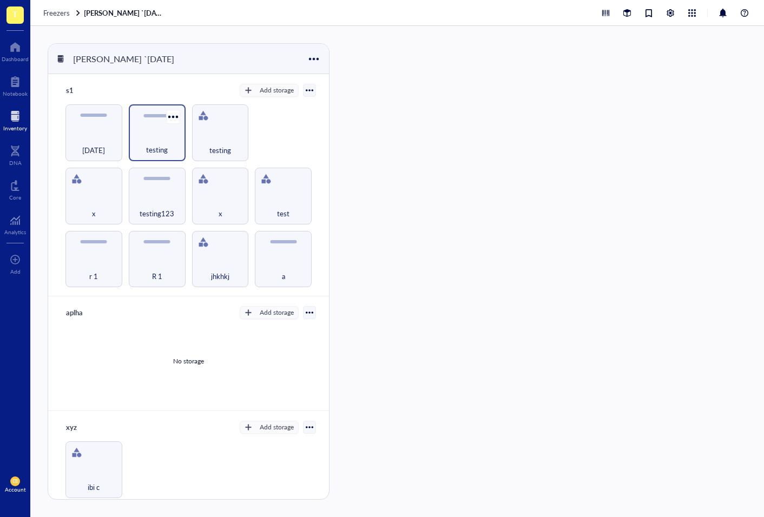
click at [146, 139] on div "testing" at bounding box center [157, 144] width 46 height 24
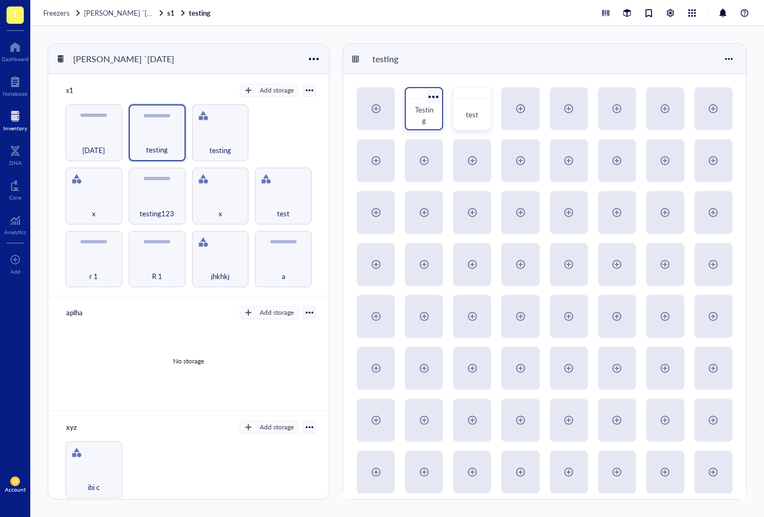
click at [434, 95] on div at bounding box center [434, 97] width 16 height 16
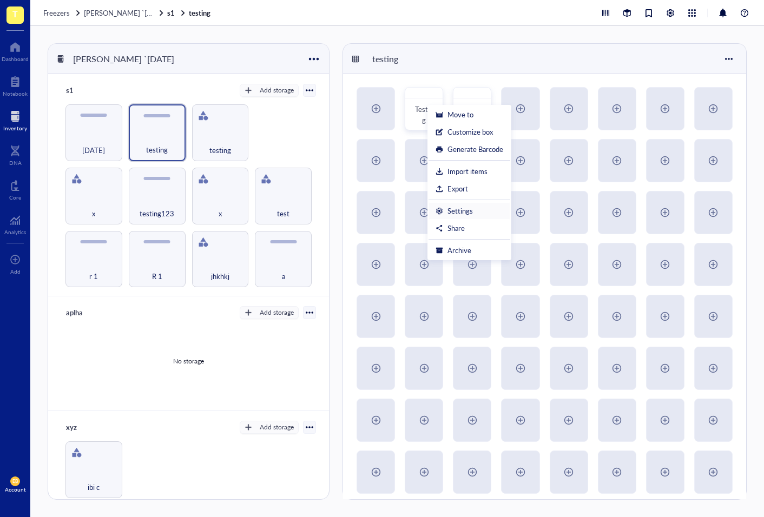
click at [469, 212] on div "Settings" at bounding box center [460, 211] width 25 height 10
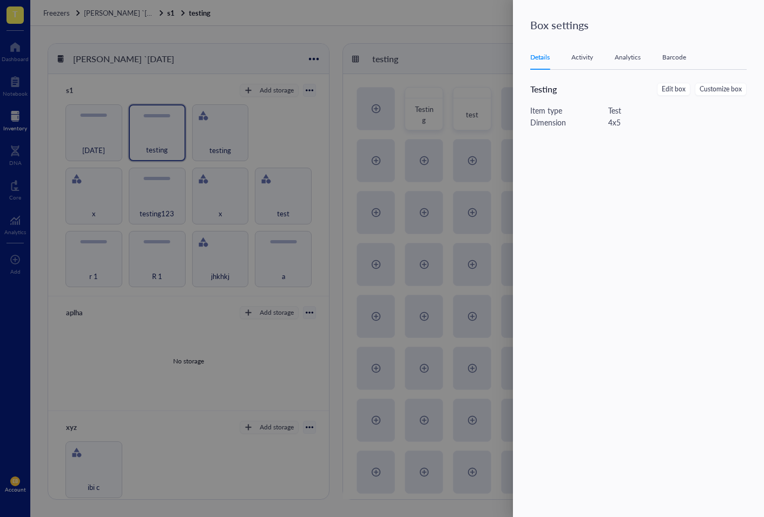
click at [630, 61] on div "Analytics" at bounding box center [628, 57] width 26 height 11
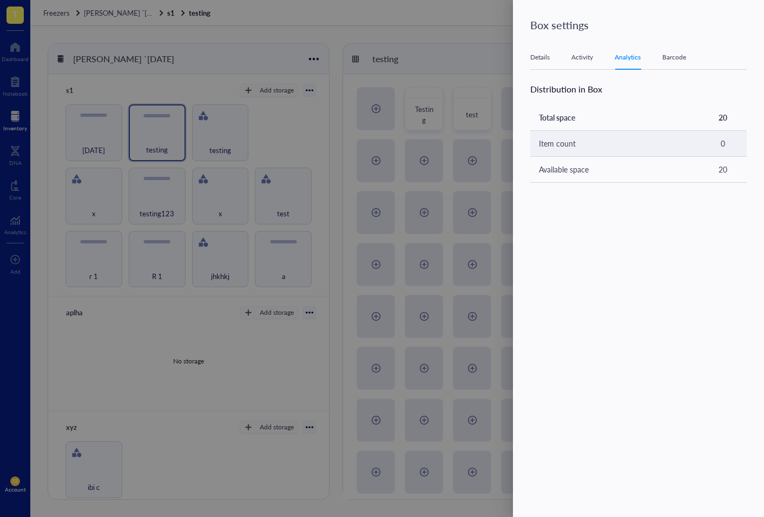
click at [563, 141] on td "Item count" at bounding box center [614, 143] width 169 height 26
drag, startPoint x: 575, startPoint y: 163, endPoint x: 576, endPoint y: 152, distance: 12.0
click at [575, 163] on td "Available space" at bounding box center [614, 169] width 169 height 26
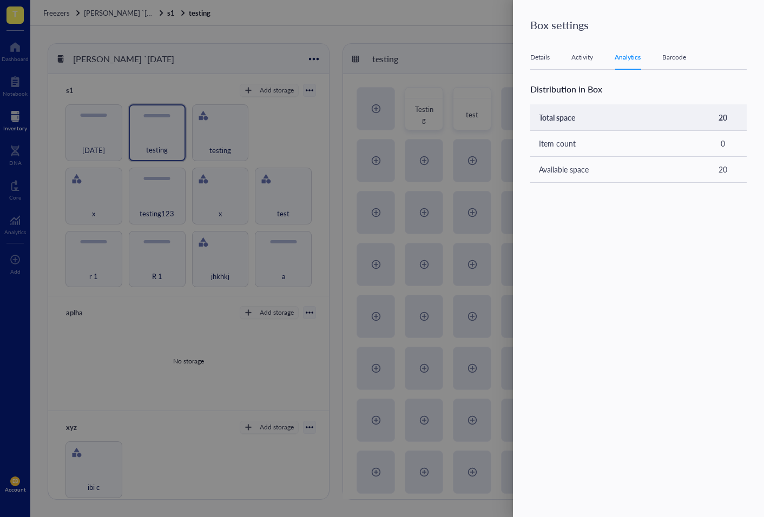
click at [572, 121] on td "Total space" at bounding box center [614, 117] width 169 height 26
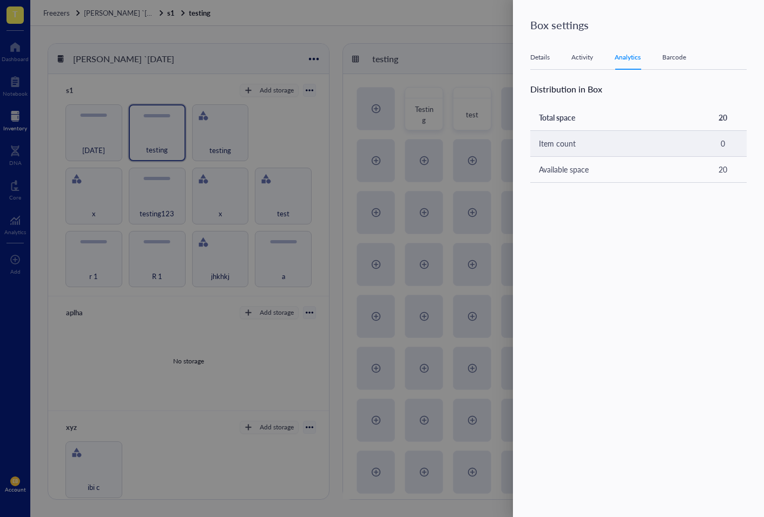
click at [574, 147] on td "Item count" at bounding box center [614, 143] width 169 height 26
drag, startPoint x: 574, startPoint y: 163, endPoint x: 574, endPoint y: 146, distance: 17.9
click at [574, 159] on td "Available space" at bounding box center [614, 169] width 169 height 26
drag, startPoint x: 575, startPoint y: 119, endPoint x: 573, endPoint y: 139, distance: 20.1
click at [575, 125] on td "Total space" at bounding box center [614, 117] width 169 height 26
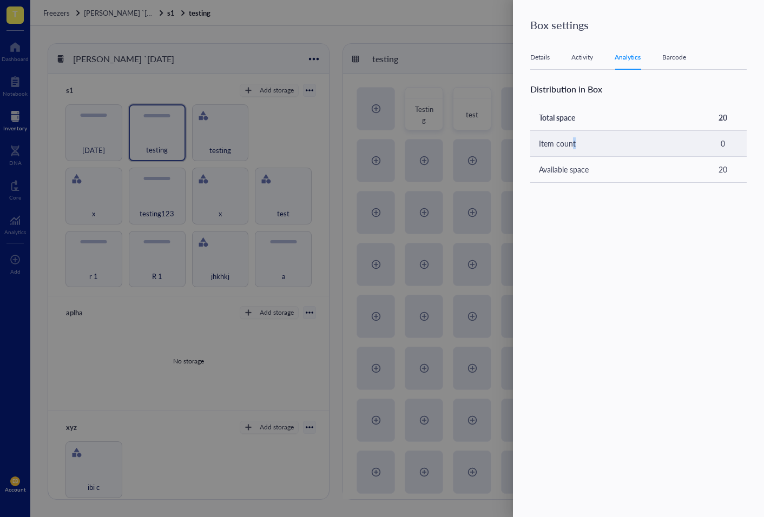
click at [574, 147] on td "Item count" at bounding box center [614, 143] width 169 height 26
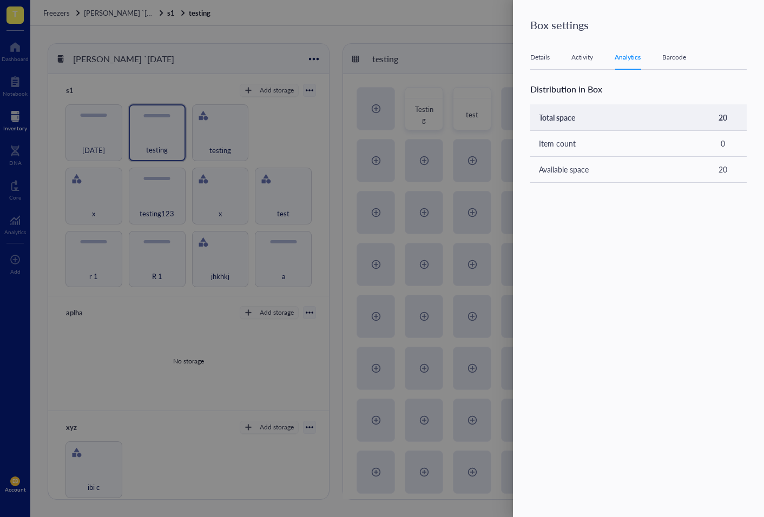
click at [563, 117] on td "Total space" at bounding box center [614, 117] width 169 height 26
click at [490, 165] on div at bounding box center [382, 258] width 764 height 517
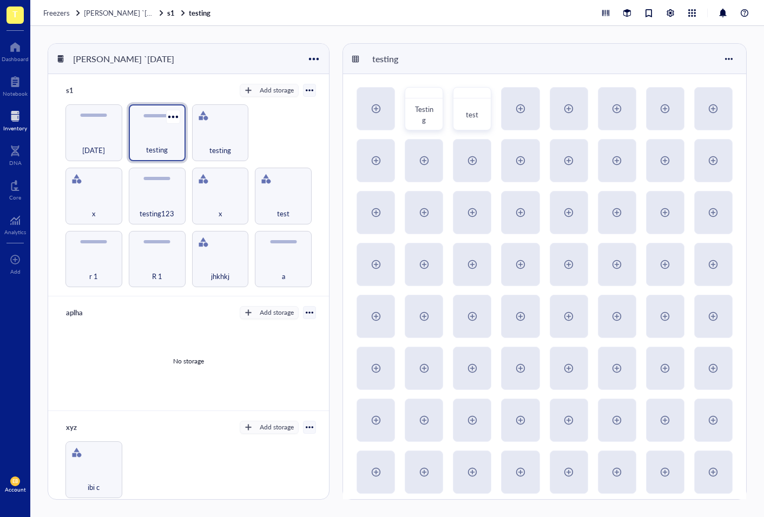
click at [158, 145] on span "testing" at bounding box center [157, 150] width 22 height 12
click at [198, 144] on div "testing" at bounding box center [221, 144] width 46 height 24
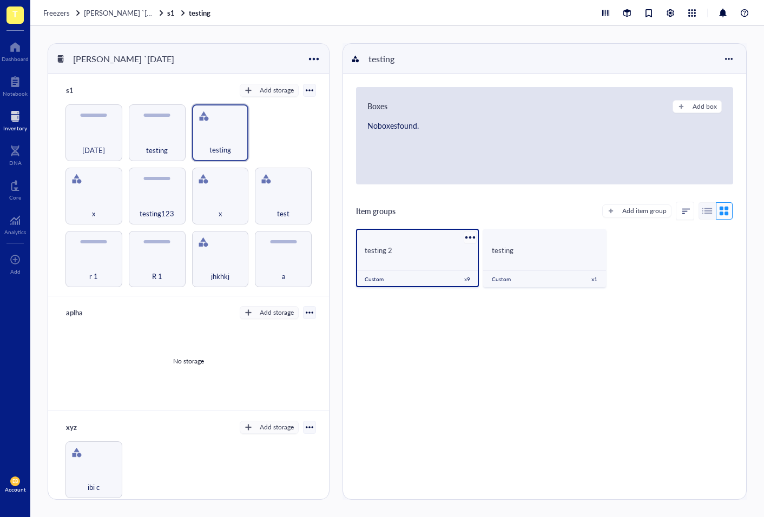
click at [464, 237] on div at bounding box center [470, 238] width 16 height 16
click at [502, 259] on div "Settings" at bounding box center [494, 256] width 25 height 10
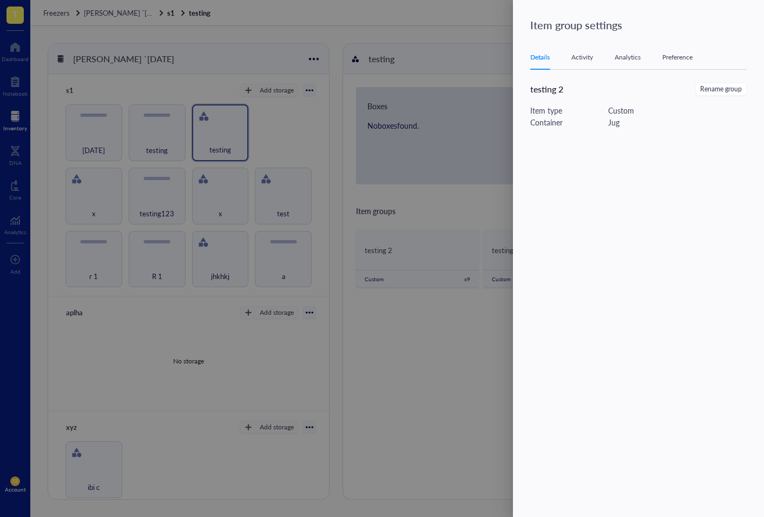
click at [596, 67] on div "Details Activity Analytics Preference" at bounding box center [638, 57] width 217 height 24
click at [595, 55] on div "Details Activity Analytics Preference" at bounding box center [638, 57] width 217 height 24
click at [625, 56] on div "Analytics" at bounding box center [628, 57] width 26 height 11
click at [633, 113] on td "testing 2" at bounding box center [614, 117] width 169 height 26
drag, startPoint x: 471, startPoint y: 169, endPoint x: 476, endPoint y: 172, distance: 6.3
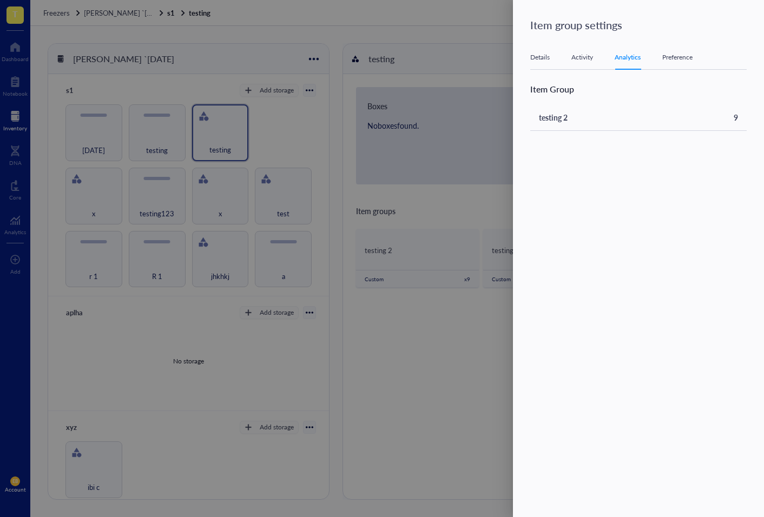
click at [475, 172] on div at bounding box center [382, 258] width 764 height 517
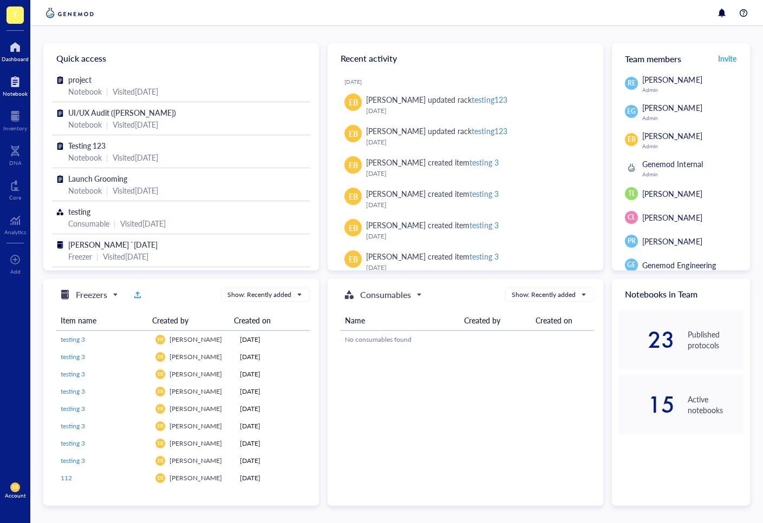
click at [11, 80] on div at bounding box center [15, 81] width 25 height 17
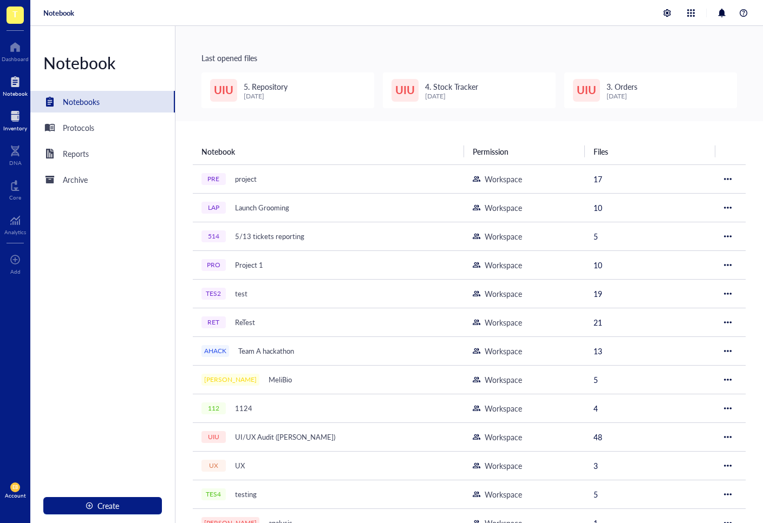
click at [6, 110] on div at bounding box center [15, 116] width 24 height 17
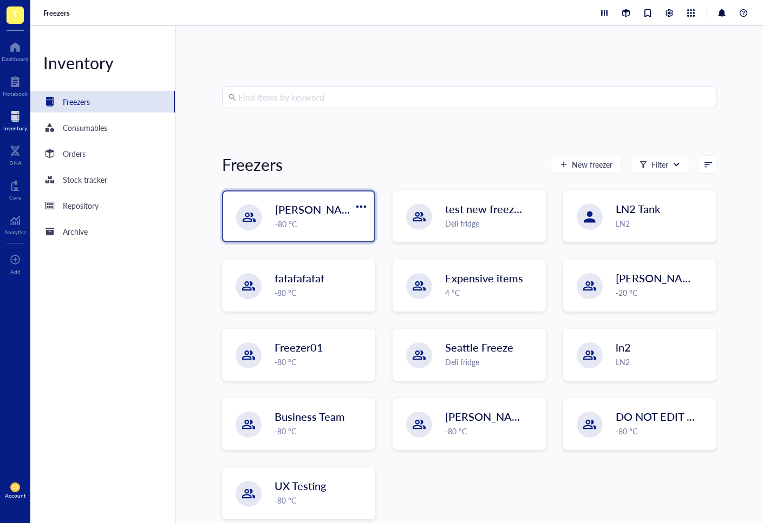
click at [289, 221] on div "-80 °C" at bounding box center [321, 224] width 93 height 12
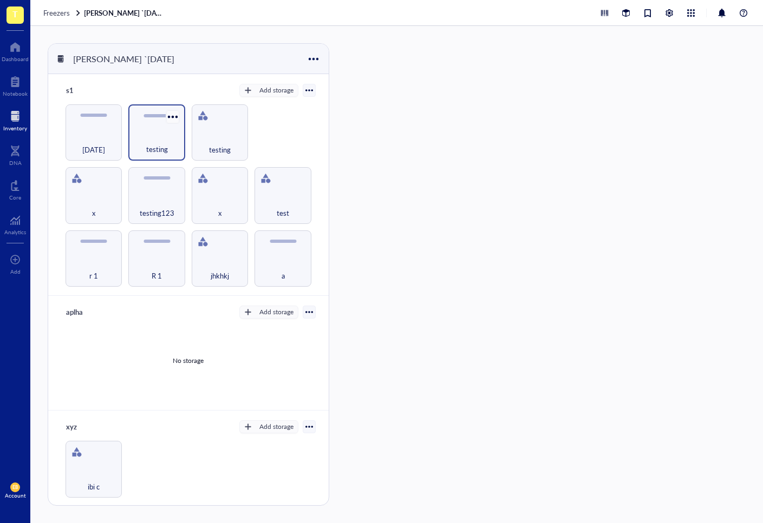
click at [173, 115] on div at bounding box center [173, 117] width 16 height 16
drag, startPoint x: 243, startPoint y: 108, endPoint x: 249, endPoint y: 108, distance: 6.0
click at [252, 107] on div "r 1 R 1 jhkhkj a x testing123 x test [DATE] testing testing" at bounding box center [188, 195] width 254 height 182
click at [235, 114] on div at bounding box center [236, 117] width 16 height 16
click at [167, 116] on div at bounding box center [173, 117] width 16 height 16
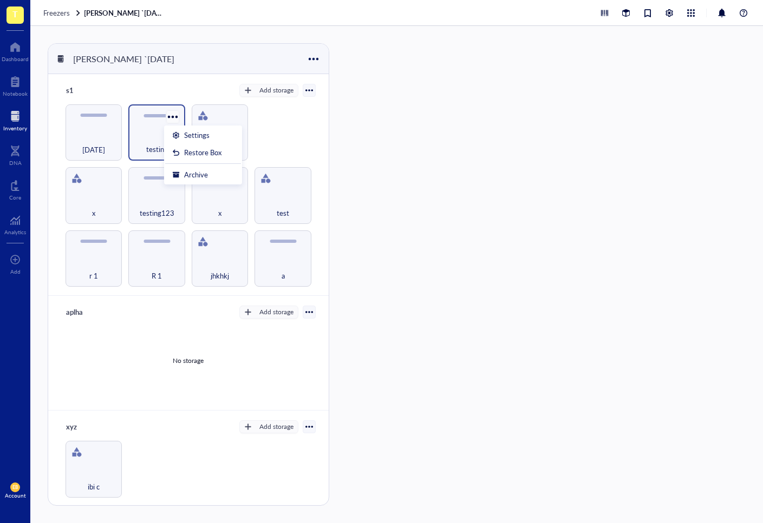
click at [178, 110] on div "testing" at bounding box center [156, 132] width 56 height 56
click at [171, 116] on div at bounding box center [173, 117] width 16 height 16
click at [234, 115] on div at bounding box center [236, 117] width 16 height 16
click at [171, 112] on div at bounding box center [173, 117] width 16 height 16
click at [234, 113] on div at bounding box center [236, 117] width 16 height 16
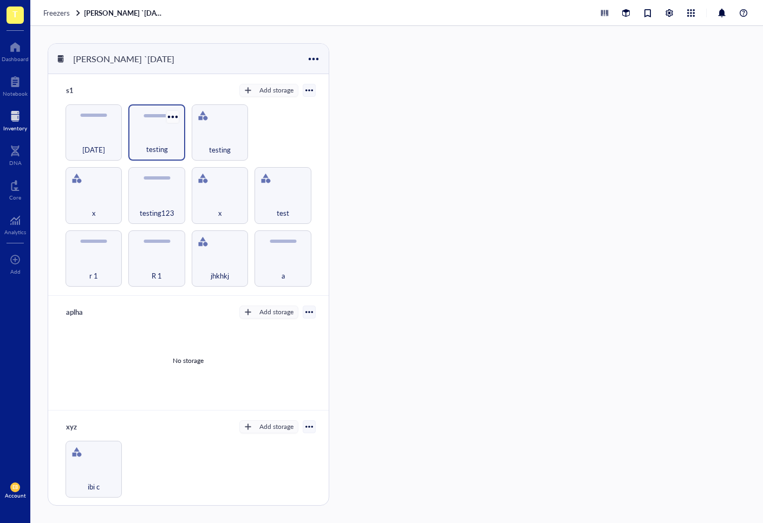
click at [174, 117] on div at bounding box center [173, 117] width 16 height 16
drag, startPoint x: 218, startPoint y: 118, endPoint x: 181, endPoint y: 118, distance: 37.4
click at [218, 118] on div "testing" at bounding box center [220, 132] width 56 height 56
click at [166, 118] on div at bounding box center [173, 117] width 16 height 16
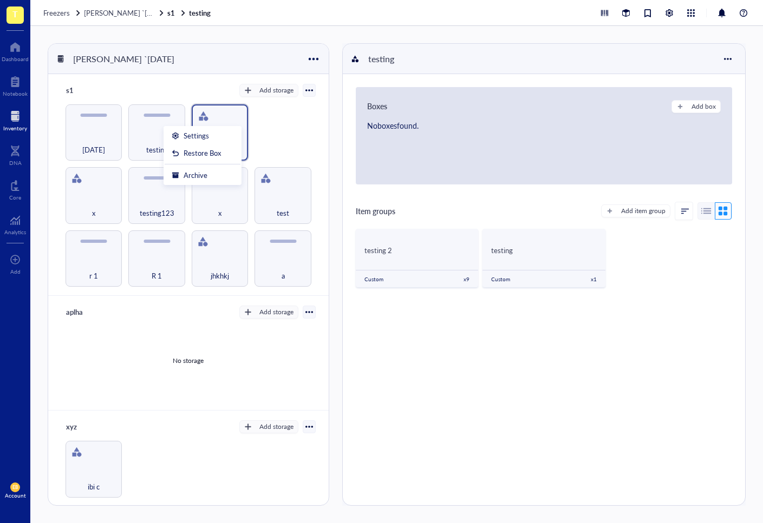
click at [164, 143] on ul "Settings Restore Box Archive" at bounding box center [202, 155] width 78 height 59
click at [145, 134] on div "testing" at bounding box center [156, 144] width 45 height 24
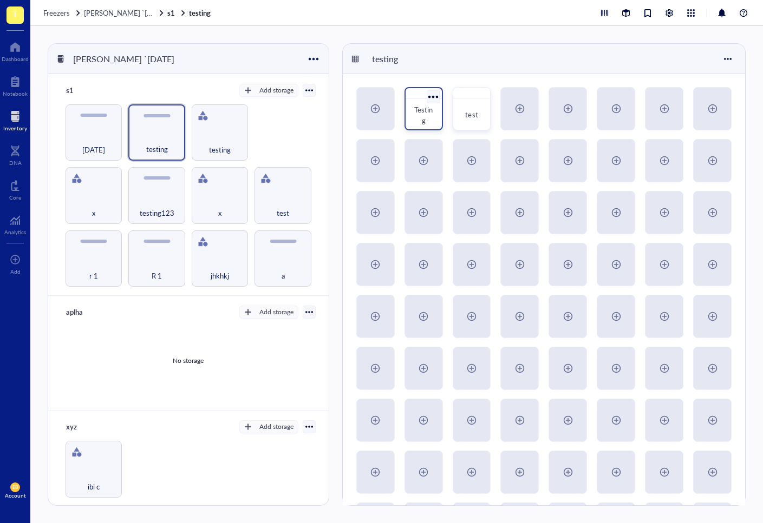
click at [431, 96] on div at bounding box center [433, 97] width 16 height 16
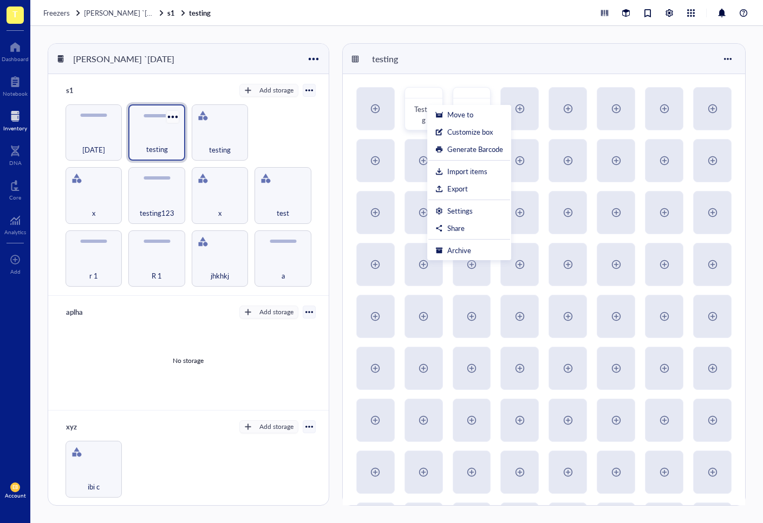
click at [175, 112] on div at bounding box center [173, 117] width 16 height 16
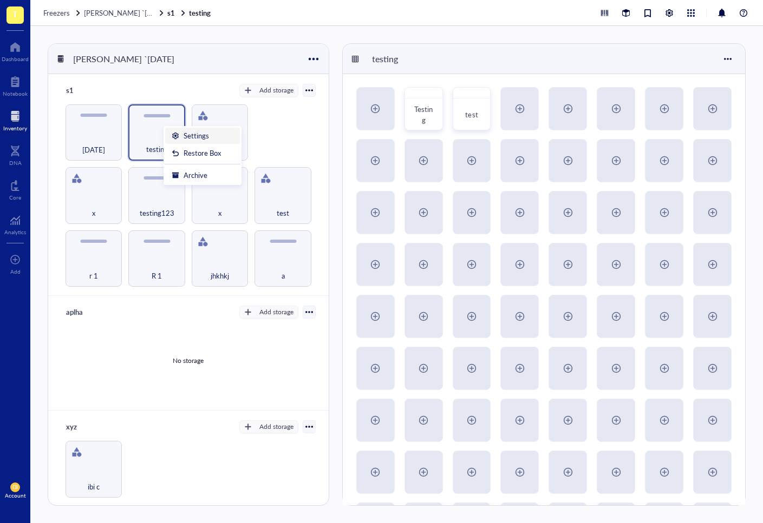
click at [186, 134] on div "Settings" at bounding box center [196, 136] width 25 height 10
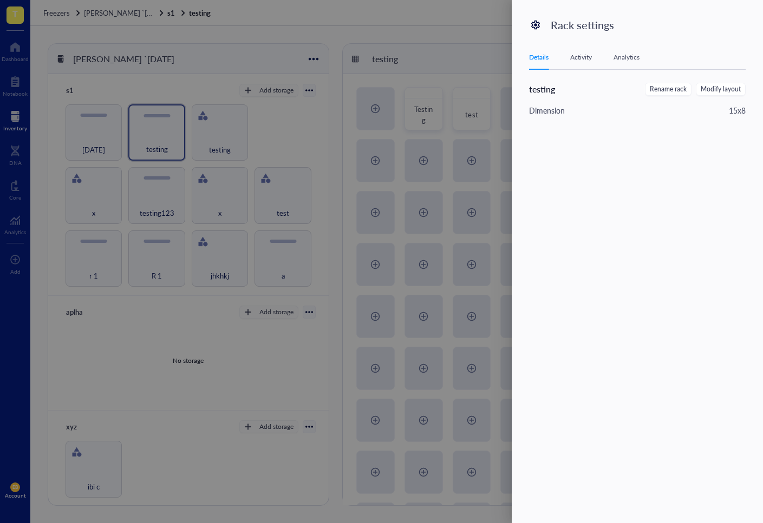
click at [417, 110] on div at bounding box center [381, 261] width 763 height 523
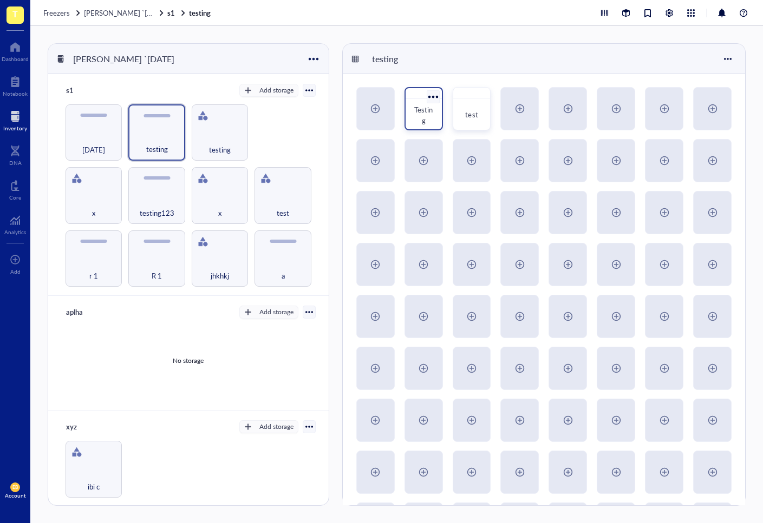
click at [434, 93] on div at bounding box center [433, 97] width 16 height 16
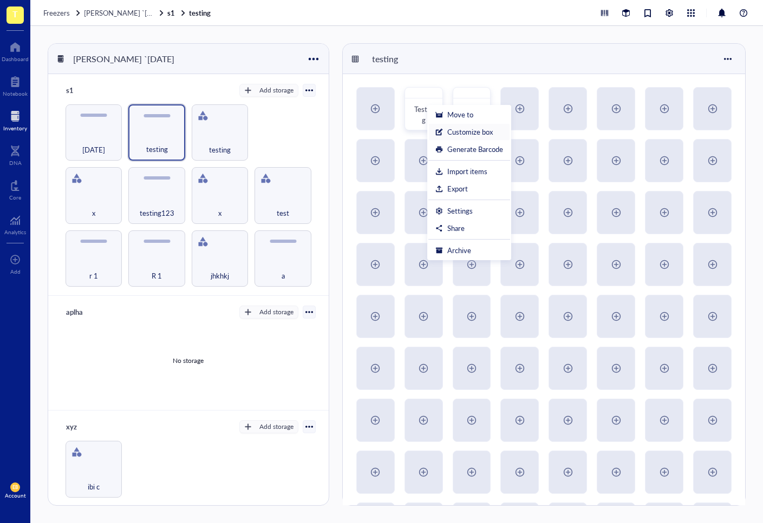
click at [493, 127] on div "Customize box" at bounding box center [469, 132] width 68 height 10
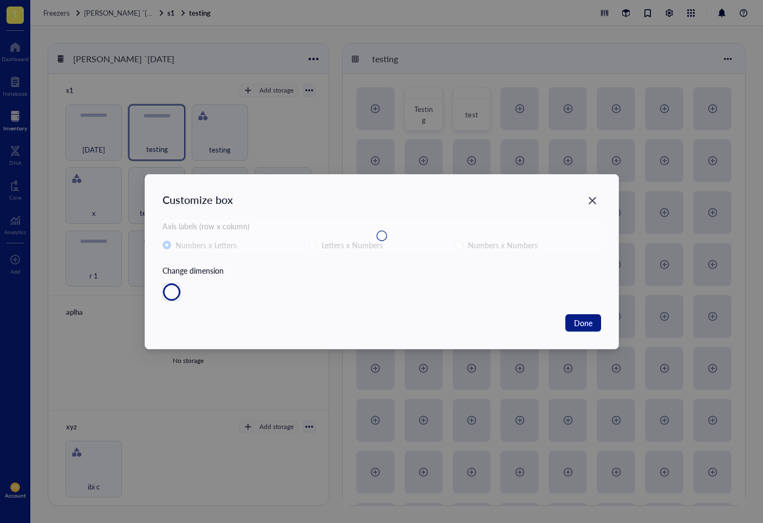
radio input "false"
radio input "true"
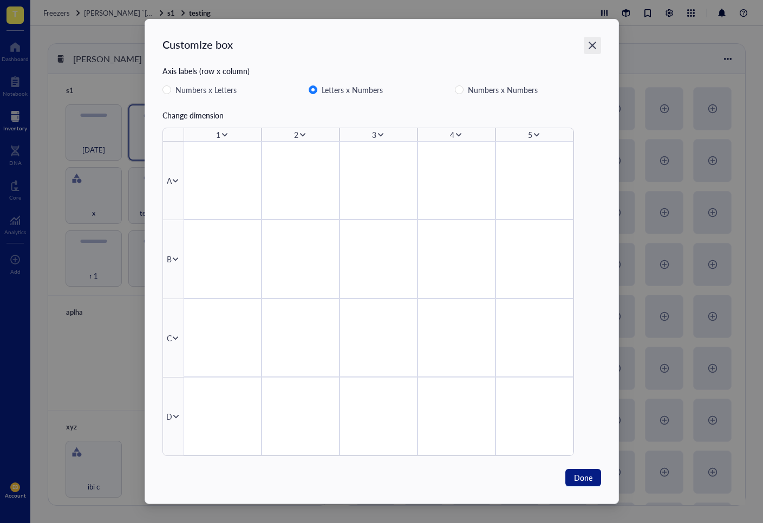
drag, startPoint x: 575, startPoint y: 49, endPoint x: 585, endPoint y: 48, distance: 9.8
click at [576, 49] on div "Customize box" at bounding box center [381, 51] width 438 height 28
click at [586, 48] on div "Close" at bounding box center [592, 45] width 17 height 17
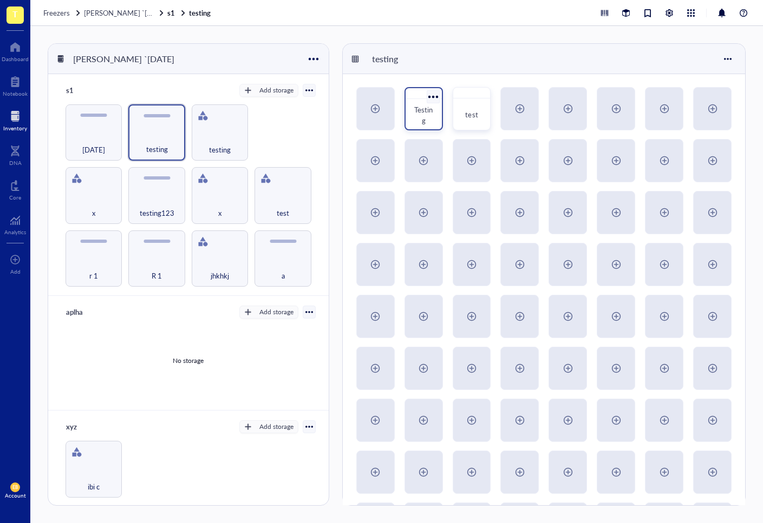
click at [433, 94] on div at bounding box center [433, 97] width 16 height 16
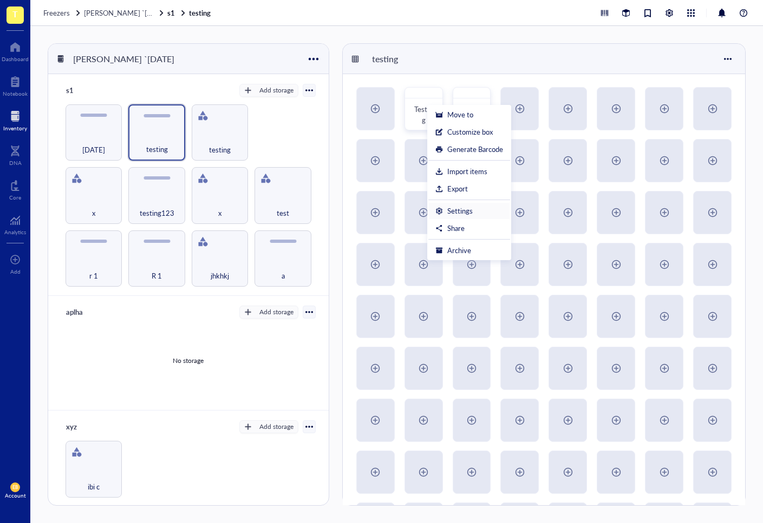
click at [483, 211] on div "Settings" at bounding box center [469, 211] width 68 height 10
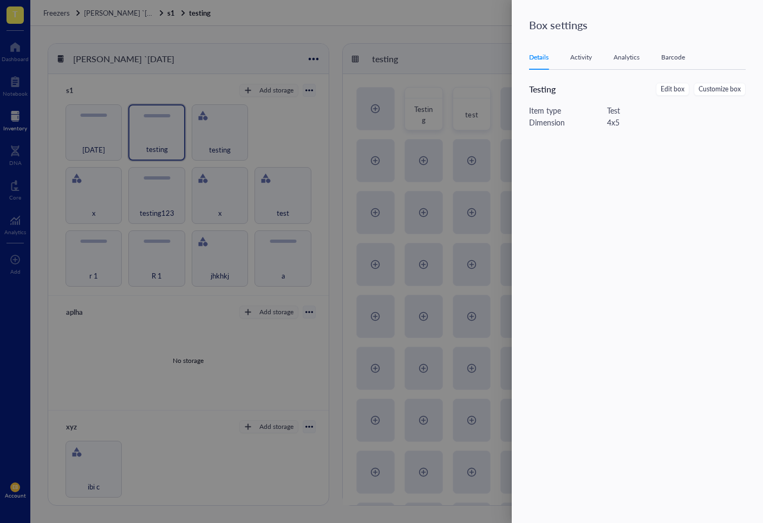
click at [446, 124] on div at bounding box center [381, 261] width 763 height 523
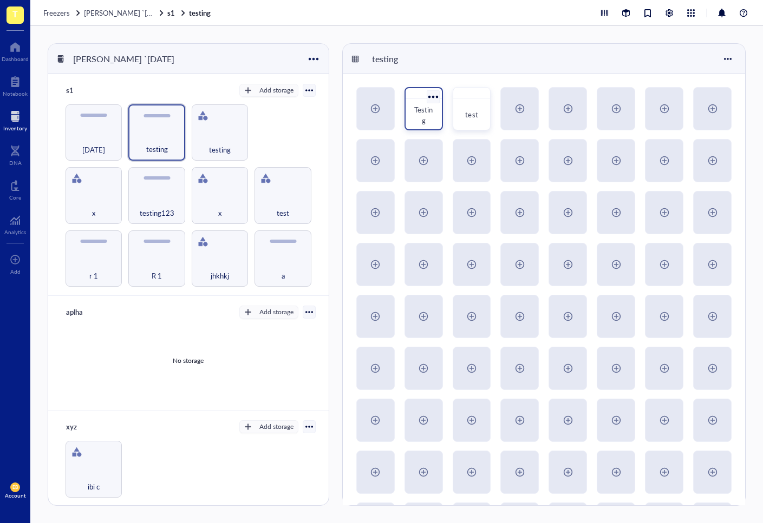
click at [433, 97] on div at bounding box center [433, 97] width 16 height 16
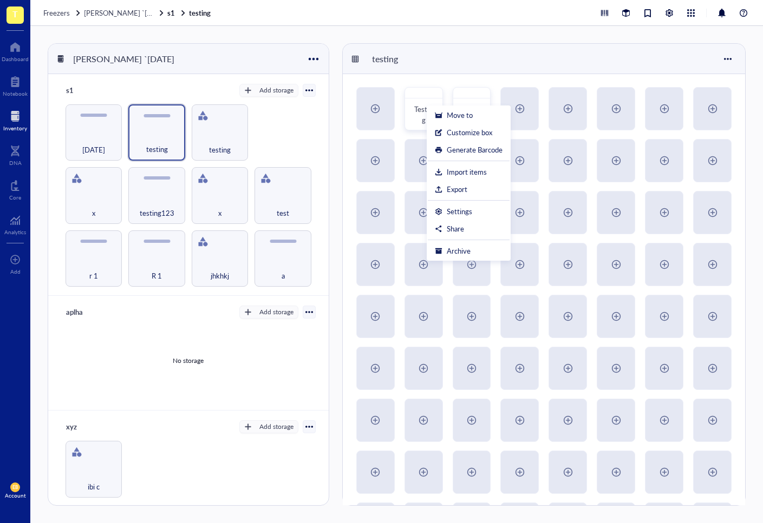
click at [605, 63] on div "testing" at bounding box center [544, 59] width 402 height 30
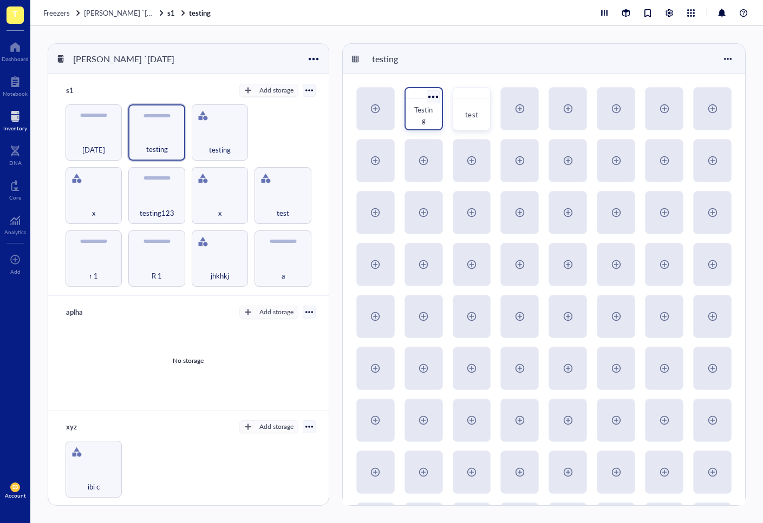
click at [438, 93] on div at bounding box center [433, 97] width 16 height 16
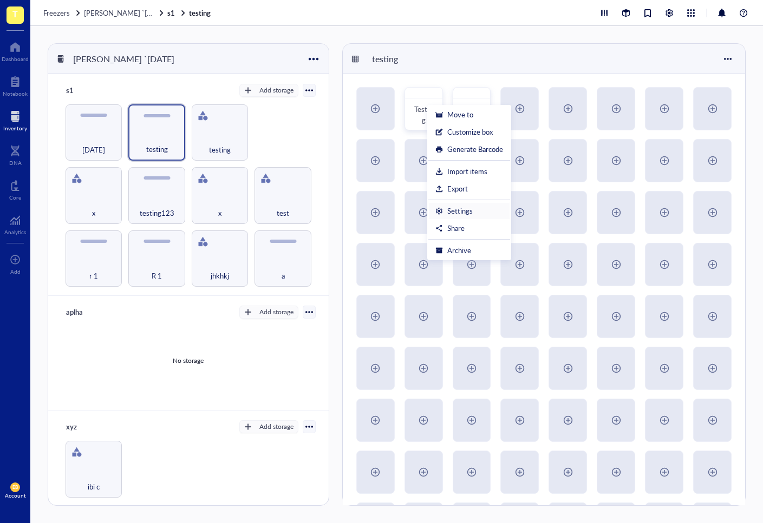
click at [479, 218] on li "Settings" at bounding box center [469, 210] width 82 height 17
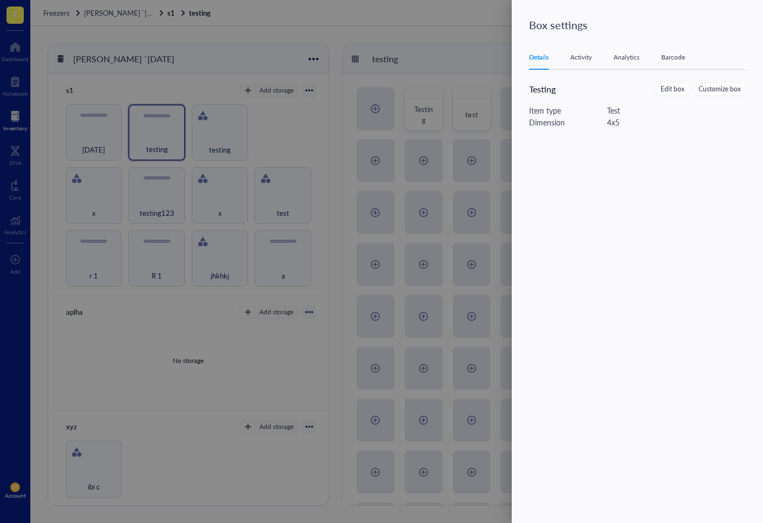
click at [285, 161] on div at bounding box center [381, 261] width 763 height 523
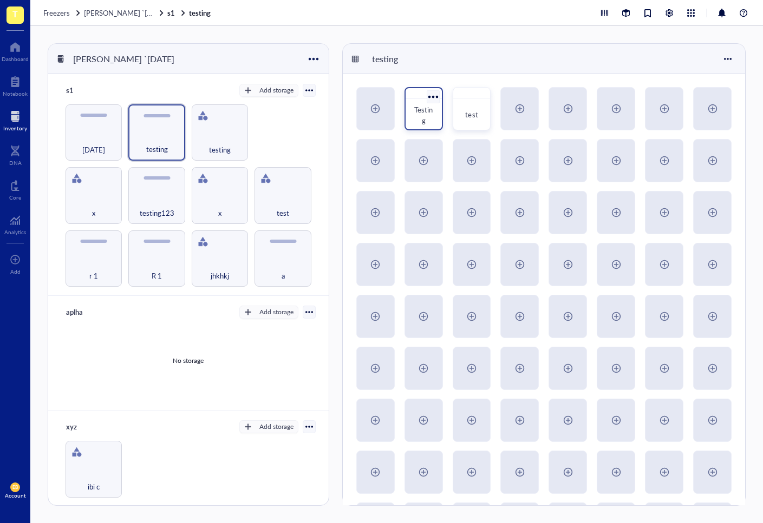
click at [437, 95] on div at bounding box center [433, 97] width 16 height 16
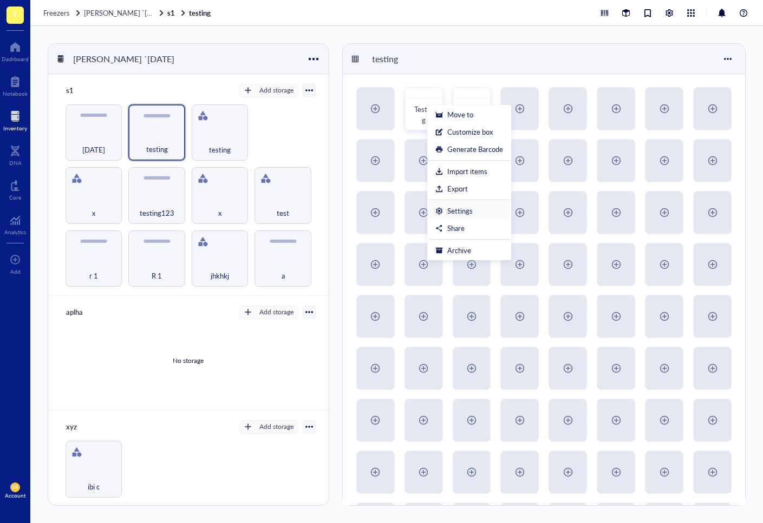
click at [471, 207] on div "Settings" at bounding box center [459, 211] width 25 height 10
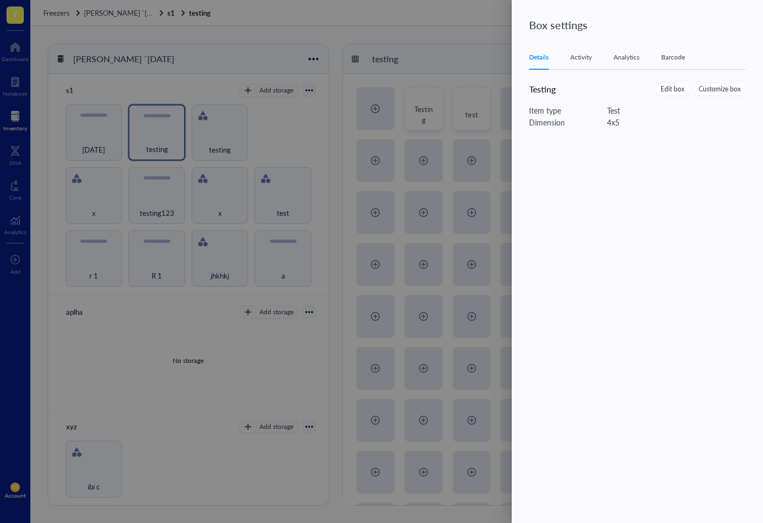
click at [584, 49] on div "Details Activity Analytics Barcode" at bounding box center [637, 57] width 217 height 24
click at [584, 58] on div "Activity" at bounding box center [581, 57] width 22 height 11
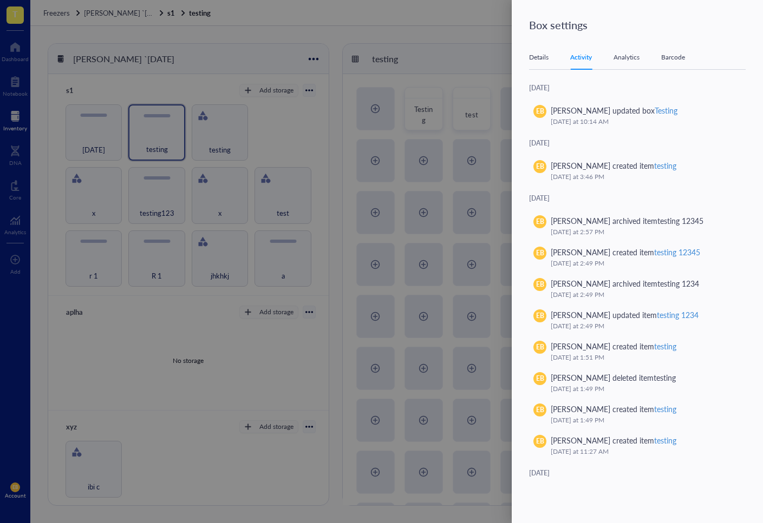
click at [556, 60] on div "Details Activity Analytics Barcode" at bounding box center [637, 57] width 217 height 24
click at [546, 61] on div "Details" at bounding box center [538, 57] width 19 height 11
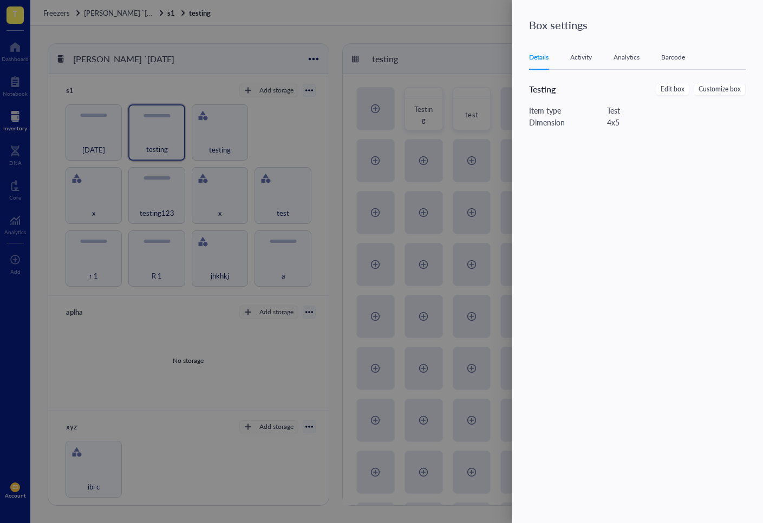
click at [391, 106] on div at bounding box center [381, 261] width 763 height 523
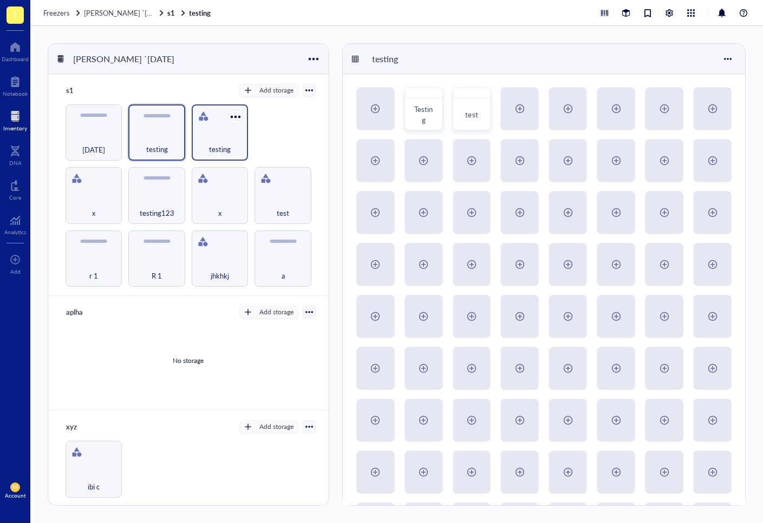
click at [238, 115] on div at bounding box center [236, 117] width 16 height 16
click at [166, 116] on div at bounding box center [173, 117] width 16 height 16
click at [196, 133] on div "Settings" at bounding box center [196, 136] width 25 height 10
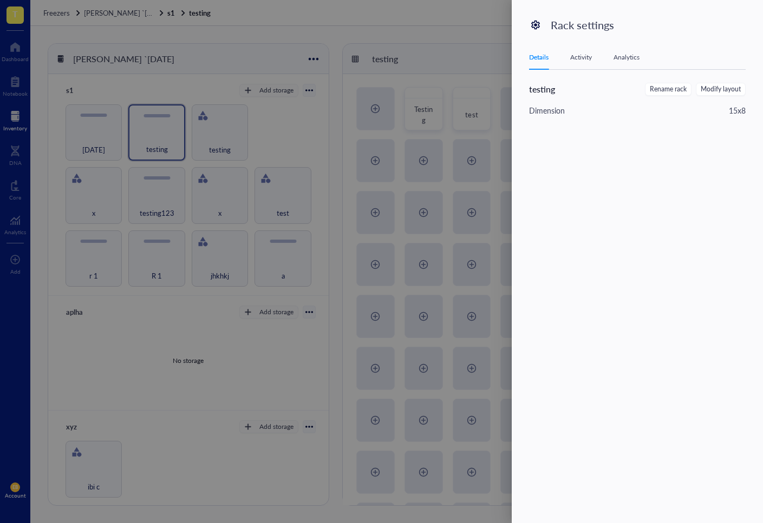
click at [386, 123] on div at bounding box center [381, 261] width 763 height 523
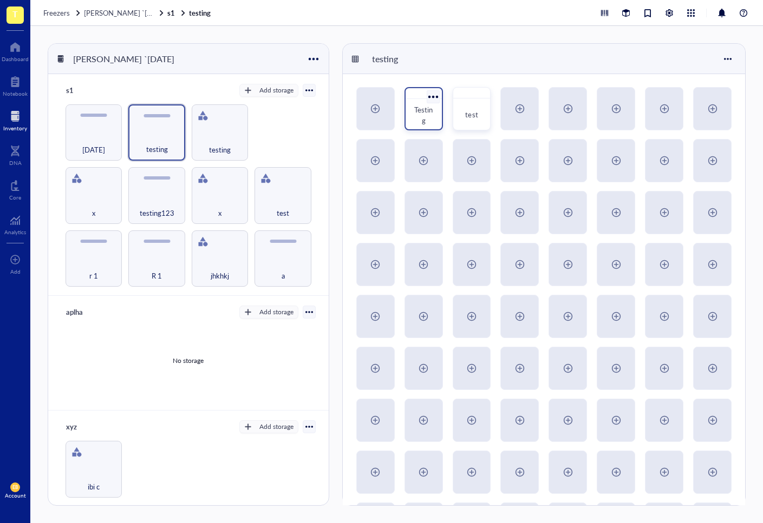
click at [442, 88] on div "Testing" at bounding box center [423, 108] width 38 height 43
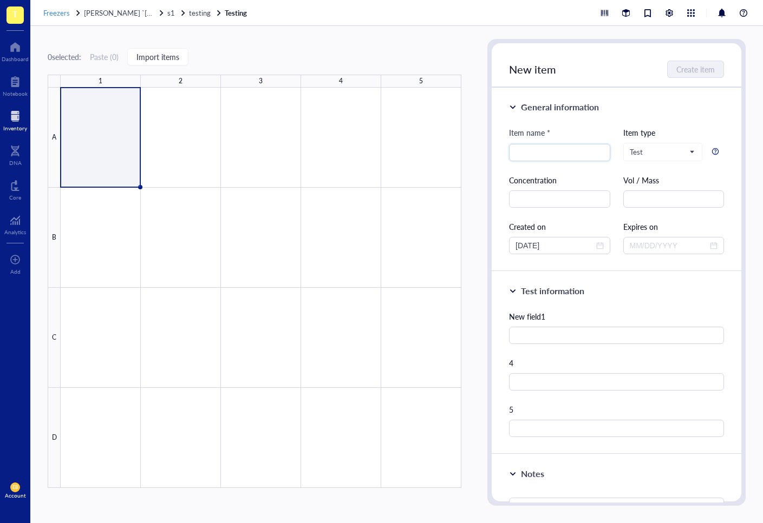
click at [79, 9] on div at bounding box center [78, 13] width 8 height 8
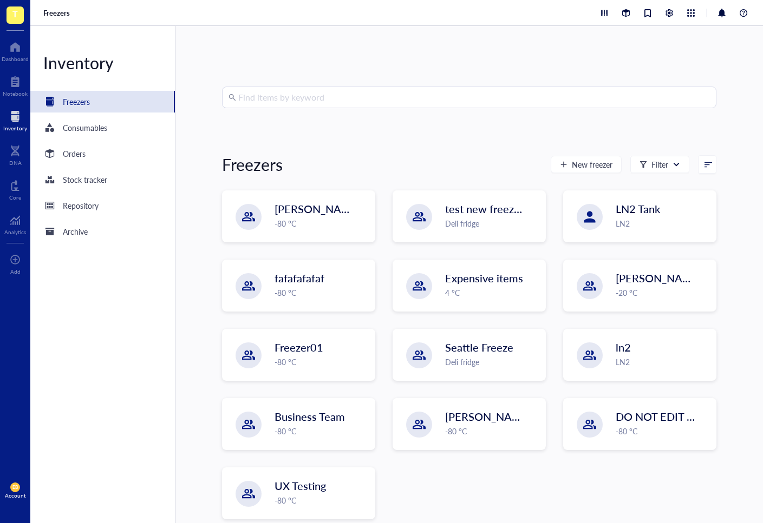
click at [300, 243] on div "[PERSON_NAME] `[DATE] -80 °C test new freezer ibrahim Deli fridge LN2 Tank LN2 …" at bounding box center [469, 364] width 494 height 346
click at [306, 221] on div "-80 °C" at bounding box center [321, 224] width 93 height 12
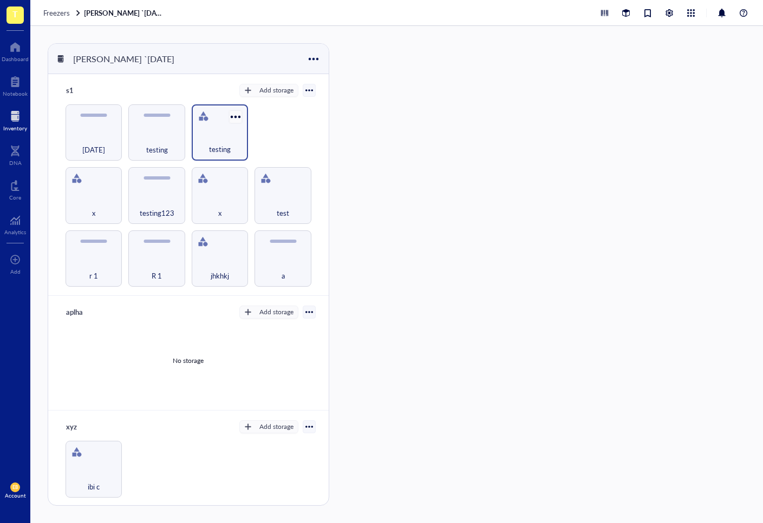
click at [230, 115] on div at bounding box center [236, 117] width 16 height 16
click at [284, 137] on div "Settings" at bounding box center [271, 135] width 74 height 10
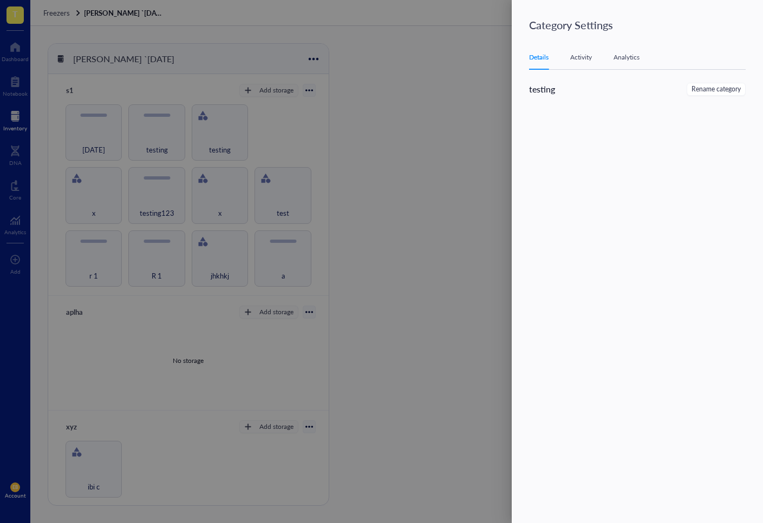
click at [357, 155] on div at bounding box center [381, 261] width 763 height 523
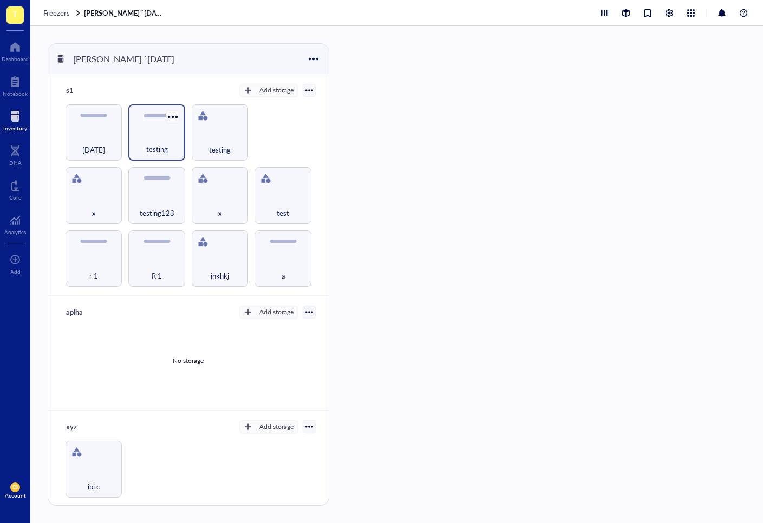
click at [174, 118] on div at bounding box center [173, 117] width 16 height 16
click at [203, 94] on div "s1 Add storage" at bounding box center [188, 90] width 254 height 15
click at [162, 116] on div at bounding box center [156, 115] width 27 height 3
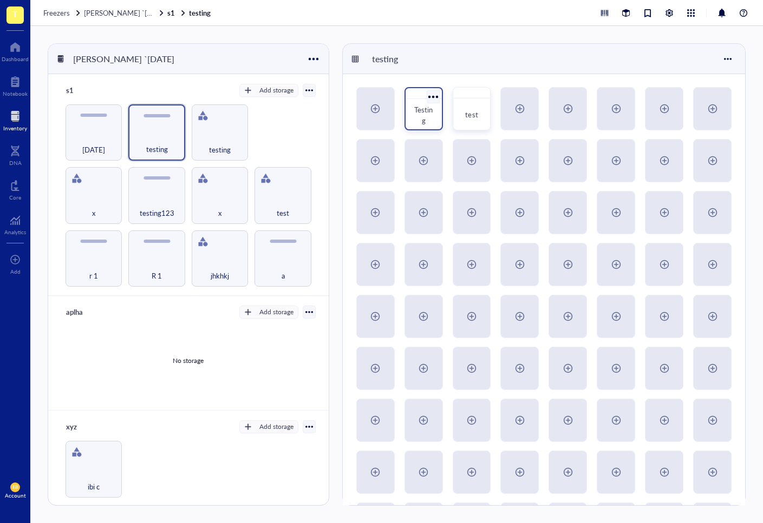
click at [431, 95] on div at bounding box center [433, 97] width 16 height 16
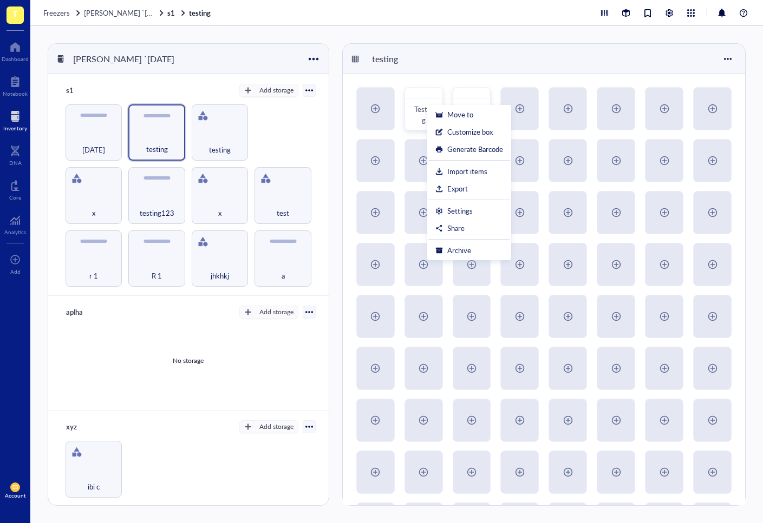
click at [433, 56] on div "testing" at bounding box center [544, 59] width 402 height 30
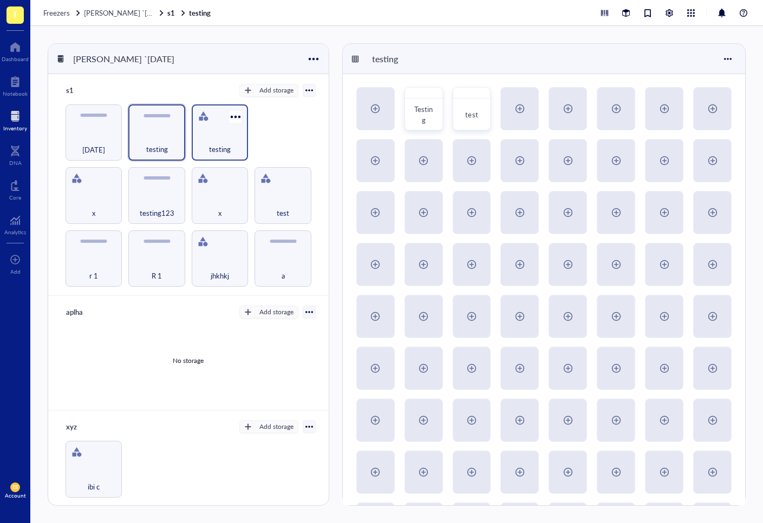
click at [209, 132] on div "testing" at bounding box center [219, 144] width 45 height 24
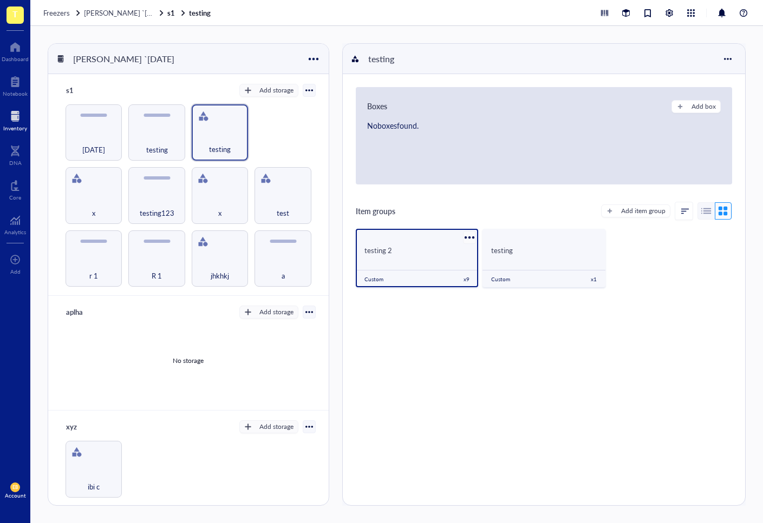
click at [466, 234] on div at bounding box center [469, 238] width 16 height 16
click at [493, 257] on div "Settings" at bounding box center [493, 256] width 25 height 10
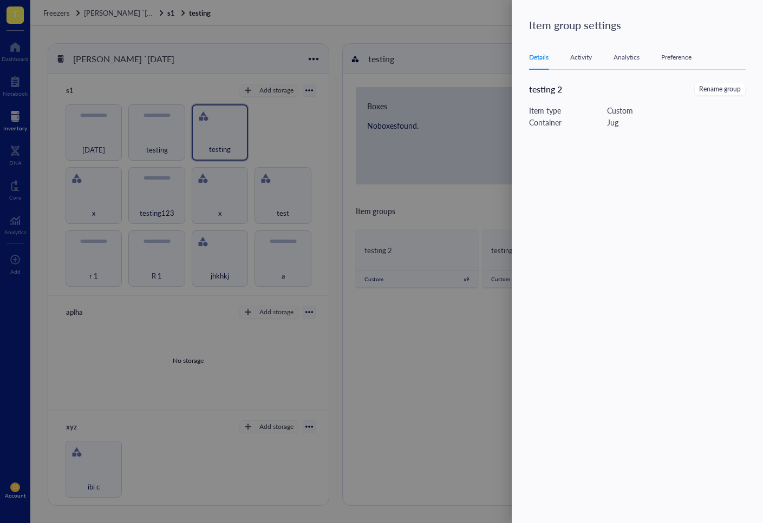
click at [542, 77] on div "Details Activity Analytics Preference testing 2 Rename group Item type Custom C…" at bounding box center [644, 266] width 230 height 442
click at [483, 81] on div at bounding box center [381, 261] width 763 height 523
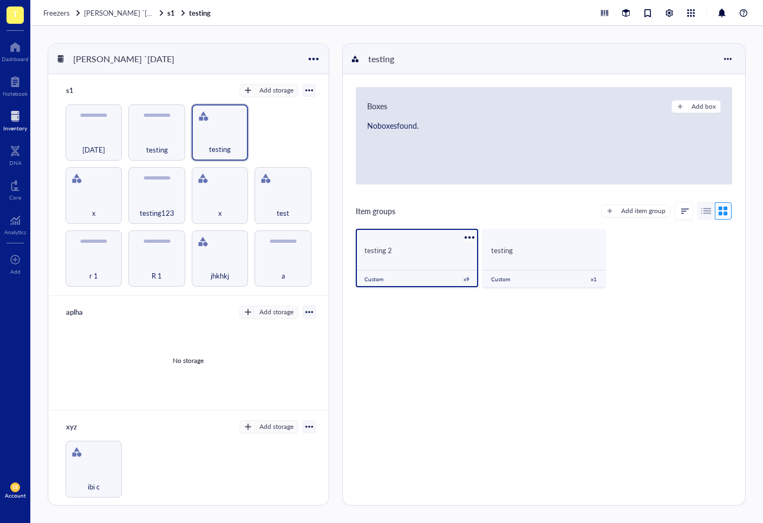
click at [462, 237] on div at bounding box center [469, 238] width 16 height 16
click at [474, 258] on icon at bounding box center [473, 256] width 6 height 6
